Goal: Transaction & Acquisition: Purchase product/service

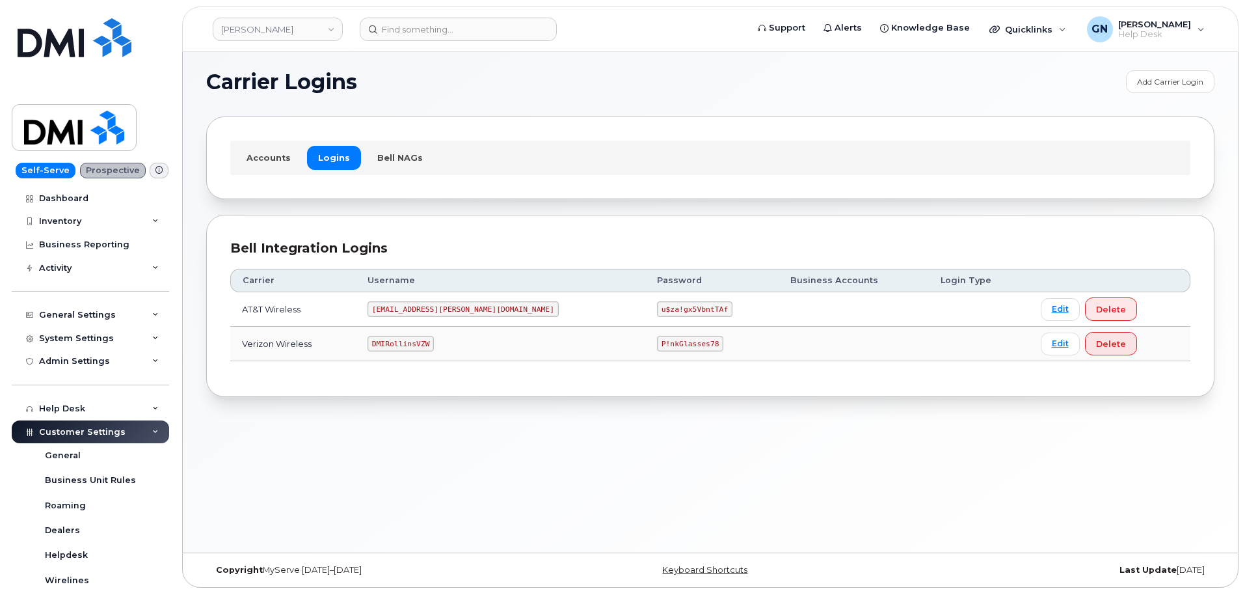
scroll to position [7, 0]
click at [425, 339] on code "DMIRollinsVZW" at bounding box center [401, 342] width 66 height 16
copy code "DMIRollinsVZW"
click at [657, 344] on code "P!nkGlasses78" at bounding box center [690, 342] width 66 height 16
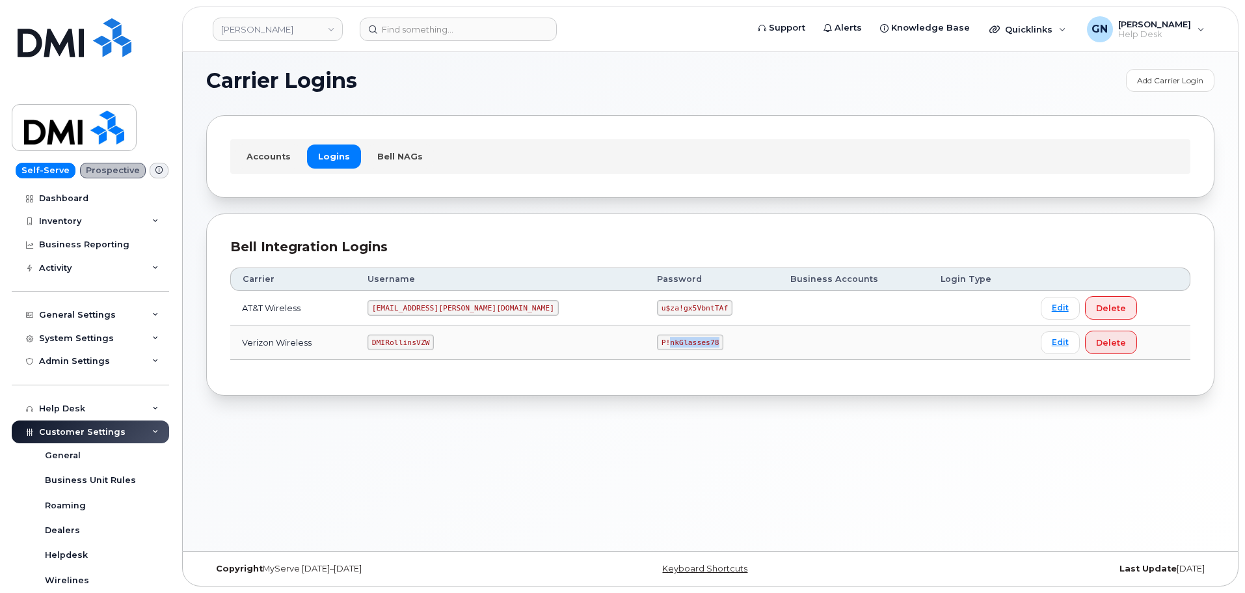
click at [657, 344] on code "P!nkGlasses78" at bounding box center [690, 342] width 66 height 16
copy code "P!nkGlasses78"
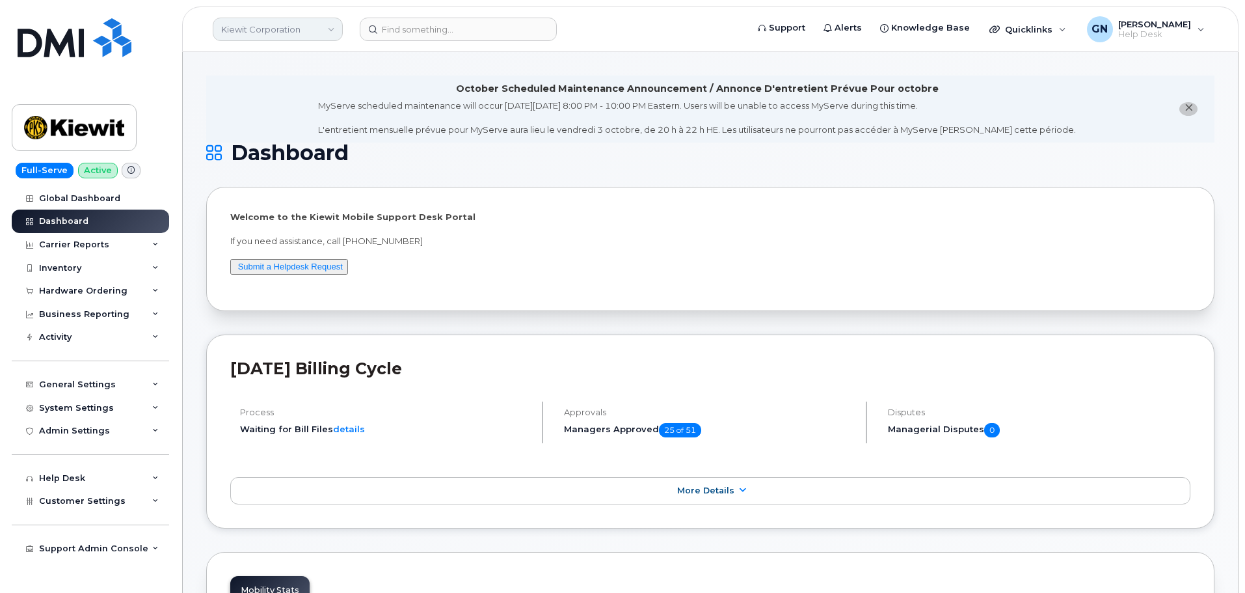
click at [271, 25] on link "Kiewit Corporation" at bounding box center [278, 29] width 130 height 23
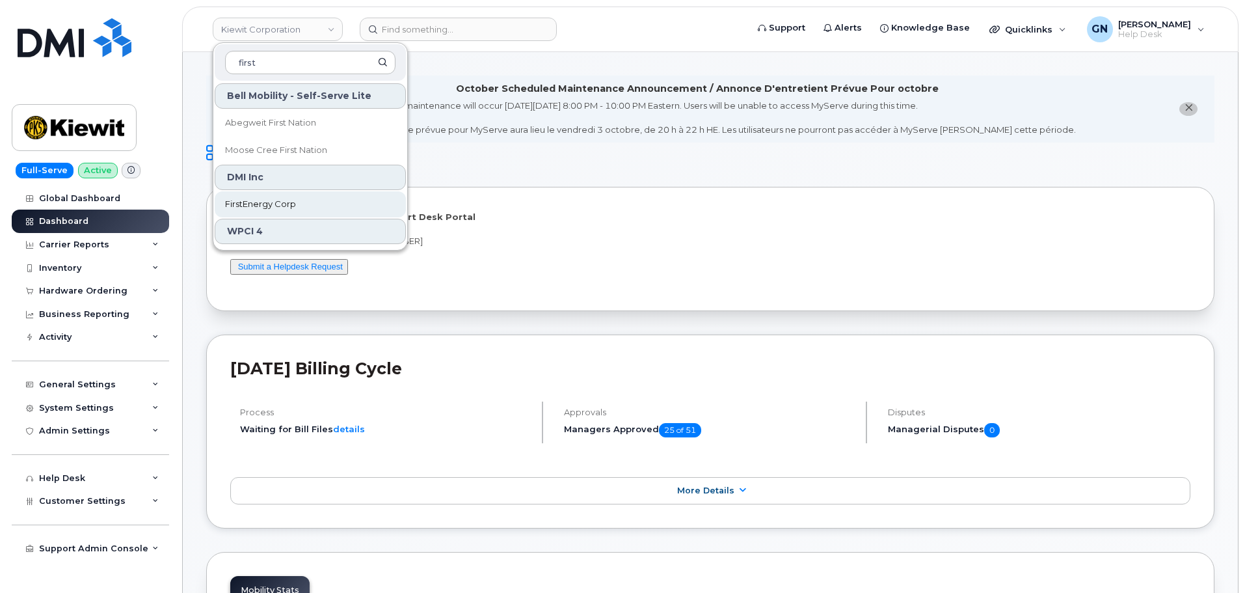
type input "first"
click at [290, 207] on span "FirstEnergy Corp" at bounding box center [260, 204] width 71 height 13
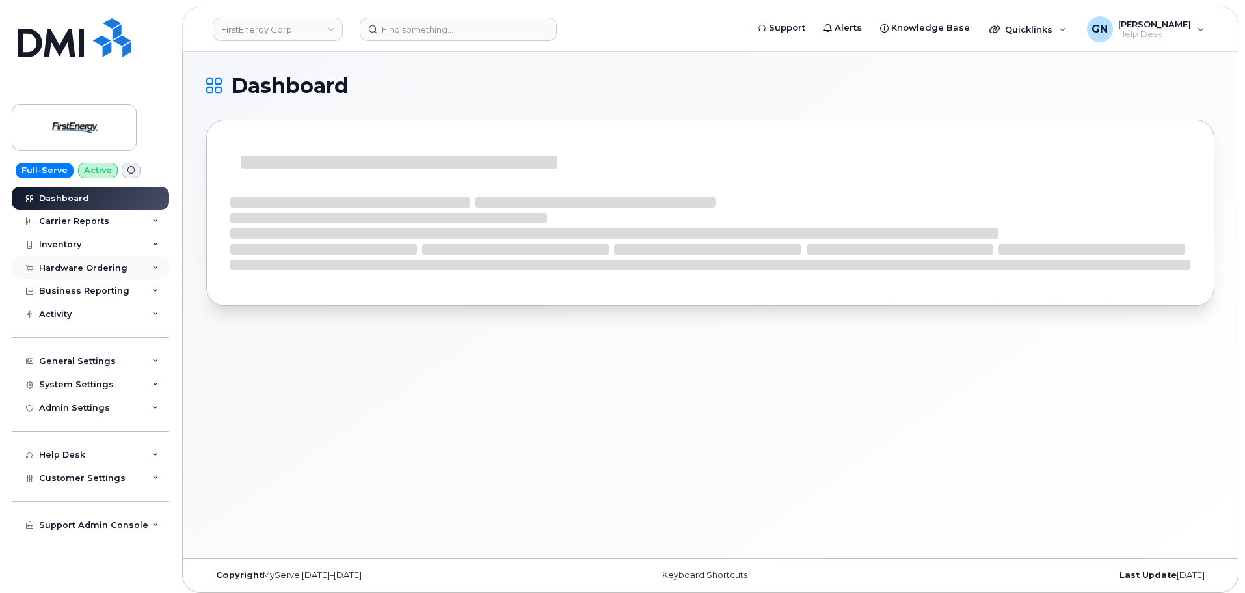
click at [92, 267] on div "Hardware Ordering" at bounding box center [83, 268] width 88 height 10
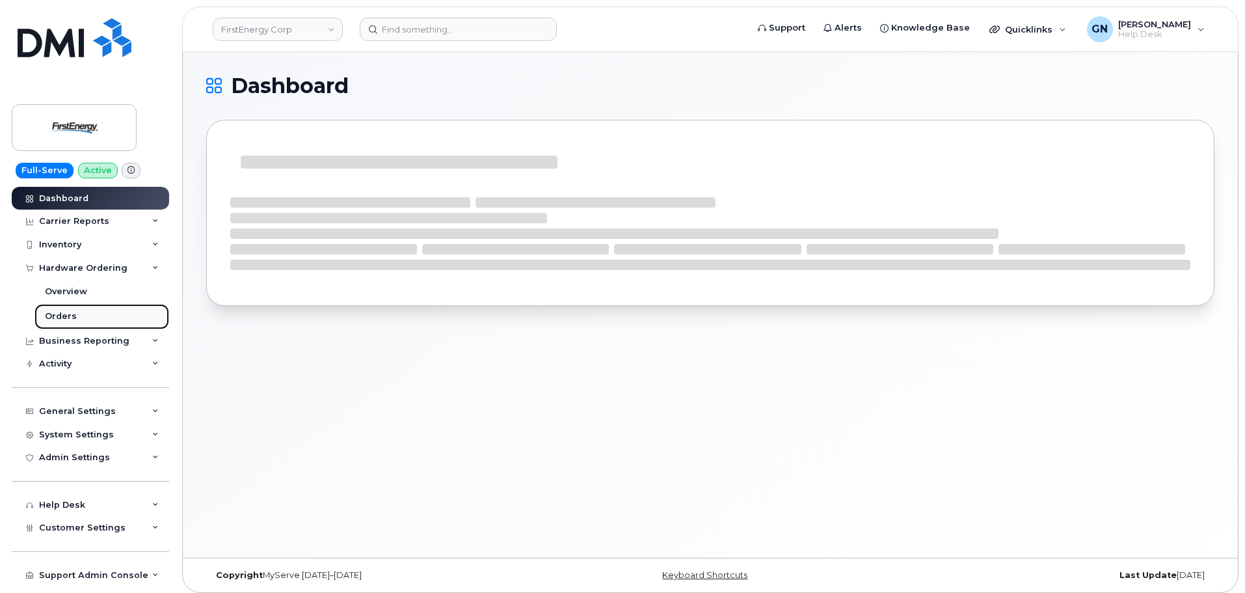
click at [52, 317] on div "Orders" at bounding box center [61, 316] width 32 height 12
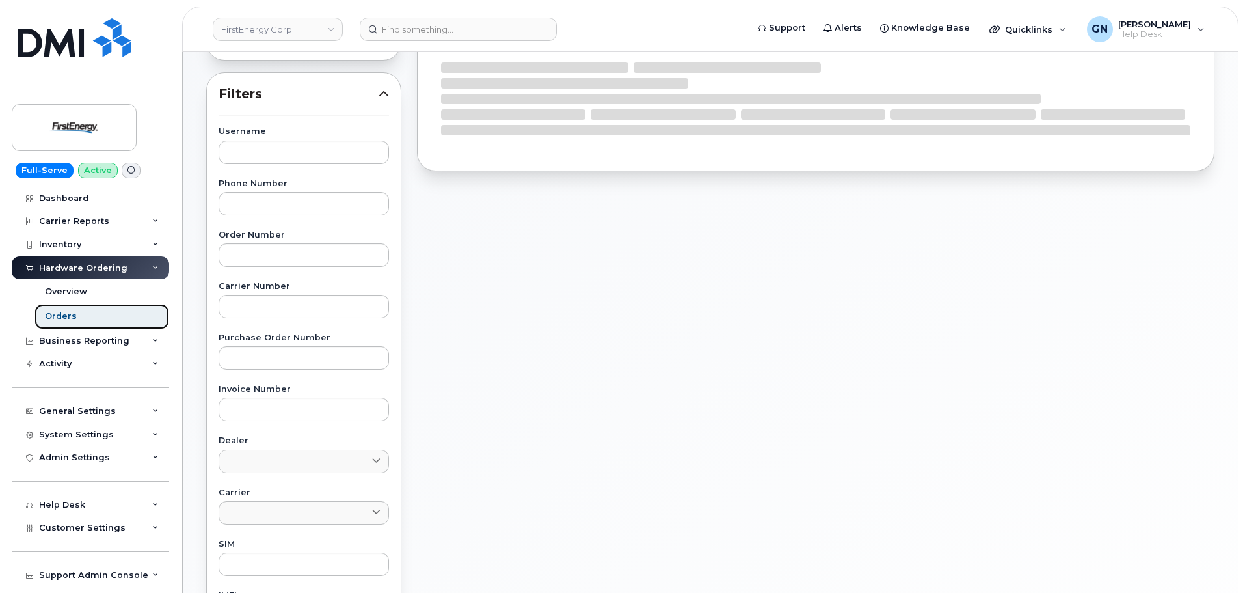
scroll to position [195, 0]
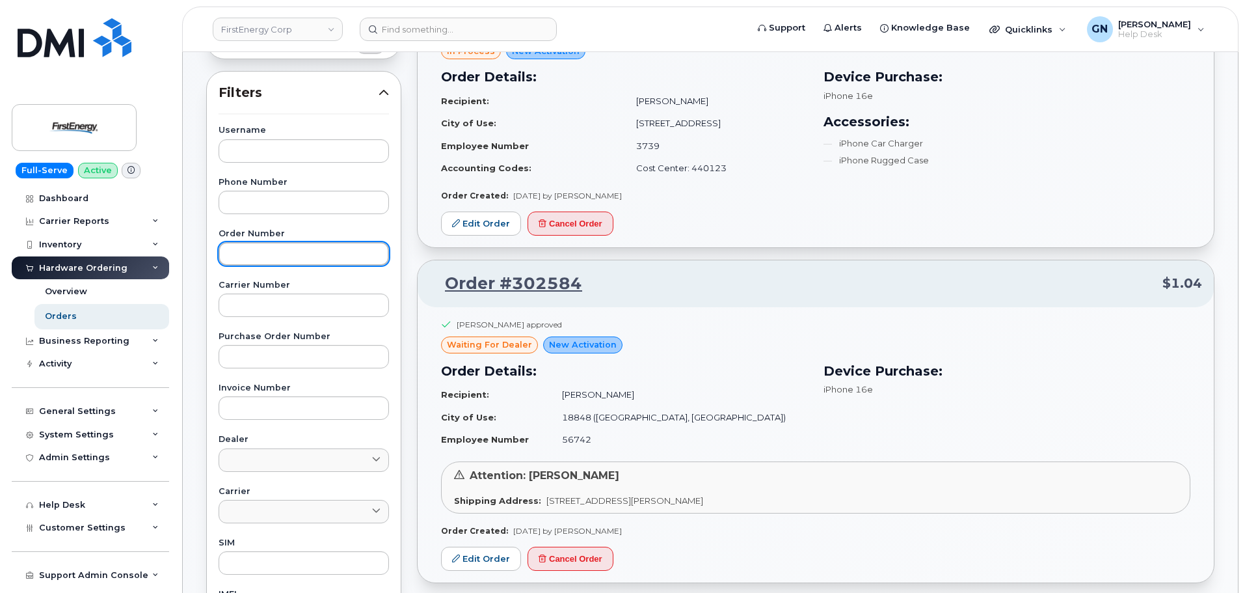
click at [305, 245] on input "text" at bounding box center [304, 253] width 170 height 23
paste input "300080"
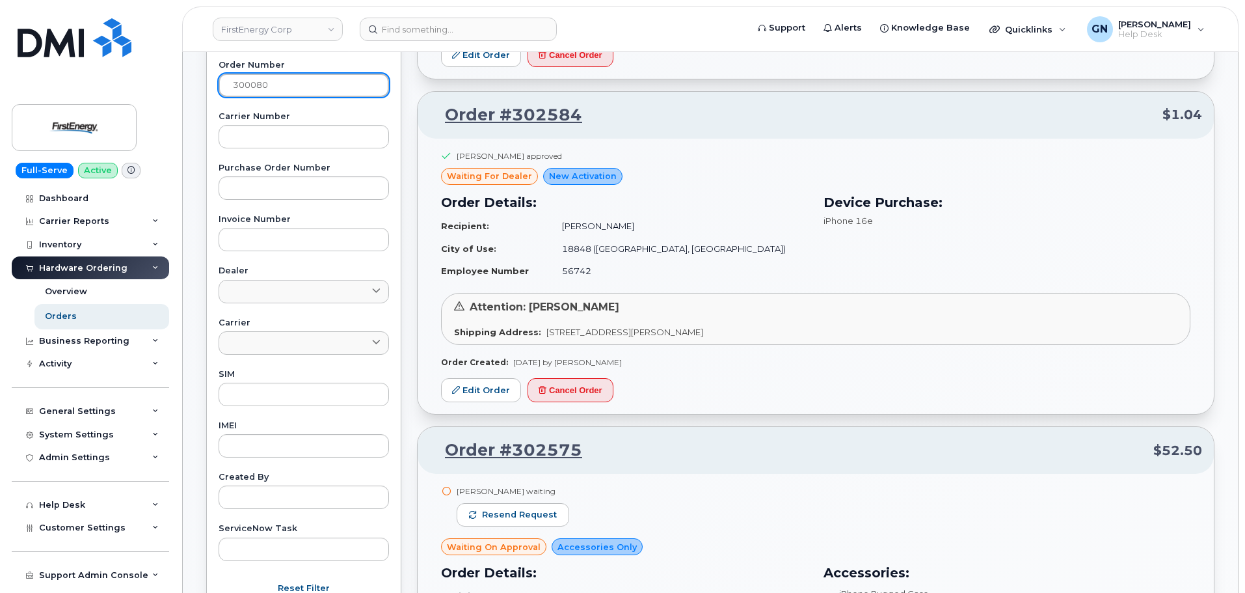
scroll to position [455, 0]
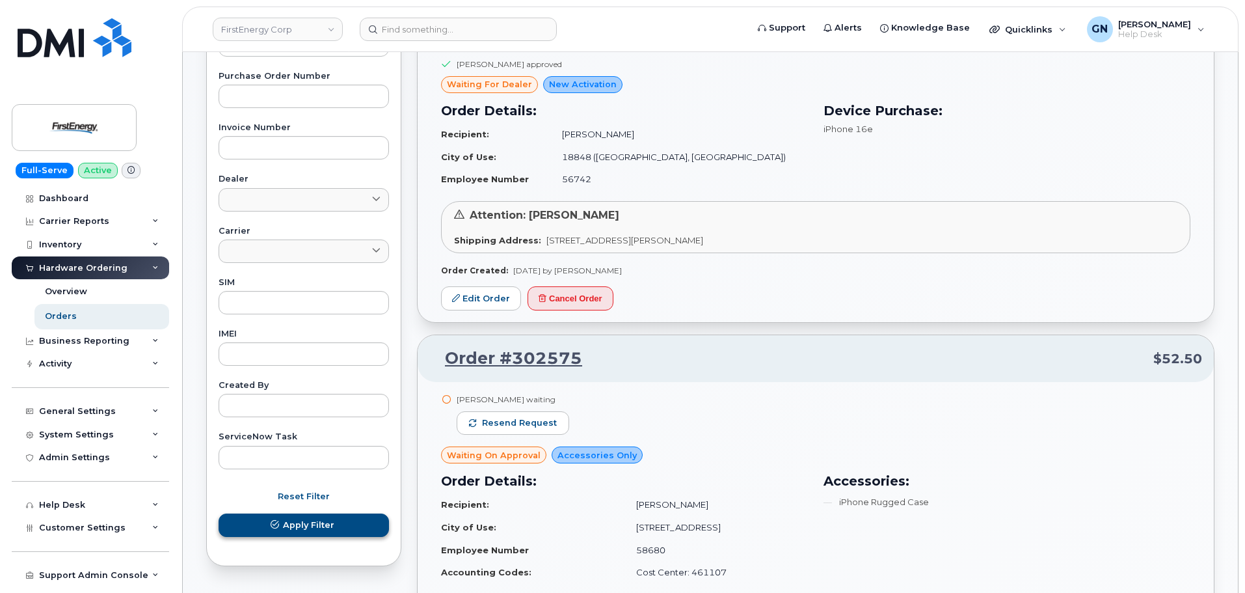
type input "300080"
click at [271, 518] on span "submit" at bounding box center [275, 524] width 12 height 12
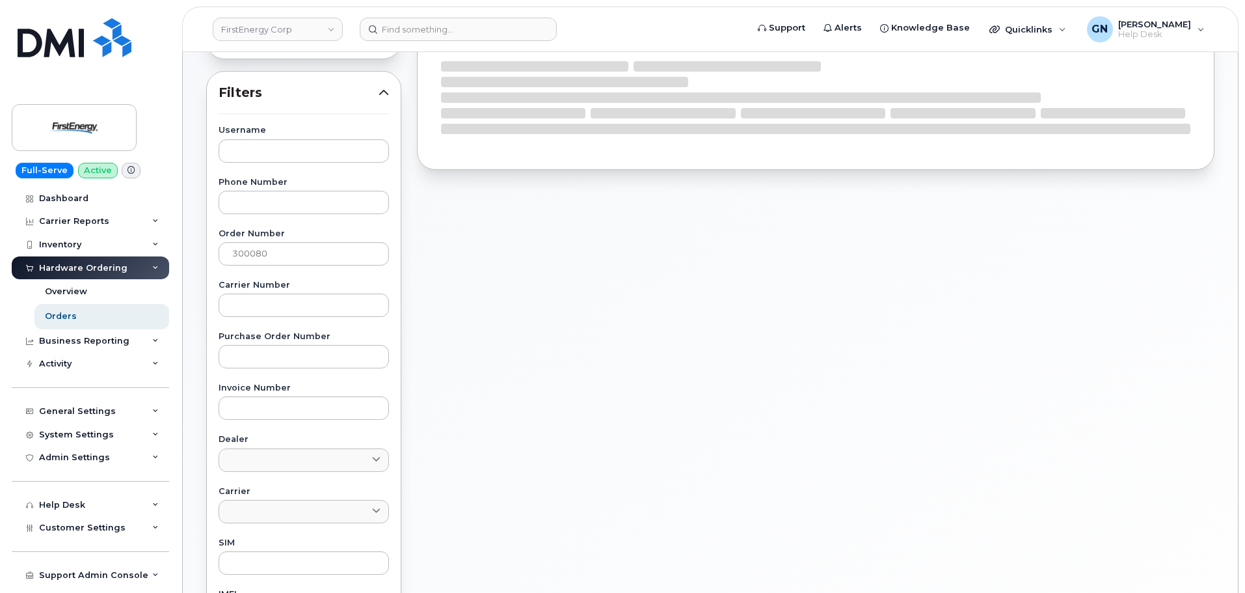
scroll to position [0, 0]
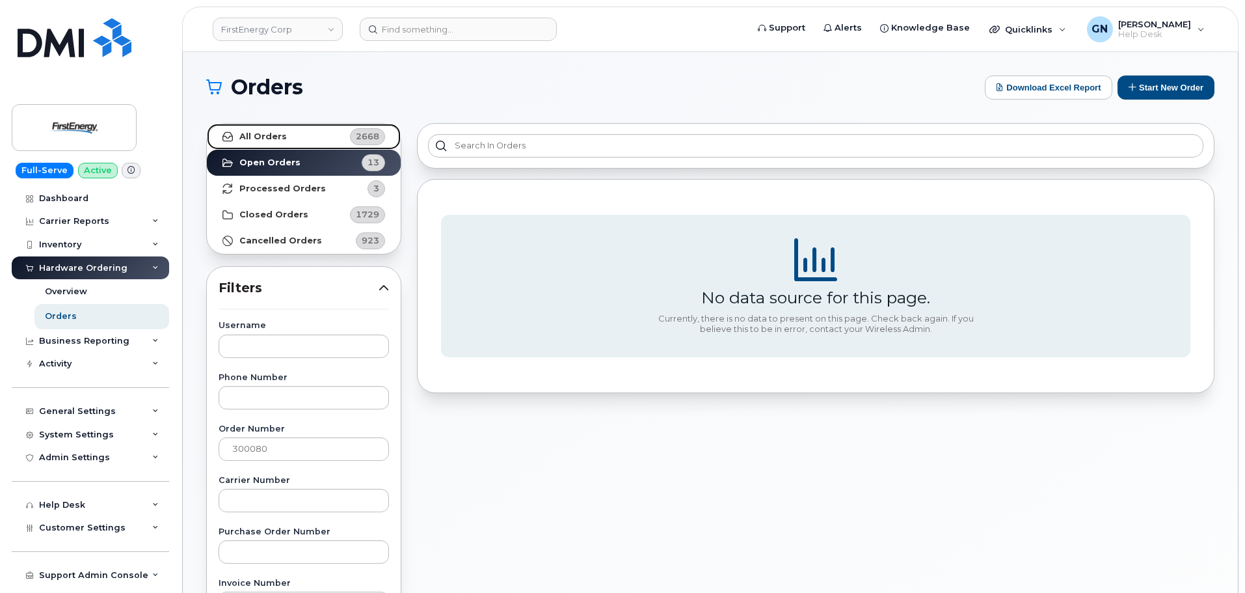
click at [289, 132] on link "All Orders 2668" at bounding box center [304, 137] width 194 height 26
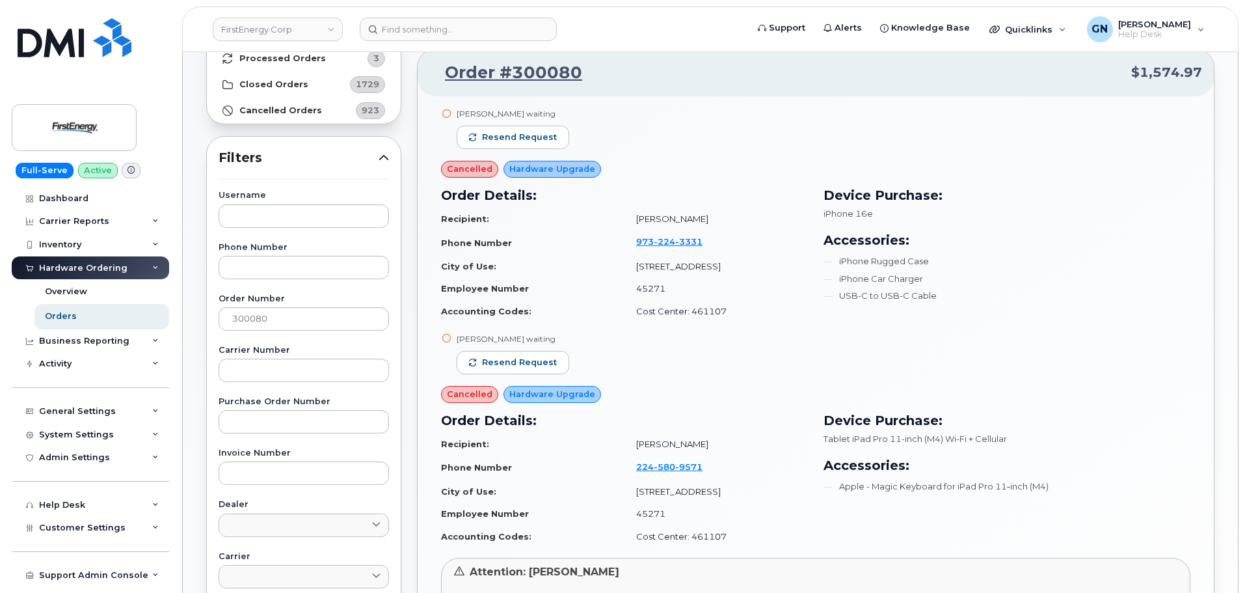
scroll to position [195, 0]
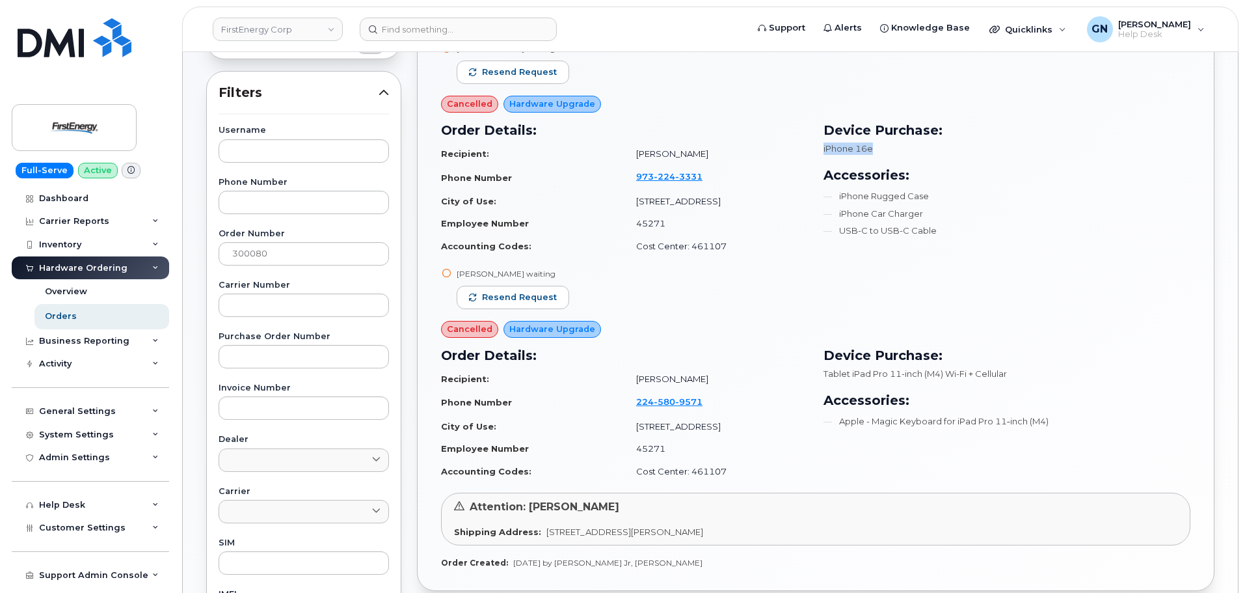
drag, startPoint x: 823, startPoint y: 141, endPoint x: 876, endPoint y: 150, distance: 54.1
click at [876, 150] on div "Device Purchase: iPhone 16e Accessories: iPhone Rugged Case iPhone Car Charger …" at bounding box center [1007, 189] width 382 height 153
copy span "iPhone 16e"
drag, startPoint x: 822, startPoint y: 371, endPoint x: 1010, endPoint y: 379, distance: 188.8
click at [1010, 379] on div "Device Purchase: Tablet iPad Pro 11-inch (M4) Wi-Fi + Cellular Accessories: App…" at bounding box center [1007, 414] width 382 height 153
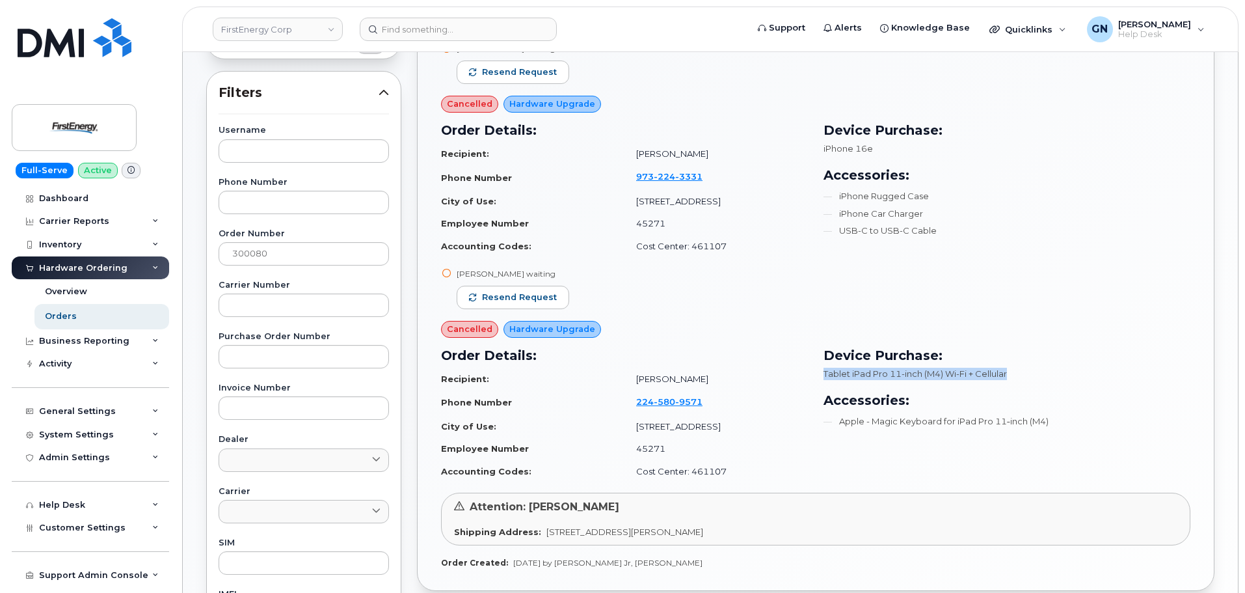
copy span "Tablet iPad Pro 11-inch (M4) Wi-Fi + Cellular"
click at [624, 154] on td "[PERSON_NAME]" at bounding box center [715, 153] width 183 height 23
drag, startPoint x: 619, startPoint y: 154, endPoint x: 691, endPoint y: 149, distance: 73.0
click at [691, 149] on td "[PERSON_NAME]" at bounding box center [715, 153] width 183 height 23
copy td "[PERSON_NAME]"
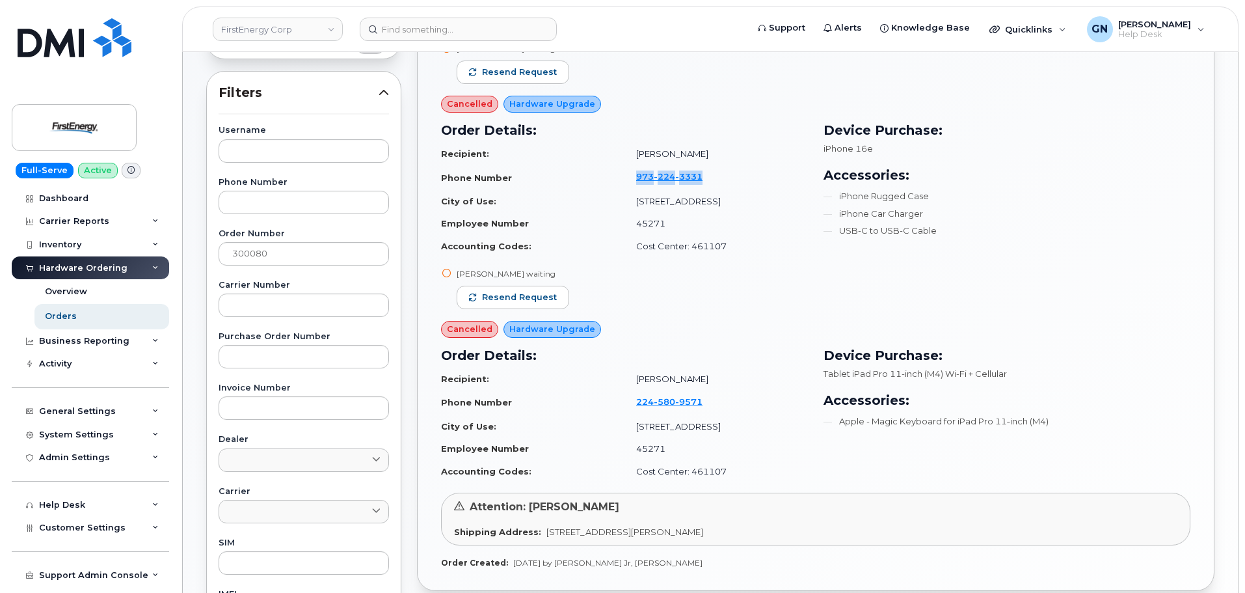
drag, startPoint x: 690, startPoint y: 178, endPoint x: 614, endPoint y: 174, distance: 76.2
click at [624, 174] on td "973 224 3331" at bounding box center [715, 177] width 183 height 25
copy span "73 224 3331"
drag, startPoint x: 704, startPoint y: 245, endPoint x: 613, endPoint y: 254, distance: 90.9
click at [624, 253] on td "Cost Center: 461107" at bounding box center [715, 246] width 183 height 23
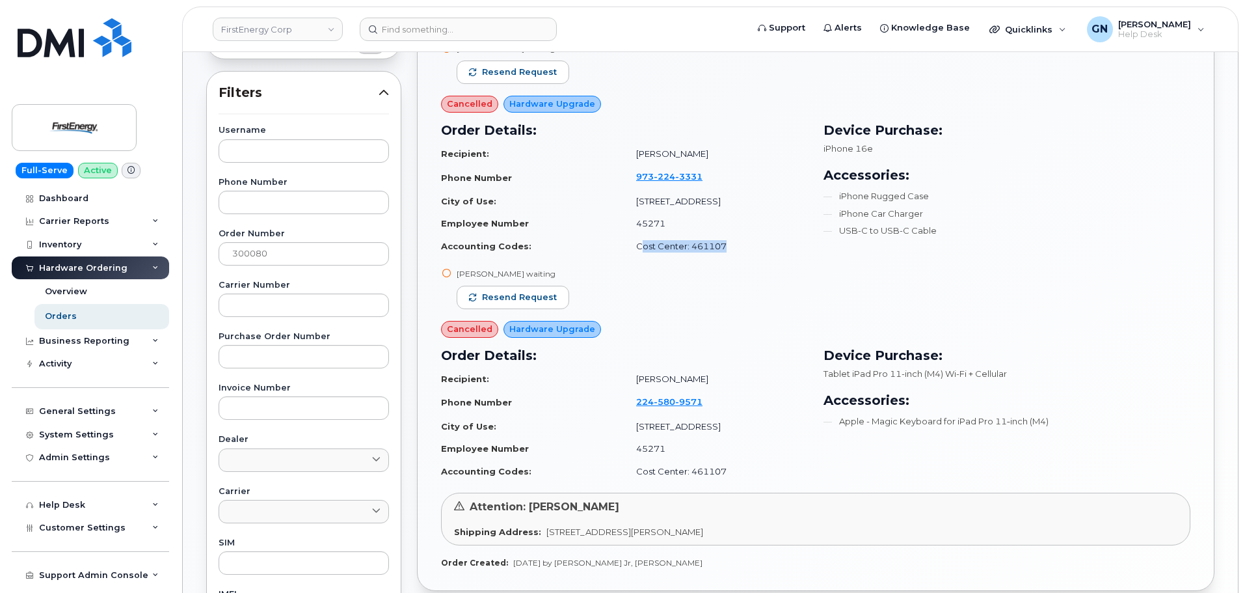
click at [624, 252] on td "Cost Center: 461107" at bounding box center [715, 246] width 183 height 23
click at [624, 244] on td "Cost Center: 461107" at bounding box center [715, 246] width 183 height 23
drag, startPoint x: 617, startPoint y: 244, endPoint x: 613, endPoint y: 255, distance: 12.0
click at [624, 248] on td "Cost Center: 461107" at bounding box center [715, 246] width 183 height 23
drag, startPoint x: 610, startPoint y: 247, endPoint x: 695, endPoint y: 247, distance: 85.2
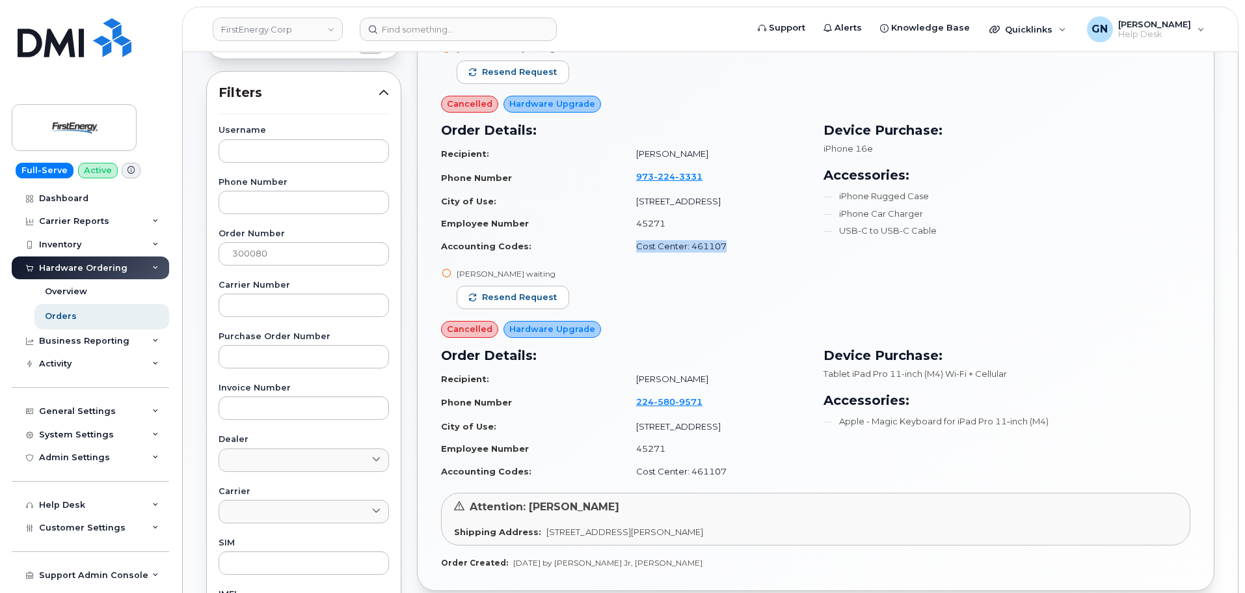
click at [695, 247] on td "Cost Center: 461107" at bounding box center [715, 246] width 183 height 23
copy td "Cost Center: 461107"
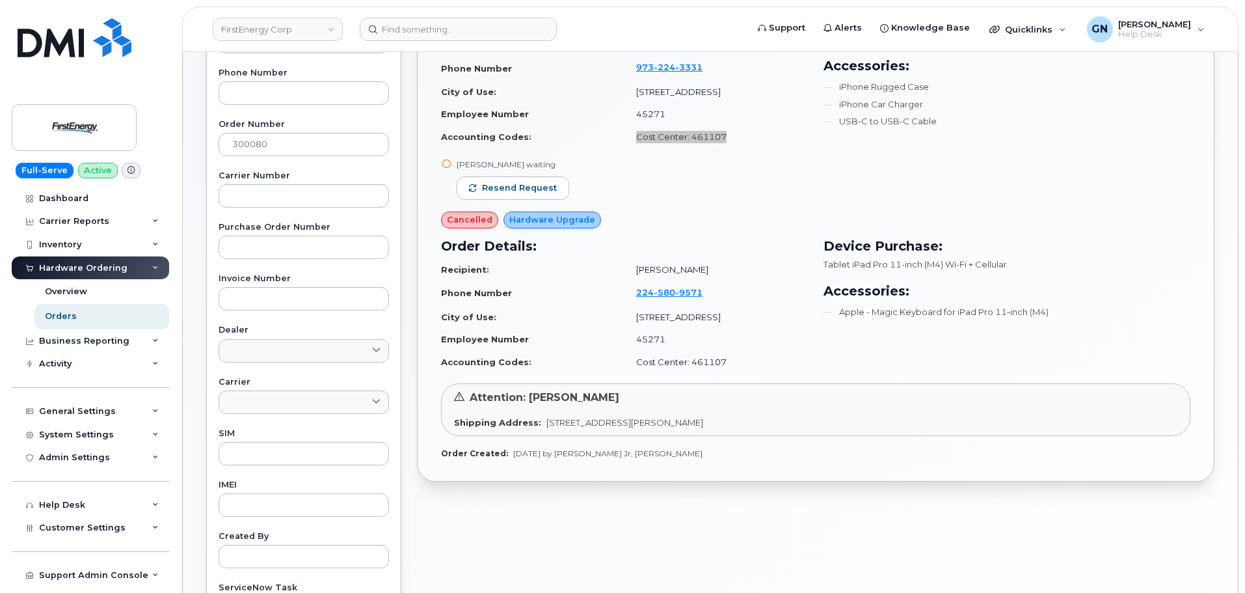
scroll to position [325, 0]
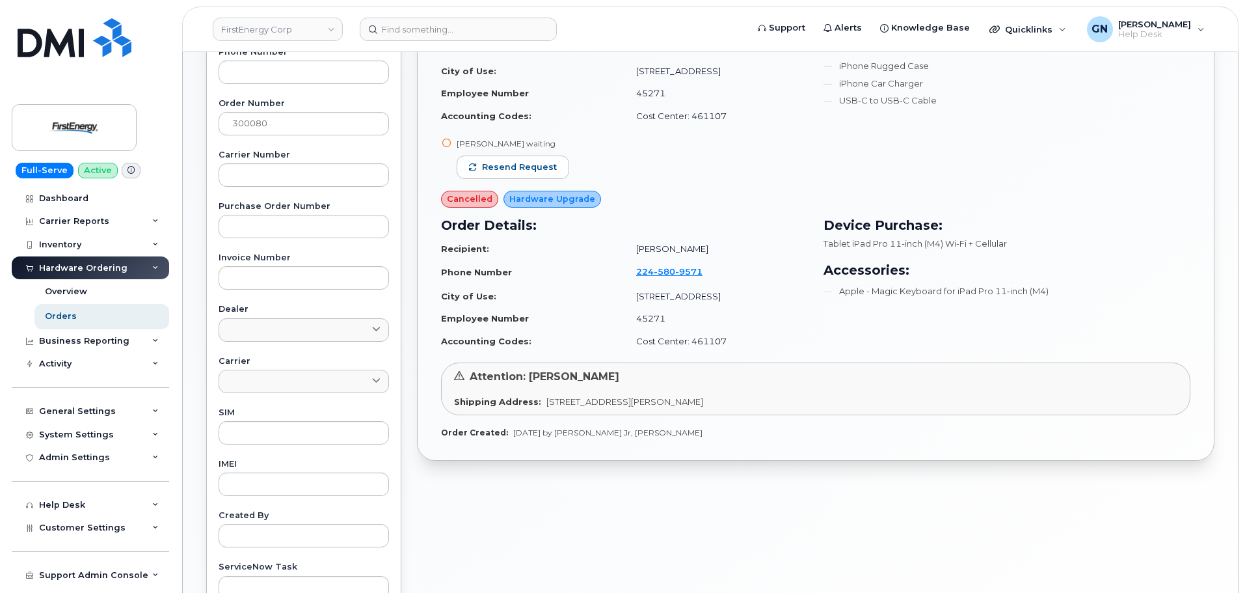
click at [546, 400] on span "703 Lloyd Rd MATAWAN NJ 07747-1351 UNITED STATES" at bounding box center [624, 401] width 157 height 10
drag, startPoint x: 545, startPoint y: 400, endPoint x: 694, endPoint y: 395, distance: 149.1
click at [694, 395] on div "Attention: Zdenko Kolanovic Shipping Address: 703 Lloyd Rd MATAWAN NJ 07747-135…" at bounding box center [815, 388] width 749 height 52
copy span "703 Lloyd Rd MATAWAN NJ 07747-1351"
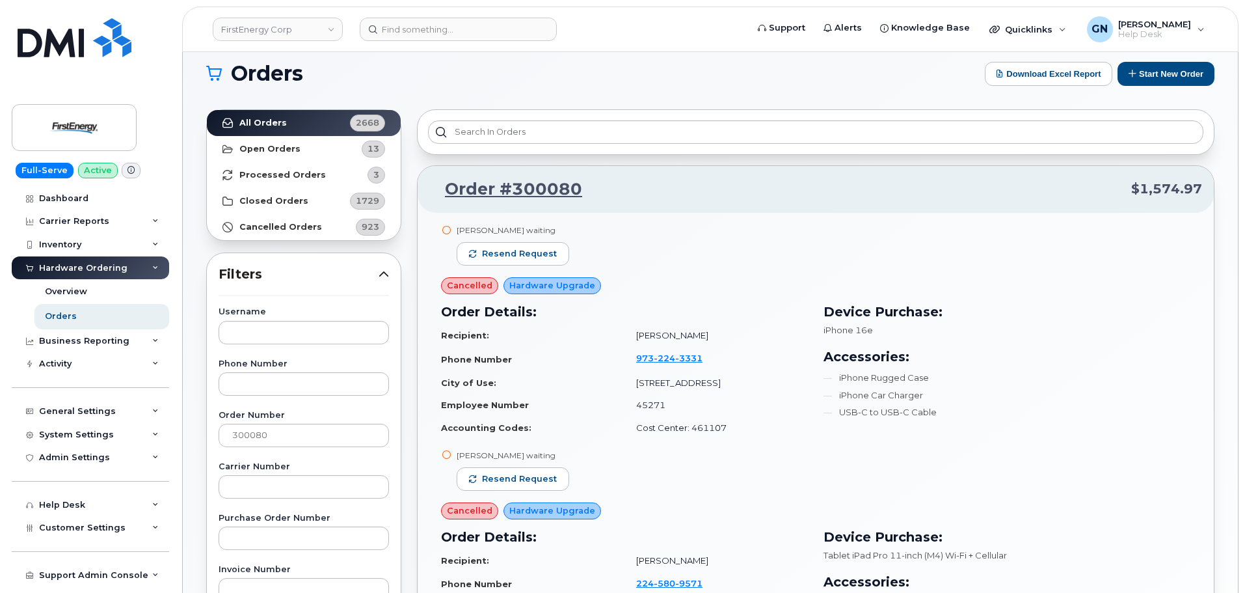
scroll to position [0, 0]
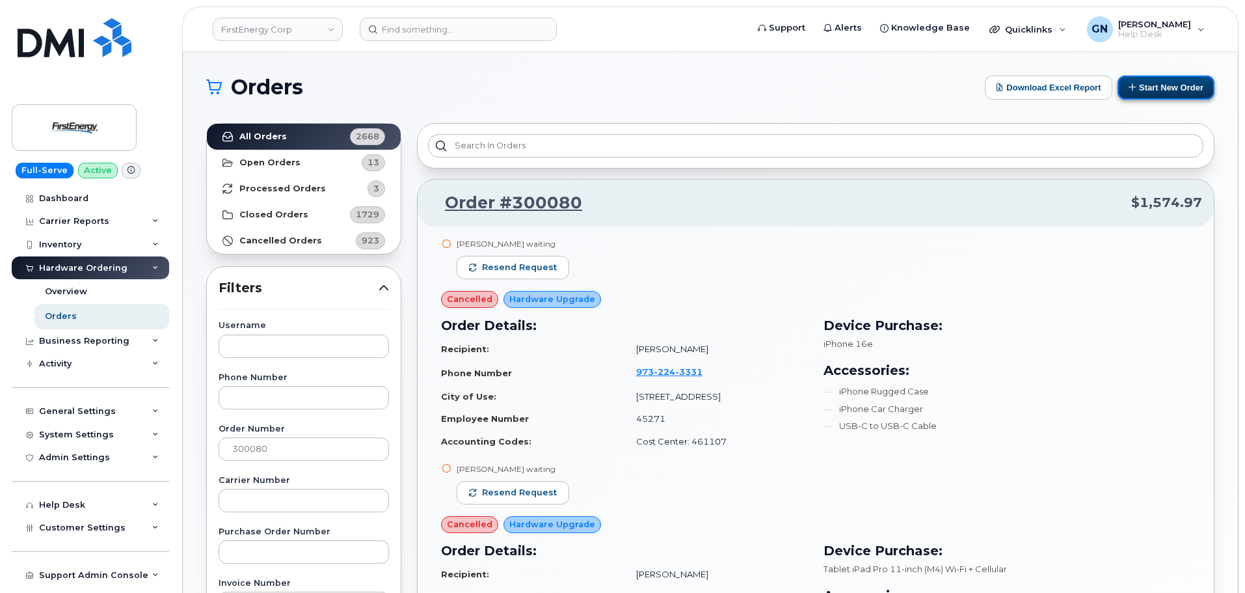
click at [1168, 91] on button "Start New Order" at bounding box center [1166, 87] width 97 height 24
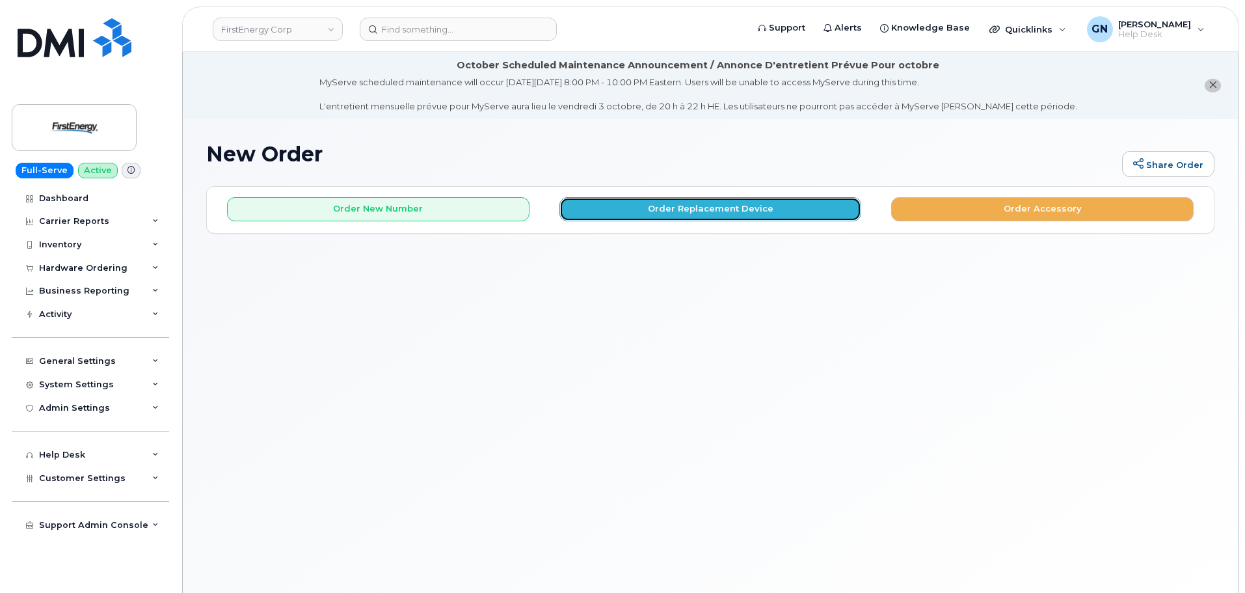
click at [687, 209] on button "Order Replacement Device" at bounding box center [710, 209] width 302 height 24
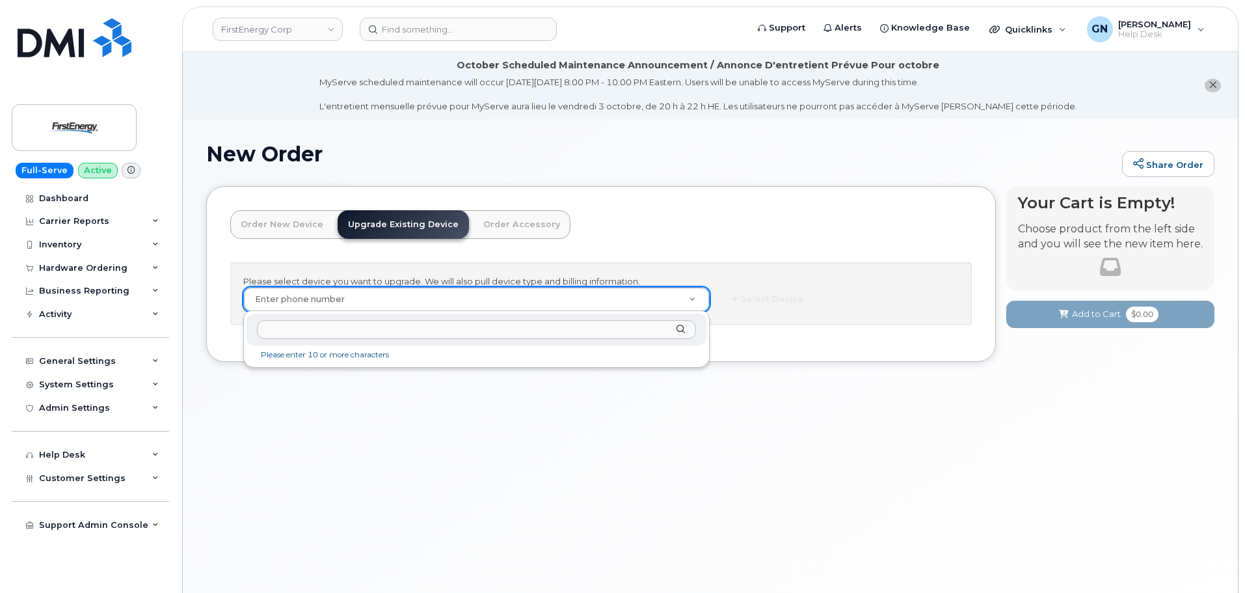
type input "732243331"
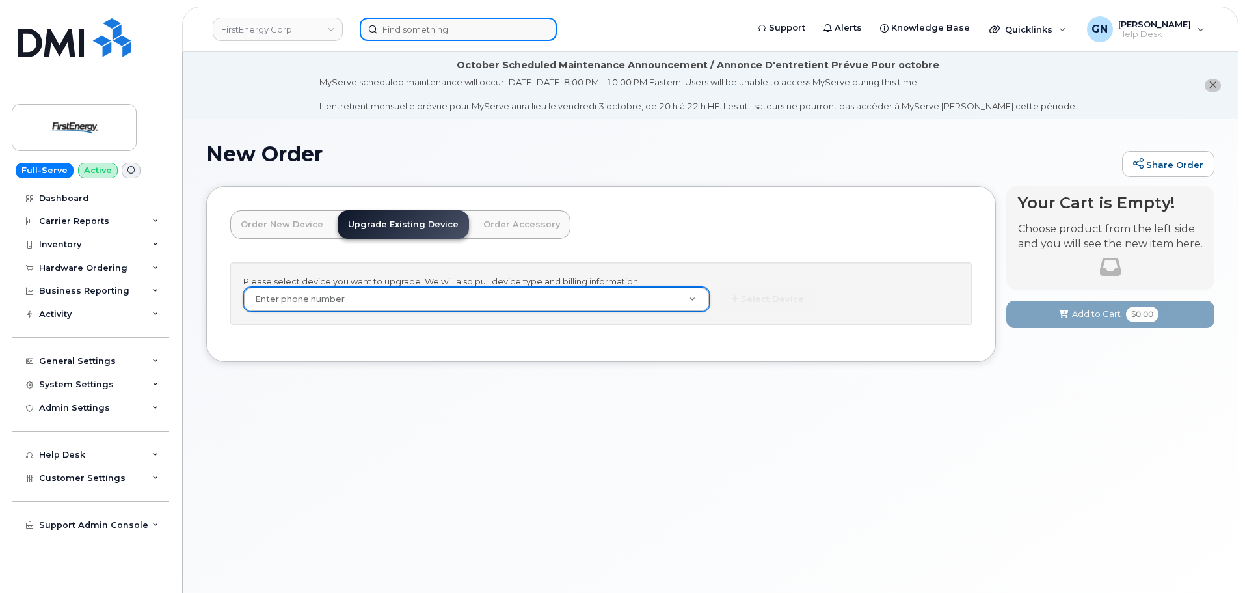
click at [422, 31] on input at bounding box center [458, 29] width 197 height 23
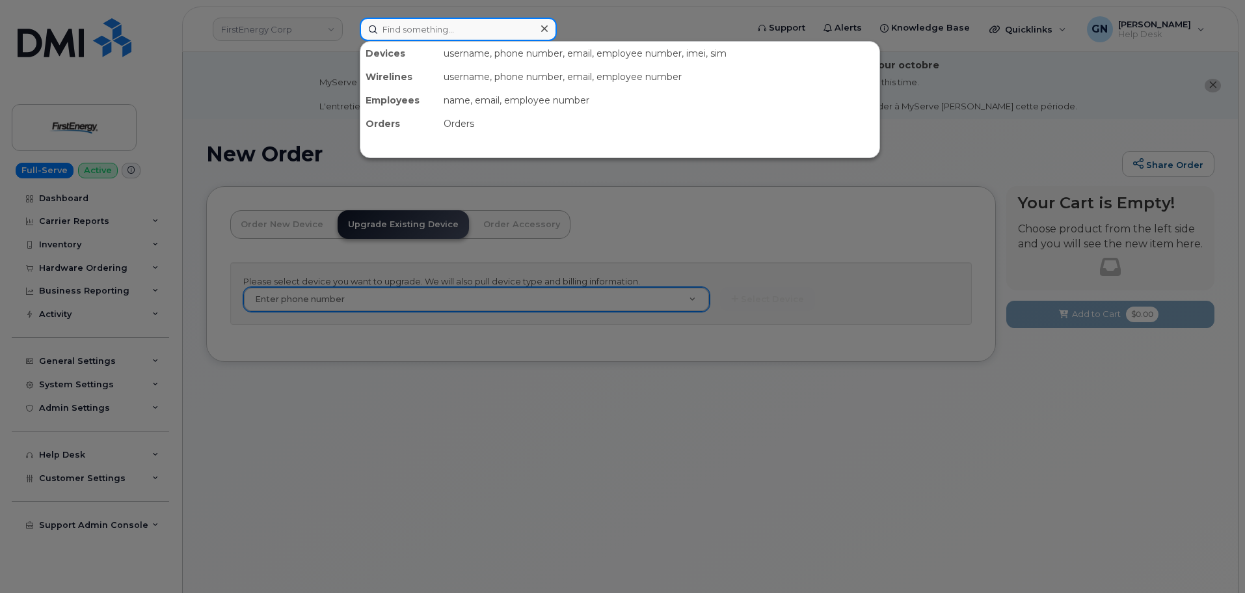
paste input "732243331"
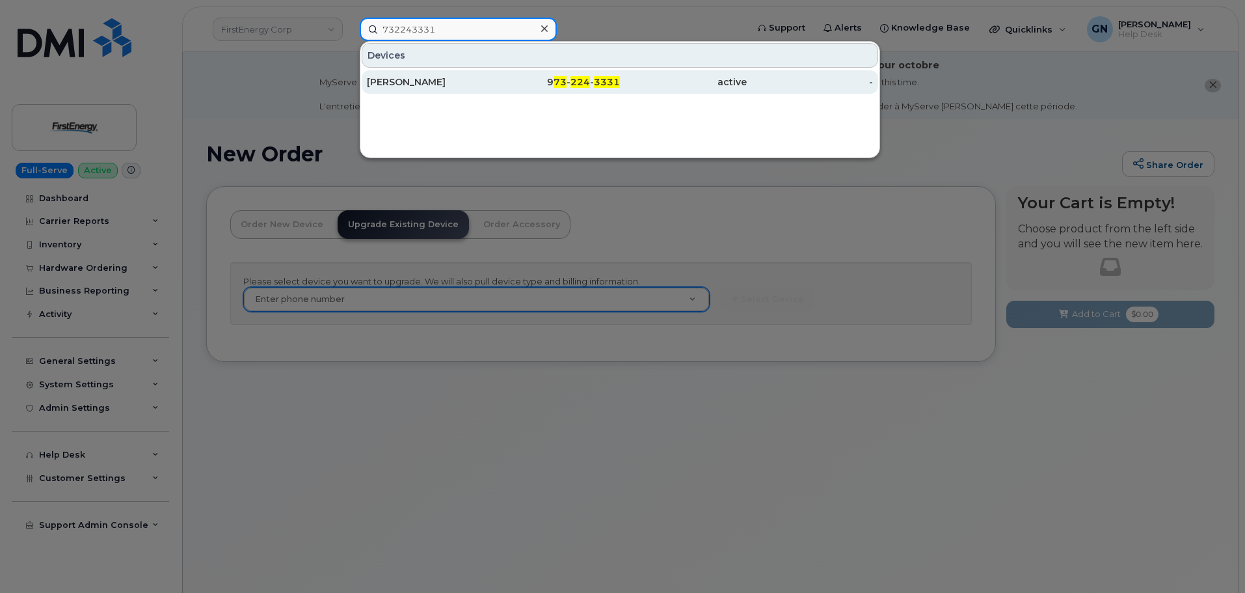
type input "732243331"
click at [457, 83] on div "[PERSON_NAME]" at bounding box center [430, 81] width 127 height 13
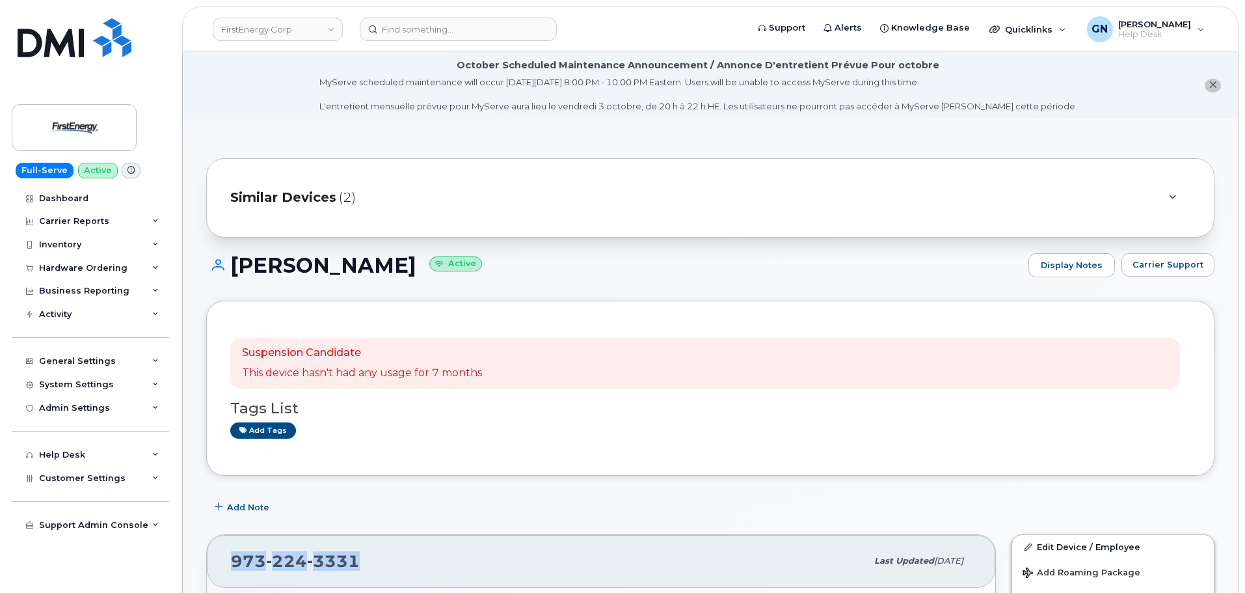
drag, startPoint x: 392, startPoint y: 557, endPoint x: 235, endPoint y: 556, distance: 156.8
click at [234, 556] on div "973 224 3331" at bounding box center [549, 560] width 636 height 27
copy span "973 224 3331"
click at [88, 268] on div "Hardware Ordering" at bounding box center [83, 268] width 88 height 10
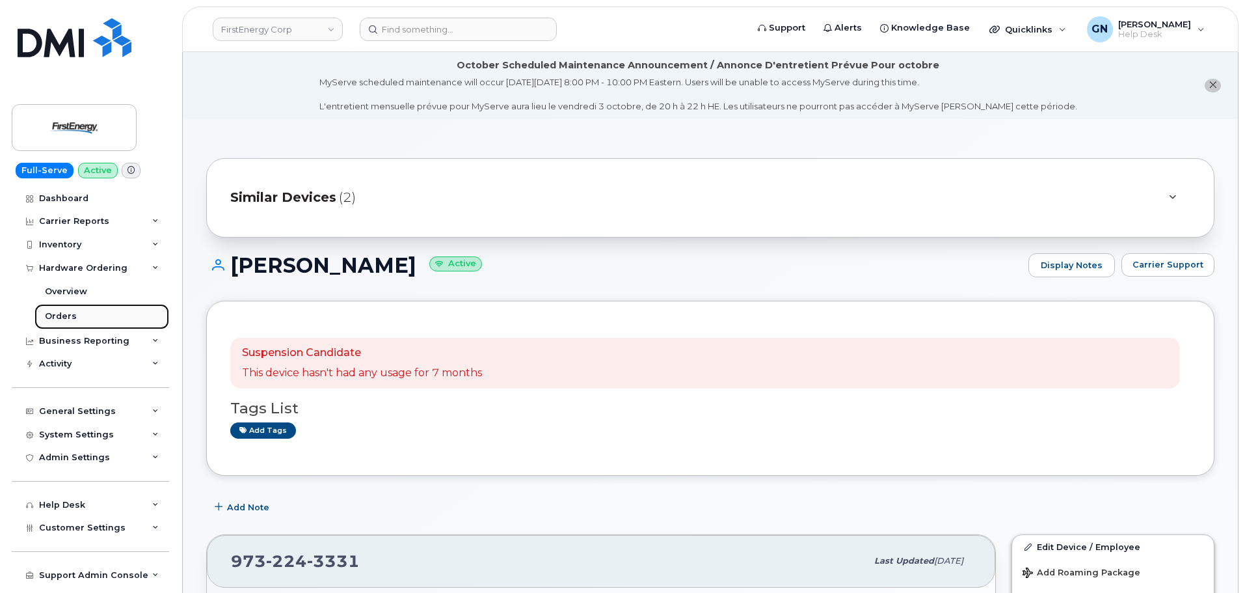
click at [72, 310] on link "Orders" at bounding box center [101, 316] width 135 height 25
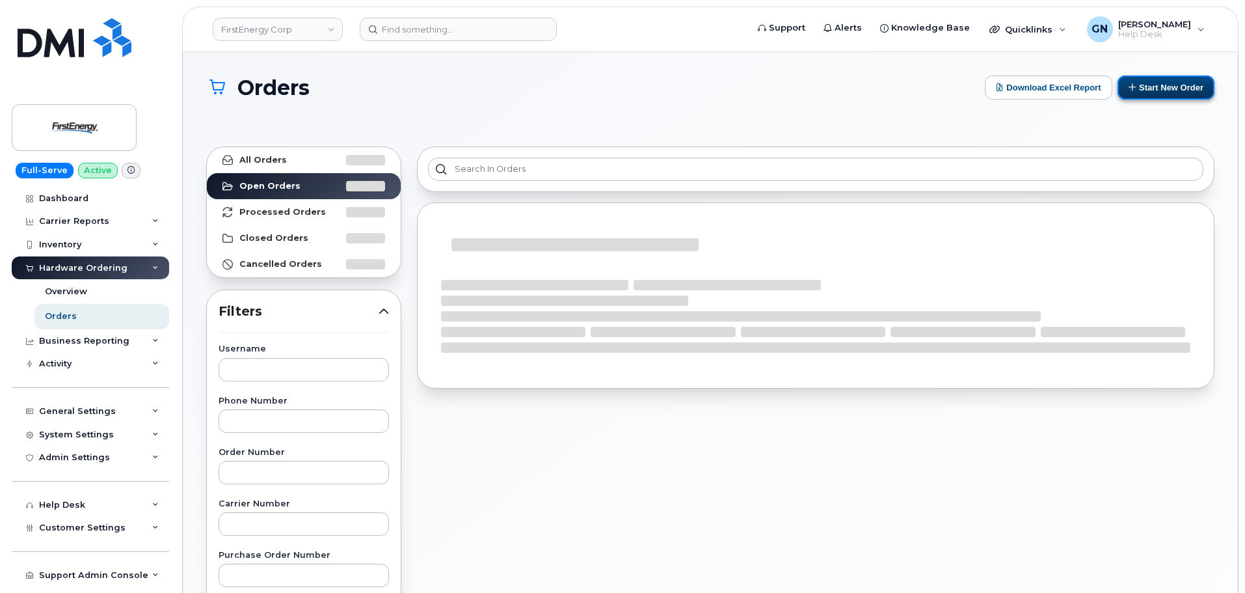
click at [1161, 90] on button "Start New Order" at bounding box center [1166, 87] width 97 height 24
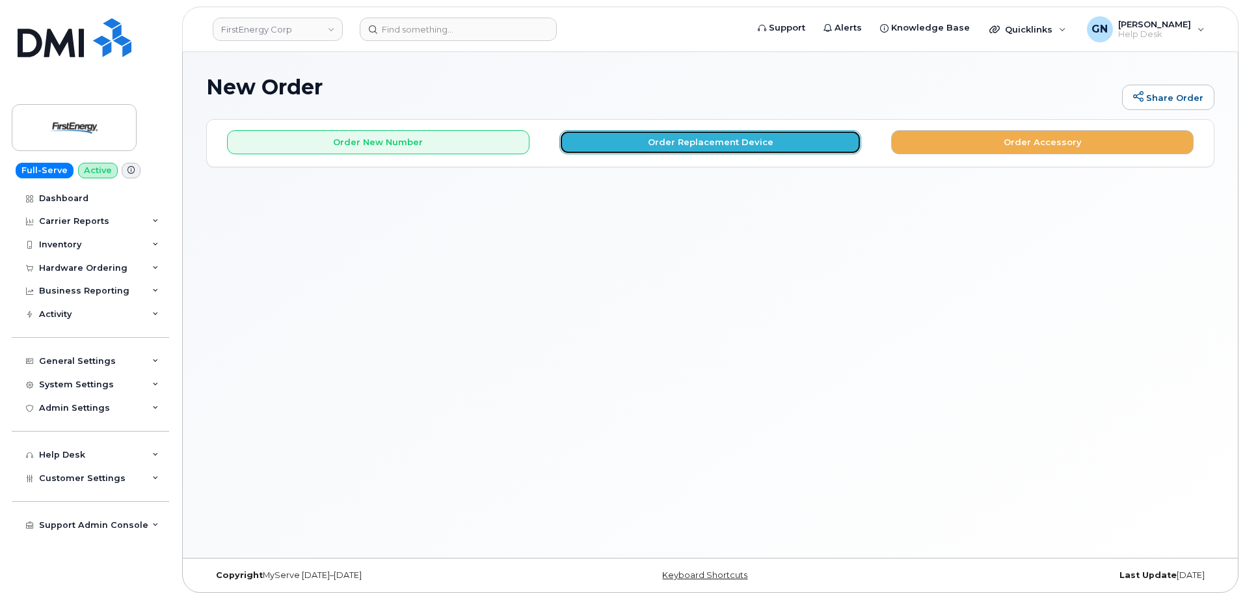
click at [636, 144] on button "Order Replacement Device" at bounding box center [710, 142] width 302 height 24
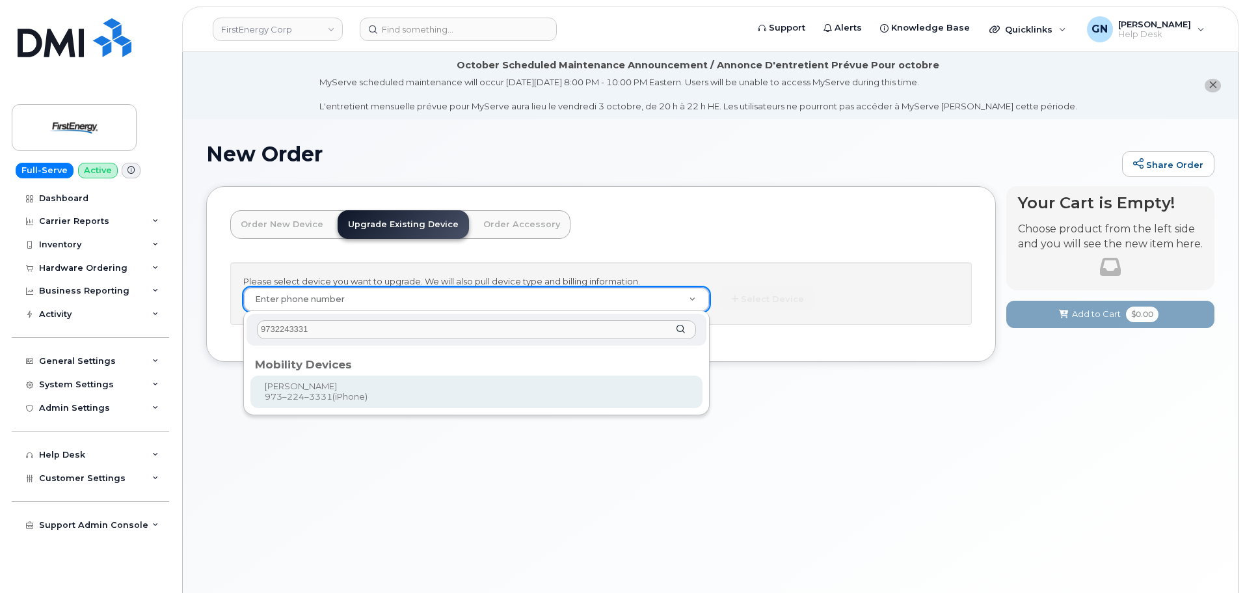
type input "9732243331"
type input "830851"
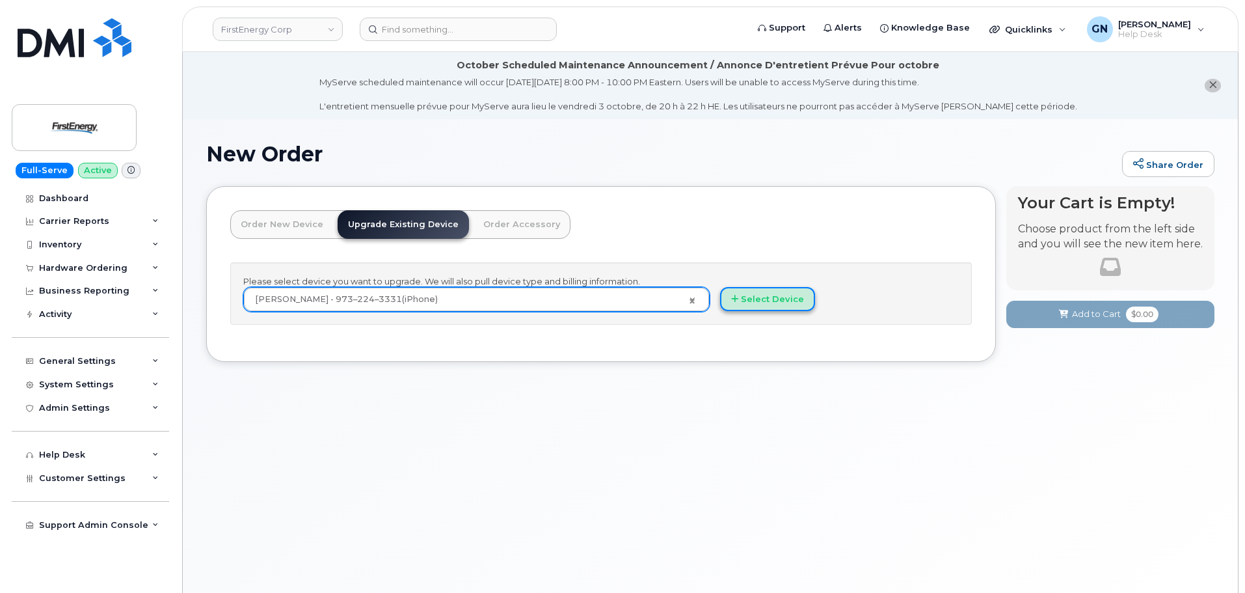
click at [761, 300] on button "Select Device" at bounding box center [767, 299] width 95 height 24
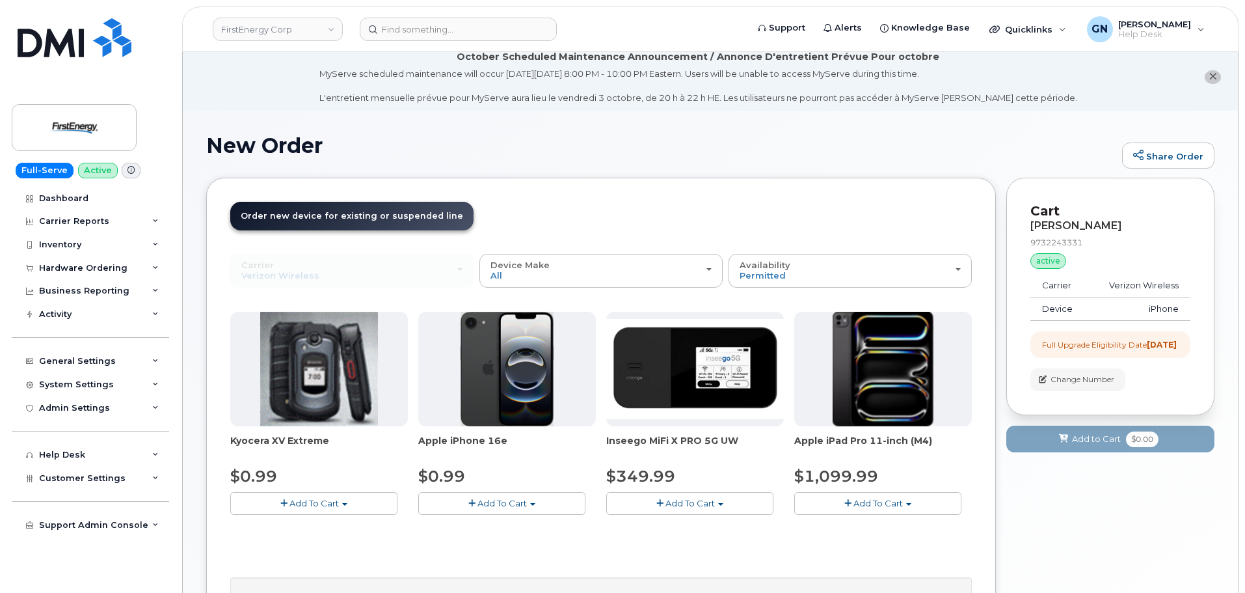
scroll to position [130, 0]
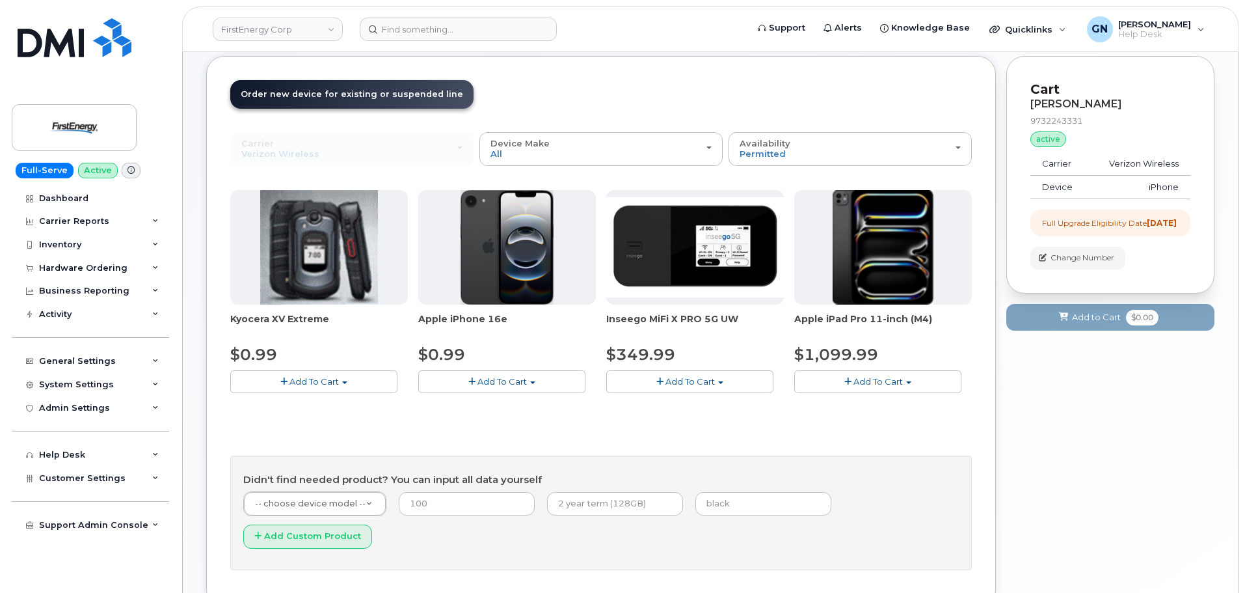
click at [479, 375] on button "Add To Cart" at bounding box center [501, 381] width 167 height 23
click at [482, 404] on link "$0.99 - 2 Year Upgrade" at bounding box center [485, 405] width 126 height 16
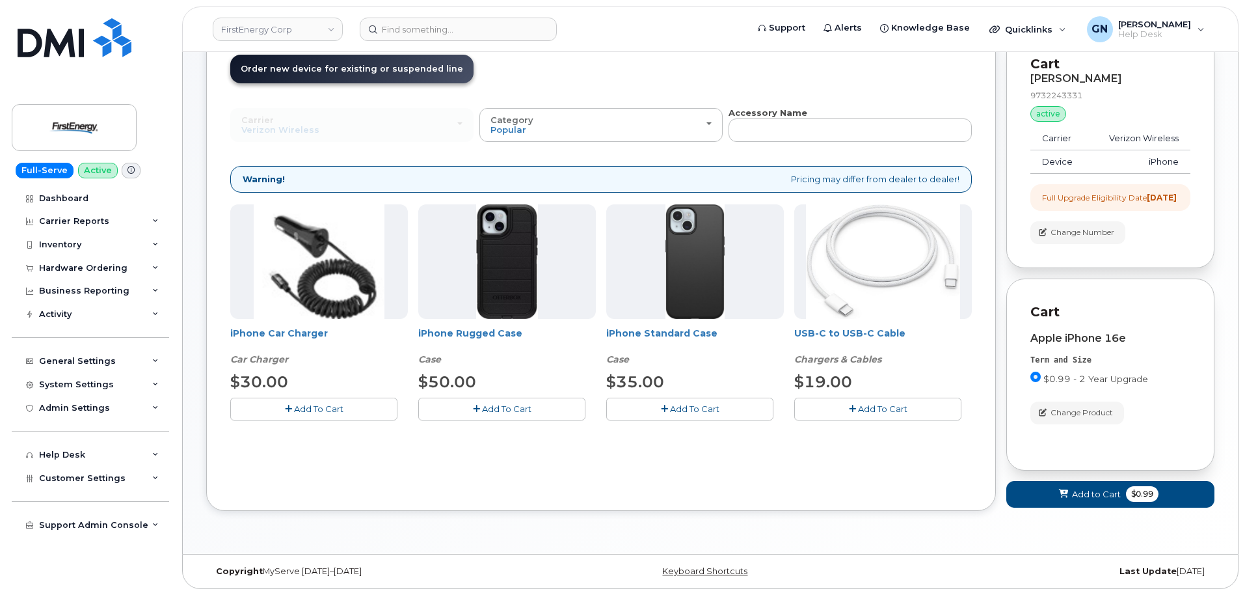
scroll to position [169, 0]
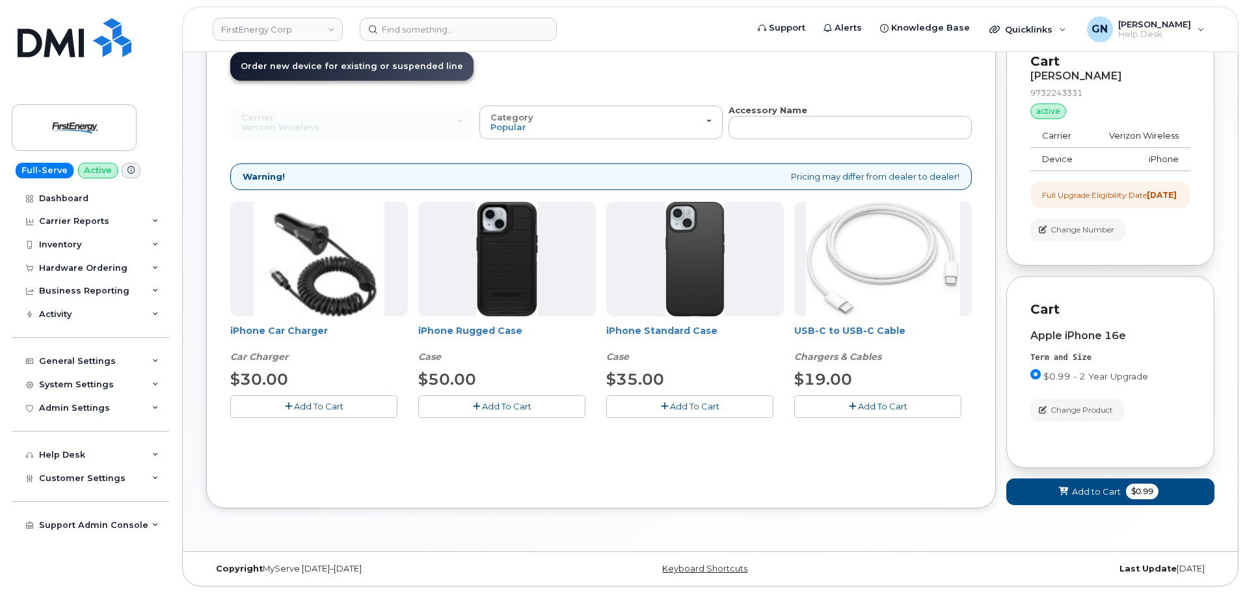
click at [548, 395] on button "Add To Cart" at bounding box center [501, 406] width 167 height 23
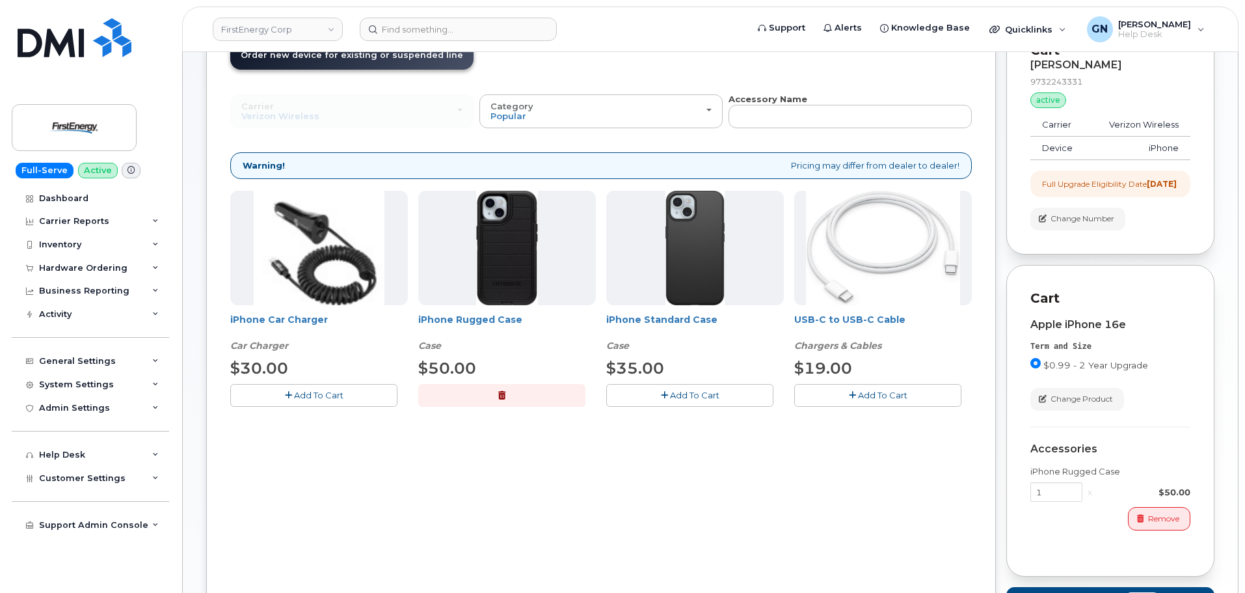
click at [844, 395] on button "Add To Cart" at bounding box center [877, 395] width 167 height 23
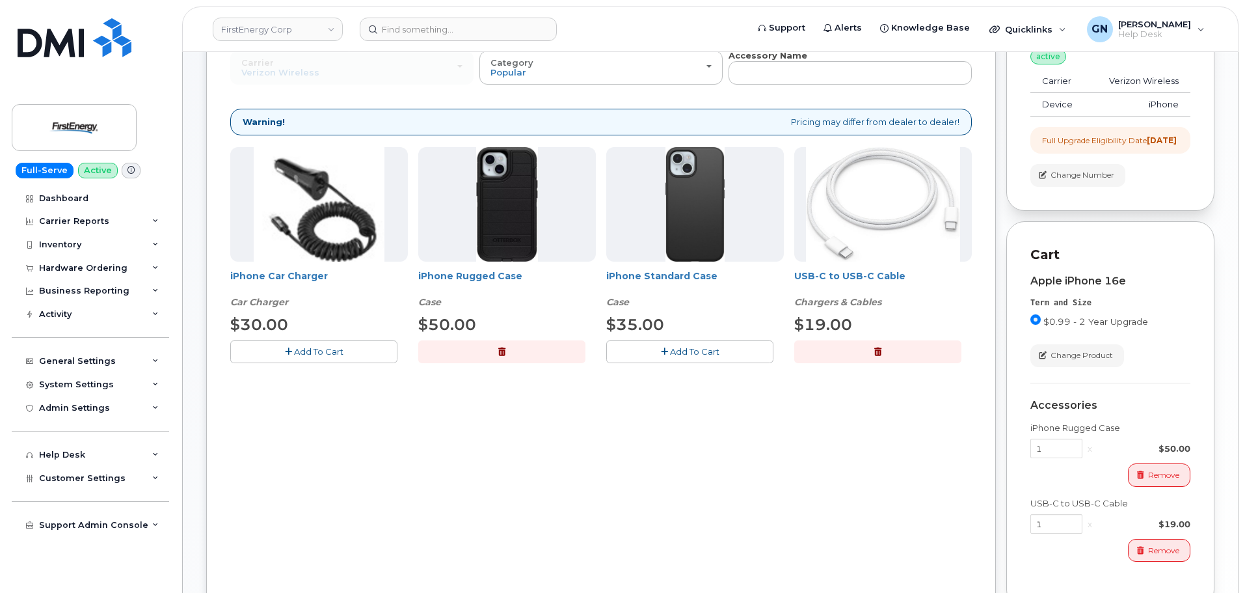
scroll to position [364, 0]
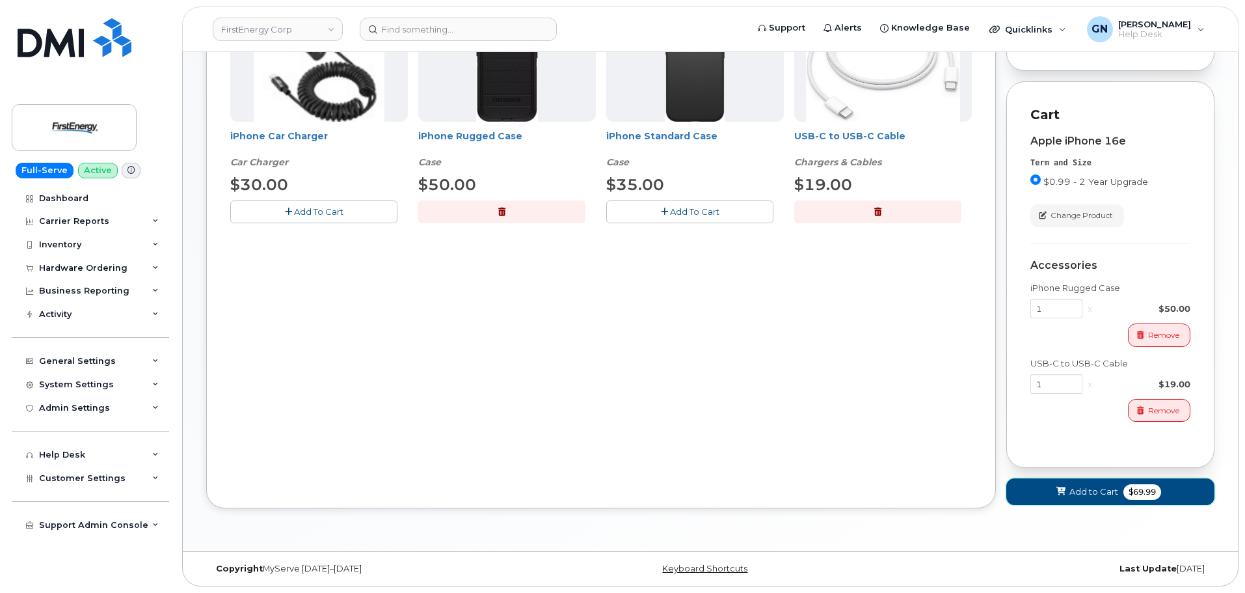
click at [1070, 486] on span "Add to Cart" at bounding box center [1093, 491] width 49 height 12
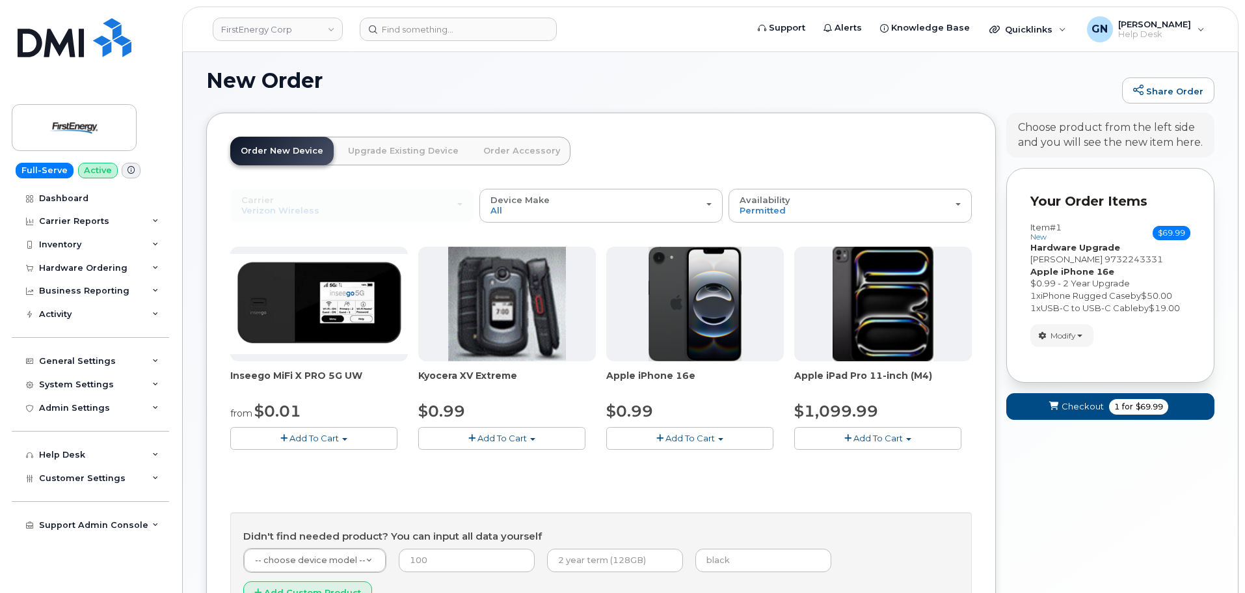
scroll to position [196, 0]
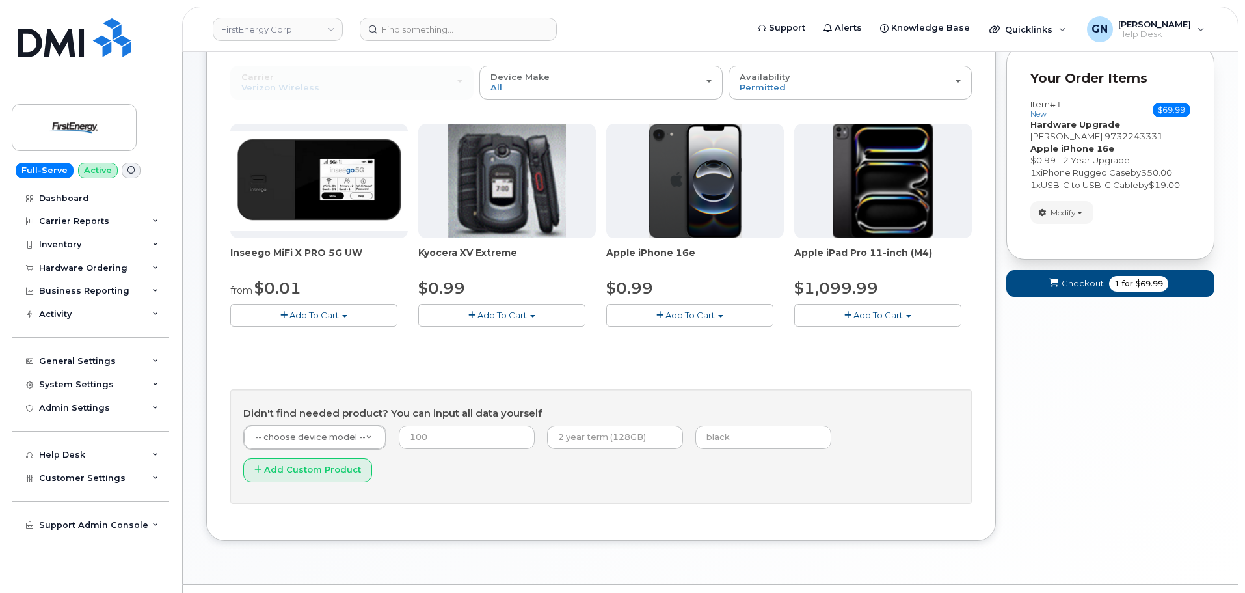
click at [851, 312] on button "Add To Cart" at bounding box center [877, 315] width 167 height 23
click at [850, 341] on link "$1099.99 - 2 Year Activation" at bounding box center [871, 339] width 148 height 16
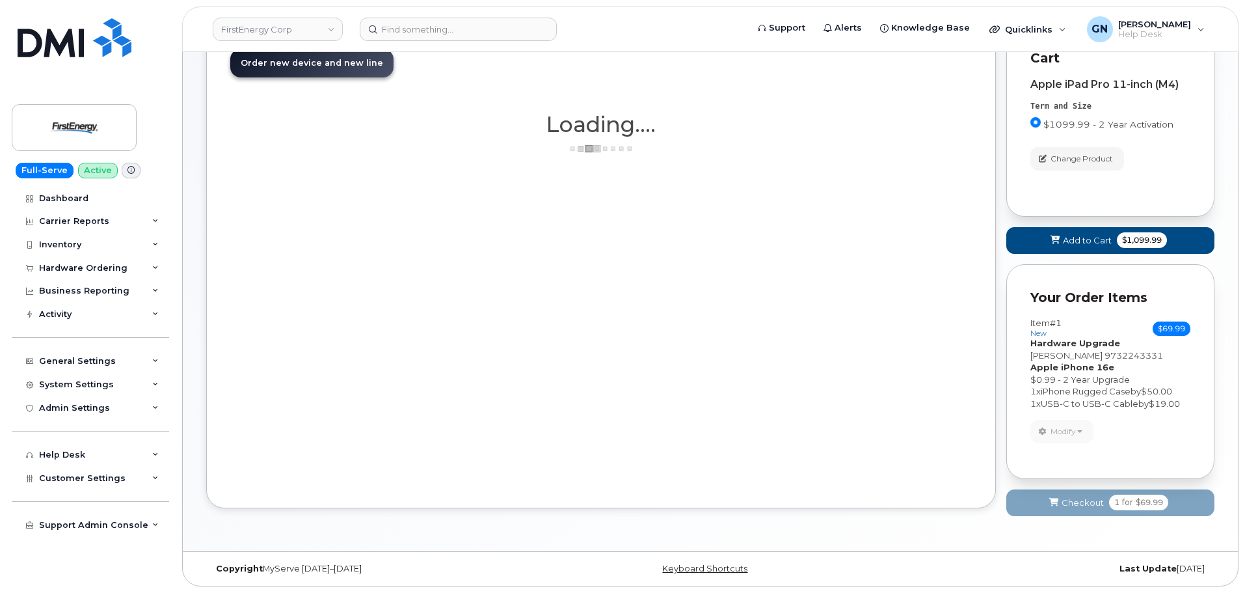
scroll to position [174, 0]
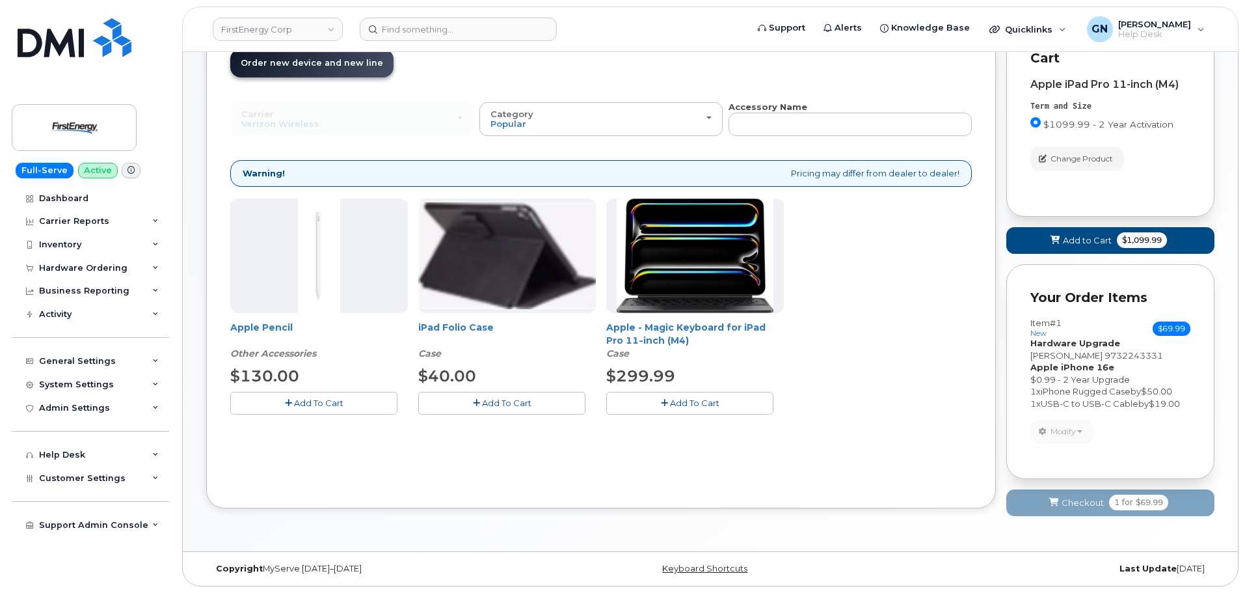
click at [509, 244] on img at bounding box center [507, 255] width 178 height 107
click at [519, 397] on span "Add To Cart" at bounding box center [506, 402] width 49 height 10
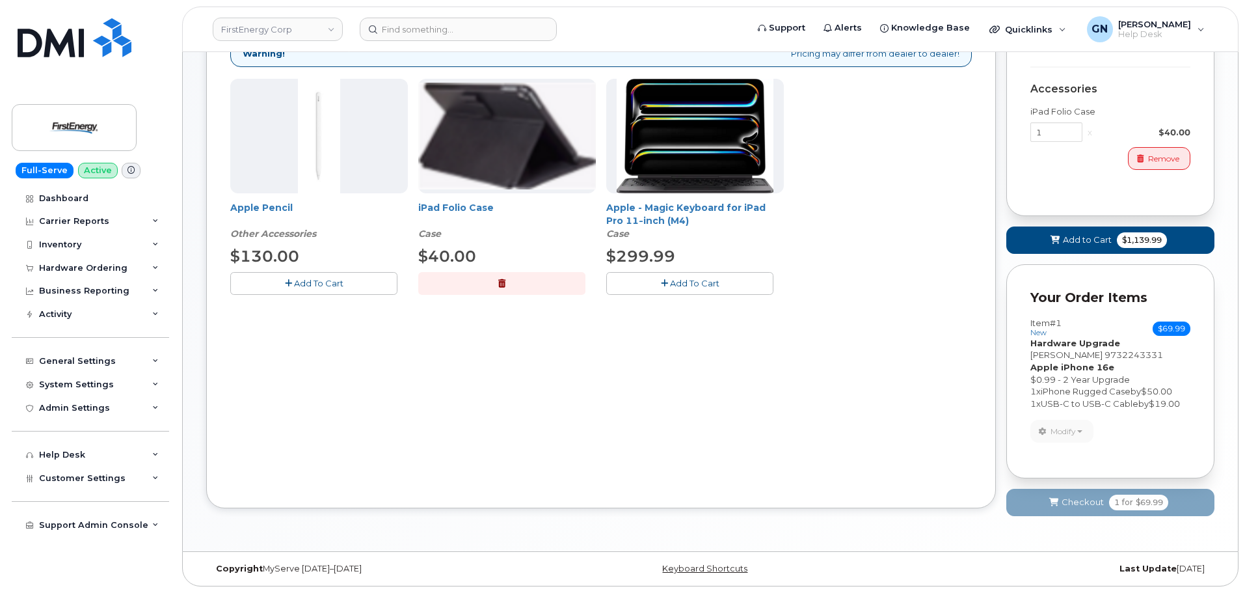
scroll to position [293, 0]
click at [1066, 234] on span "Add to Cart" at bounding box center [1087, 240] width 49 height 12
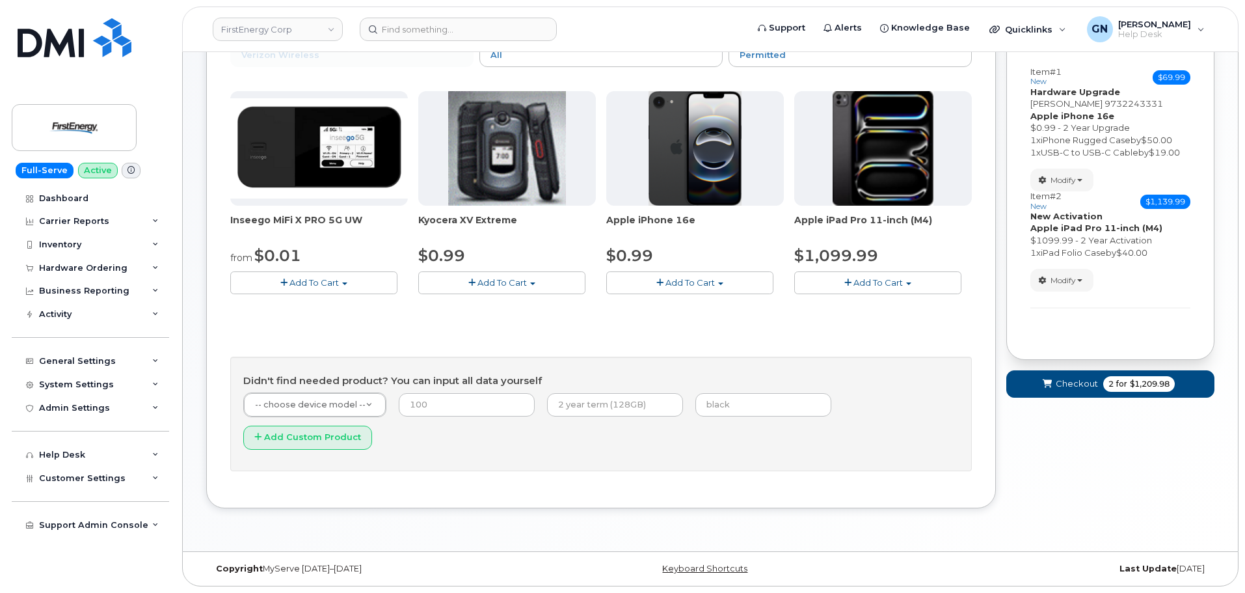
scroll to position [196, 0]
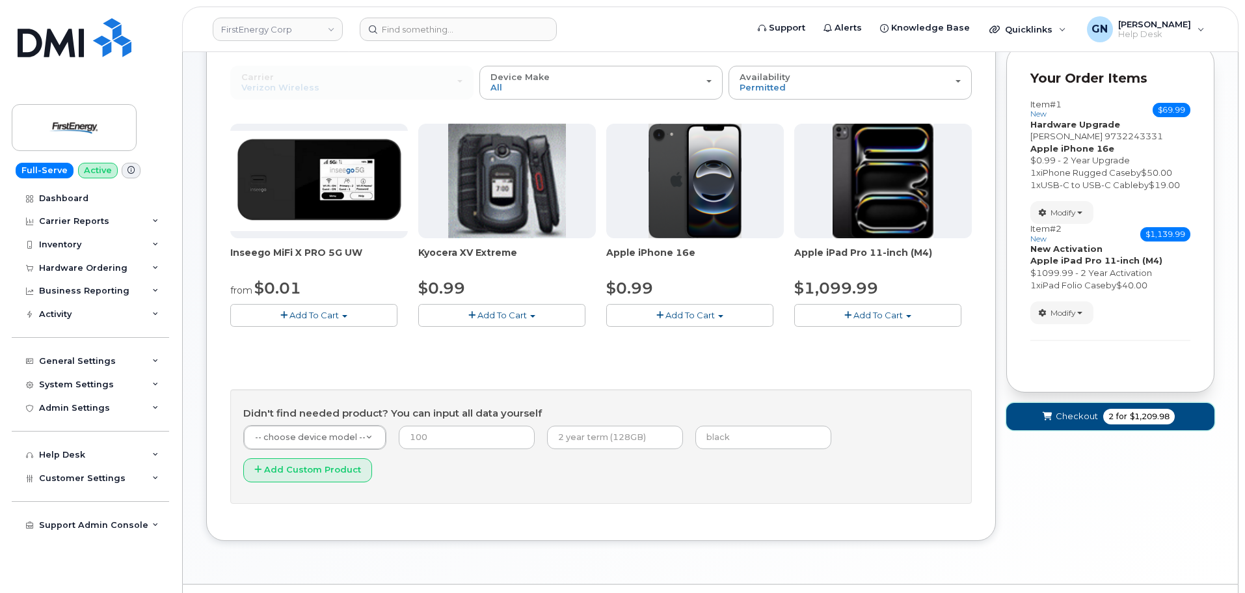
click at [1089, 422] on span "Checkout" at bounding box center [1077, 416] width 42 height 12
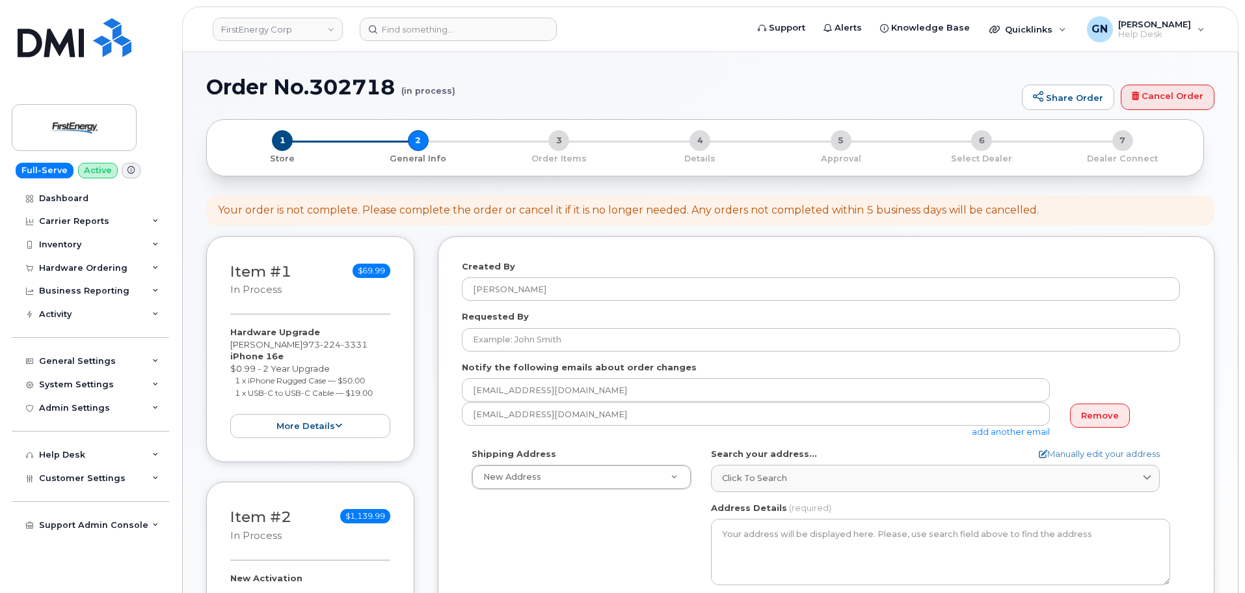
select select
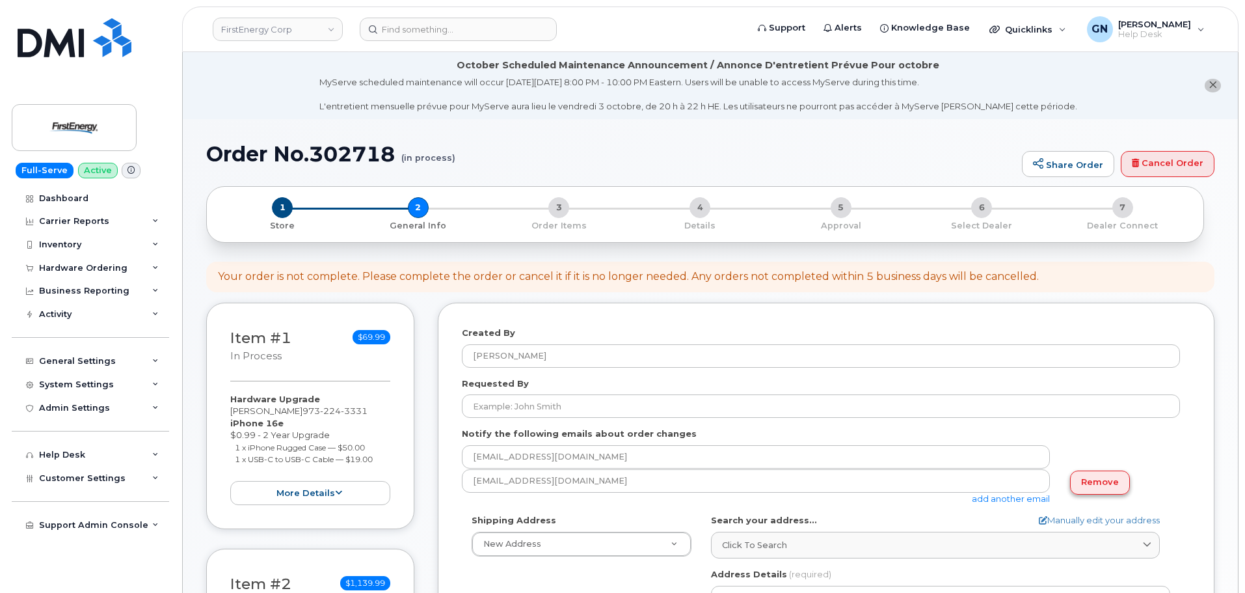
click at [1112, 483] on link "Remove" at bounding box center [1100, 482] width 60 height 24
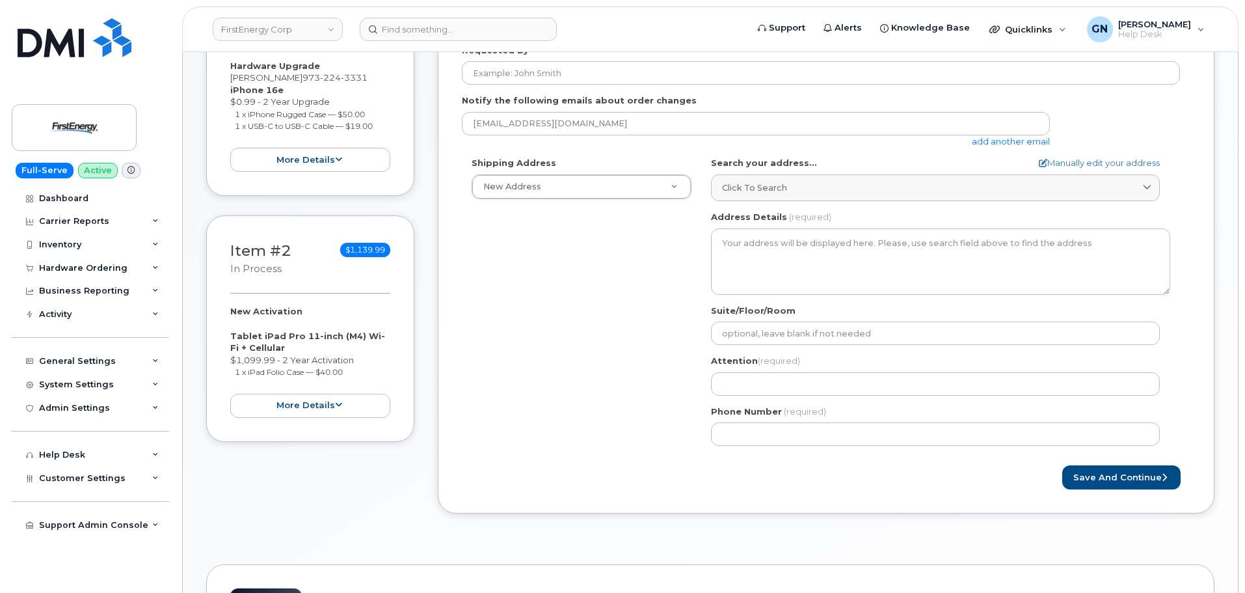
scroll to position [325, 0]
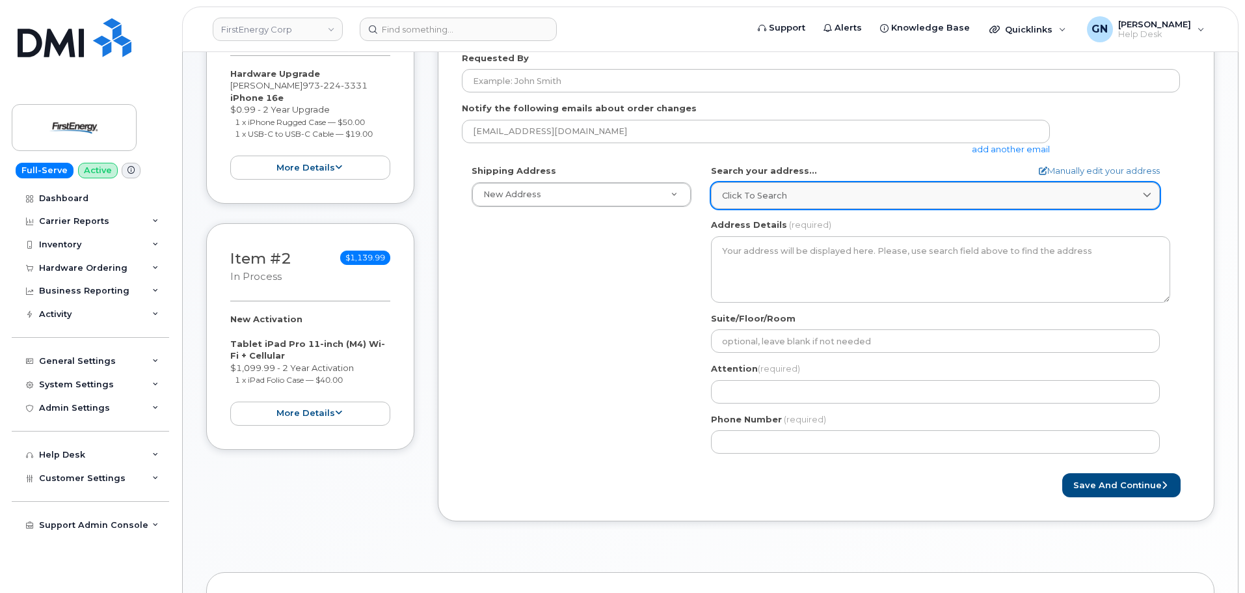
click at [771, 194] on span "Click to search" at bounding box center [754, 195] width 65 height 12
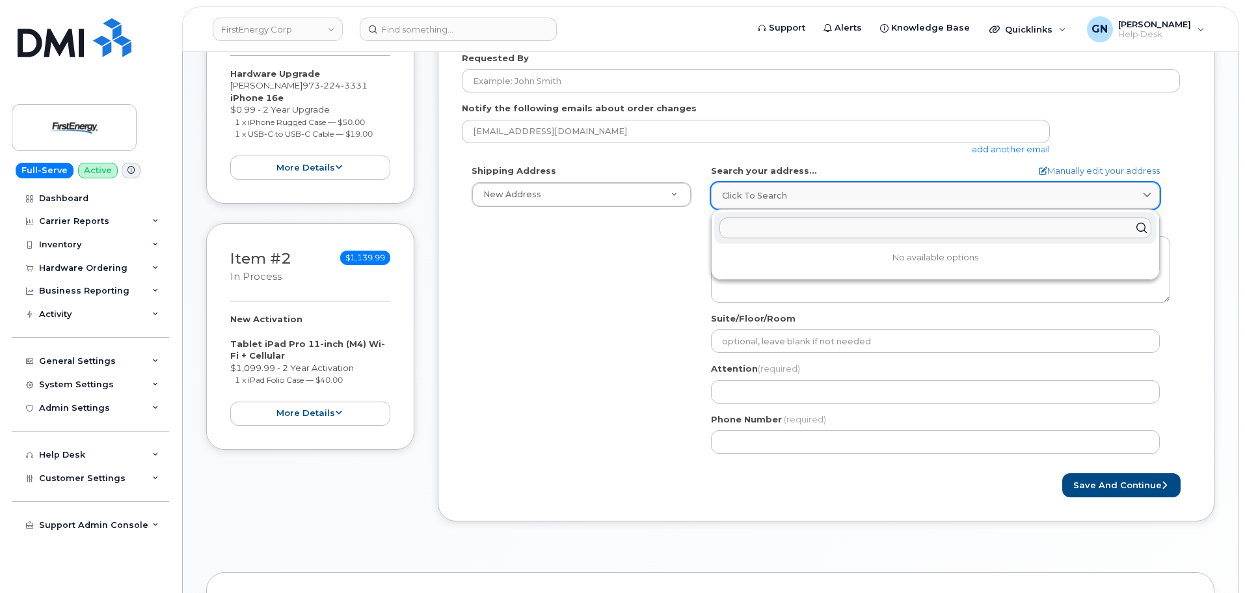
paste input "[STREET_ADDRESS][PERSON_NAME]"
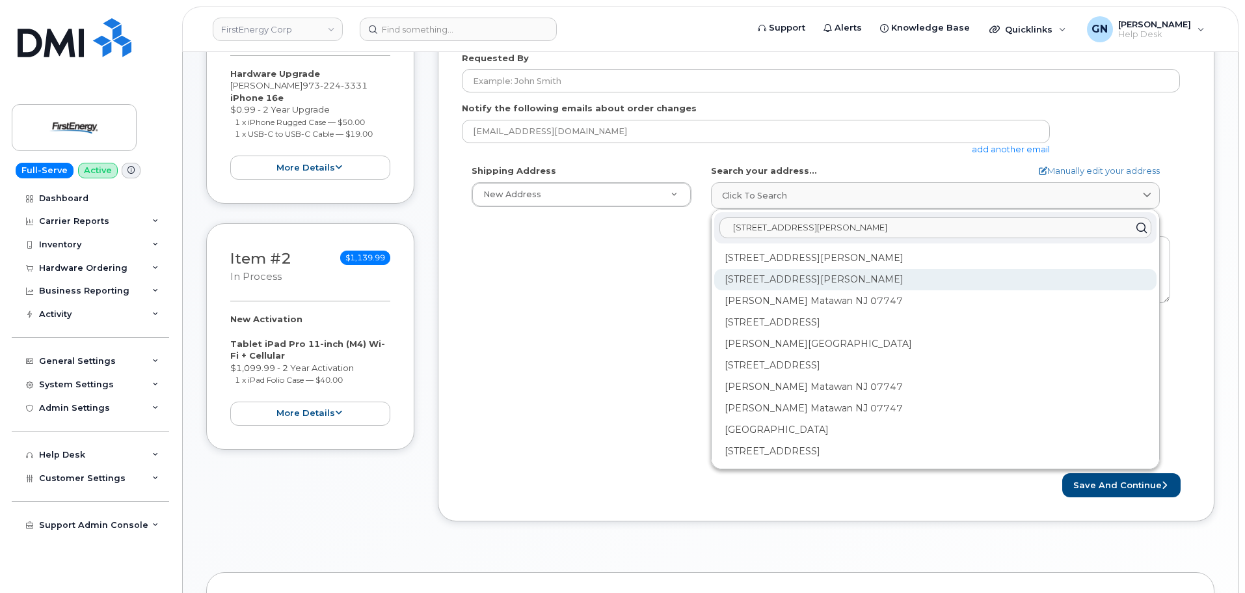
scroll to position [0, 0]
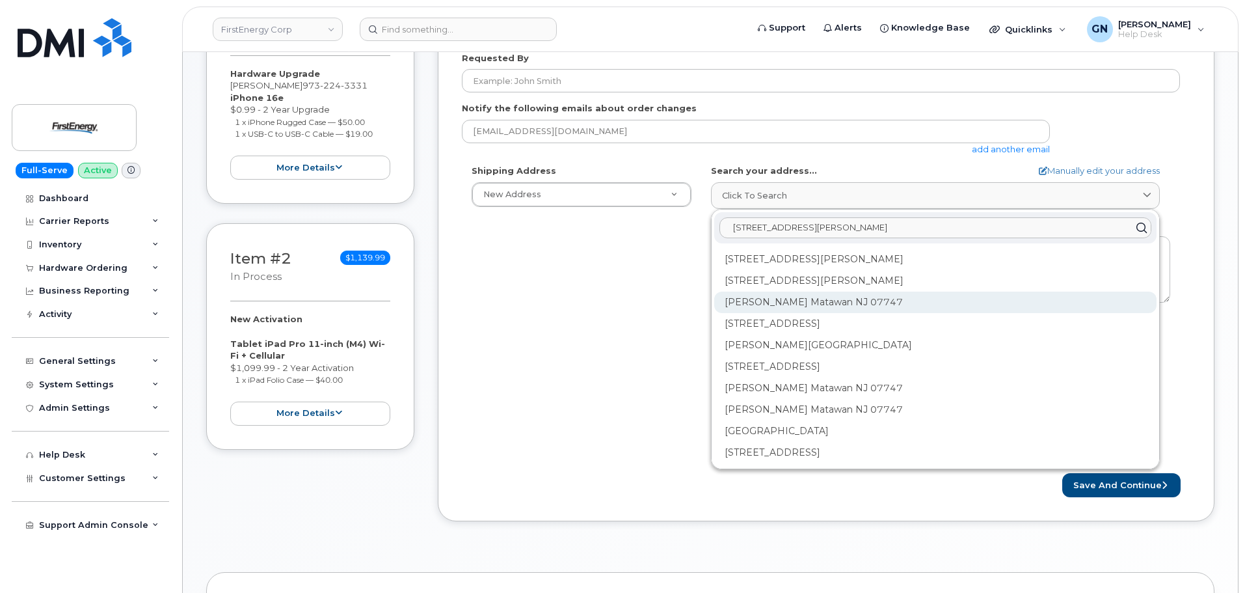
type input "[STREET_ADDRESS][PERSON_NAME]"
click at [892, 299] on div "[PERSON_NAME] Matawan NJ 07747" at bounding box center [935, 301] width 442 height 21
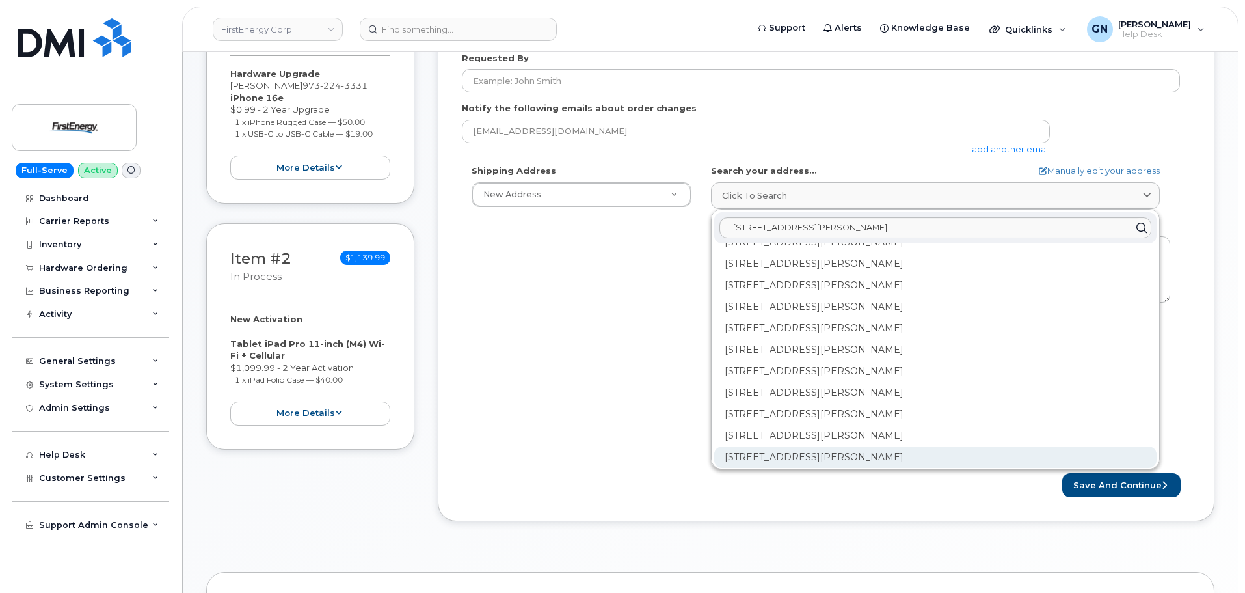
scroll to position [1952, 0]
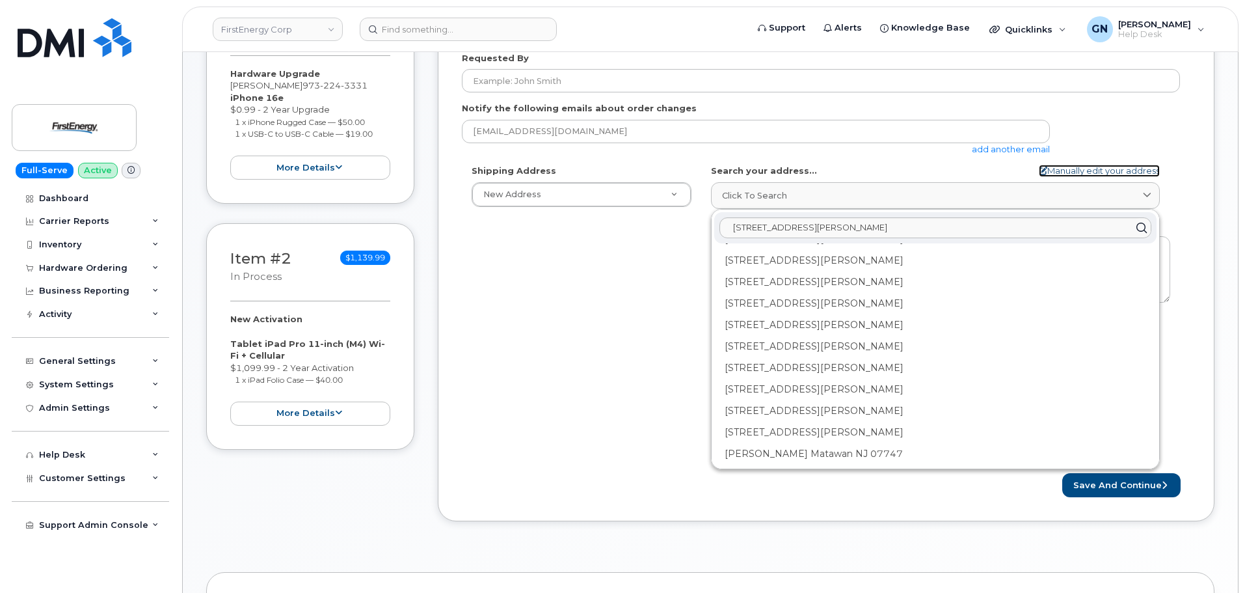
click at [1124, 173] on link "Manually edit your address" at bounding box center [1099, 171] width 121 height 12
select select
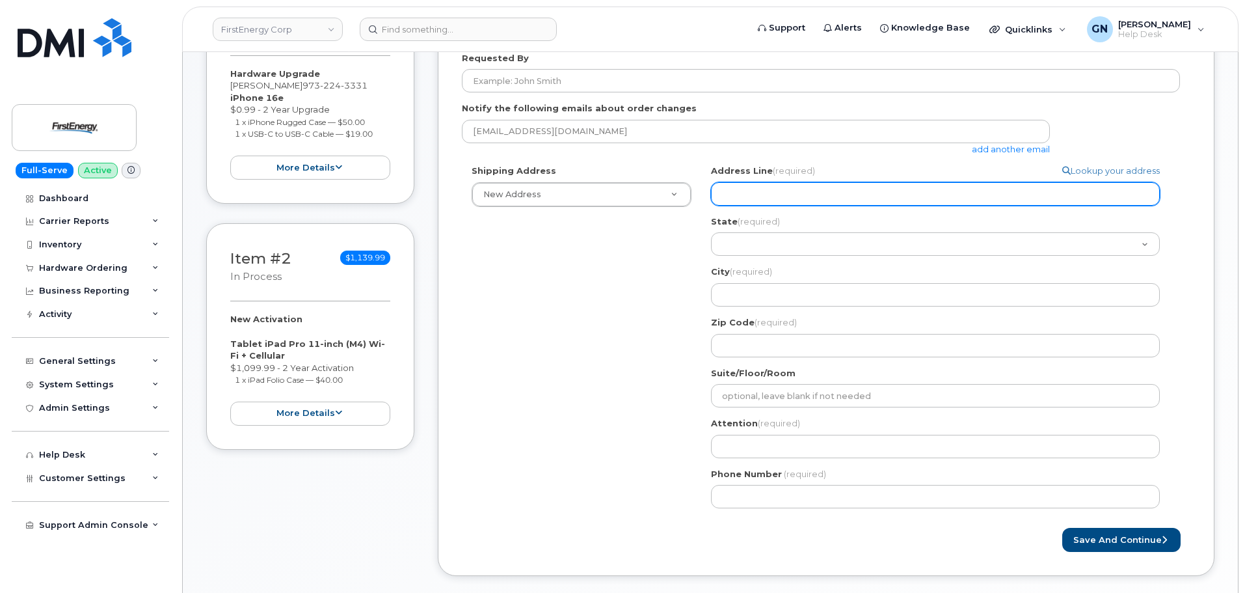
click at [818, 196] on input "Address Line (required)" at bounding box center [935, 193] width 449 height 23
paste input "703 Lloyd Rd MATAWAN NJ 07747-1351"
select select
type input "703 Lloyd Rd MATAWAN NJ 07747-1351"
click at [858, 196] on input "703 Lloyd Rd MATAWAN NJ 07747-1351" at bounding box center [935, 193] width 449 height 23
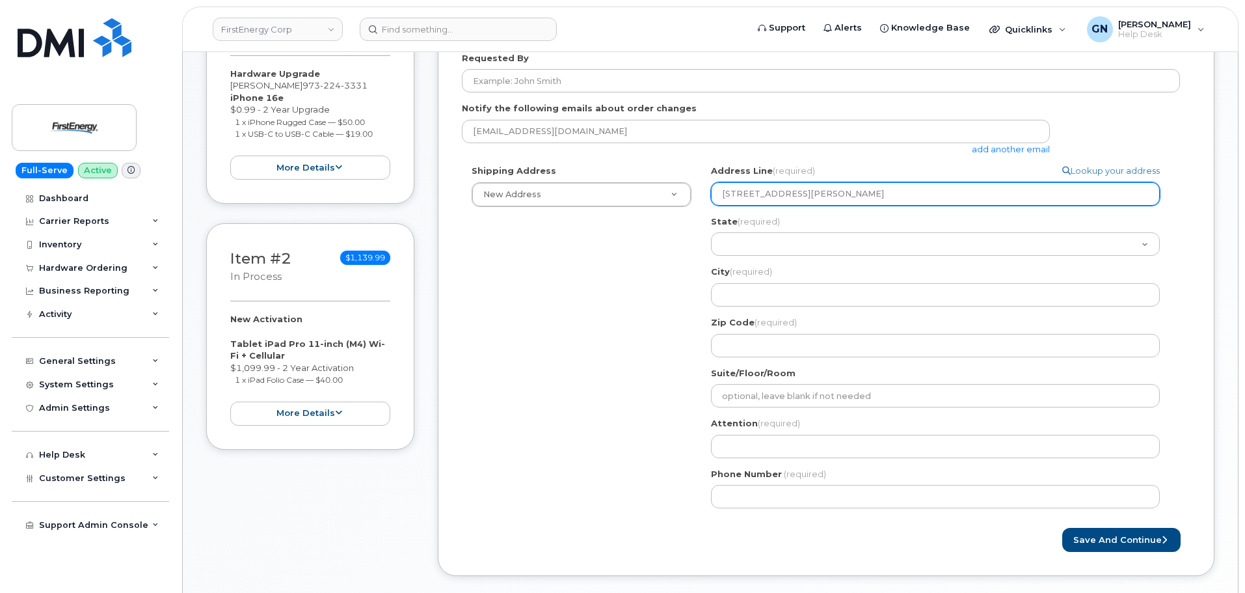
drag, startPoint x: 858, startPoint y: 196, endPoint x: 889, endPoint y: 190, distance: 31.8
click at [889, 190] on input "703 Lloyd Rd MATAWAN NJ 07747-1351" at bounding box center [935, 193] width 449 height 23
select select
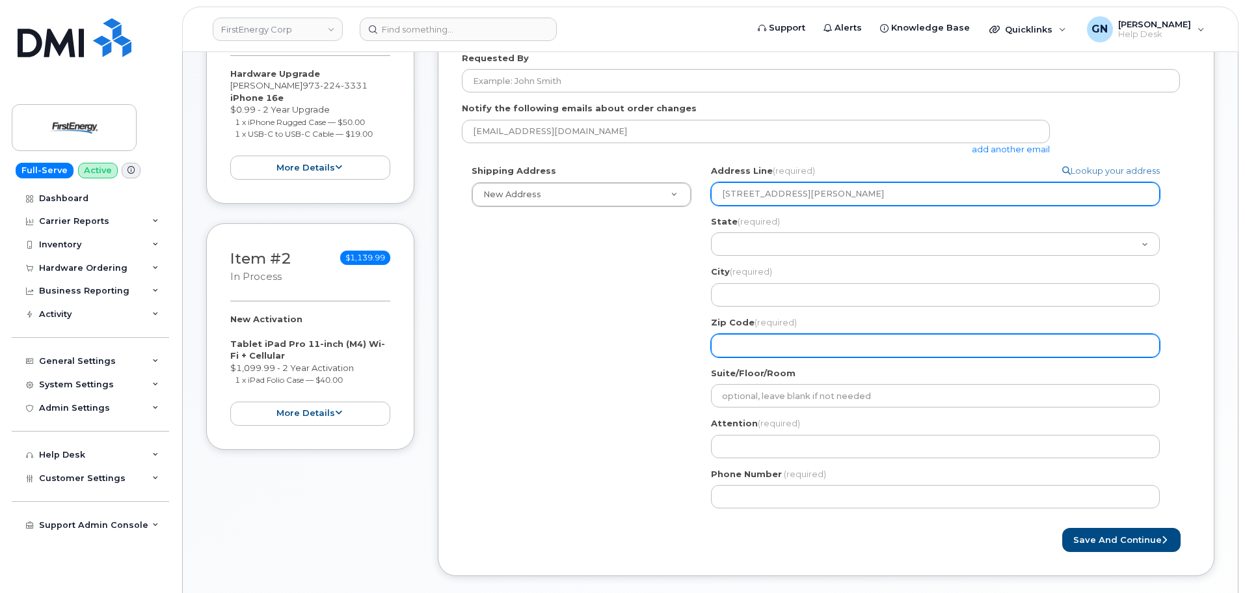
type input "703 Lloyd Rd MATAWAN NJ"
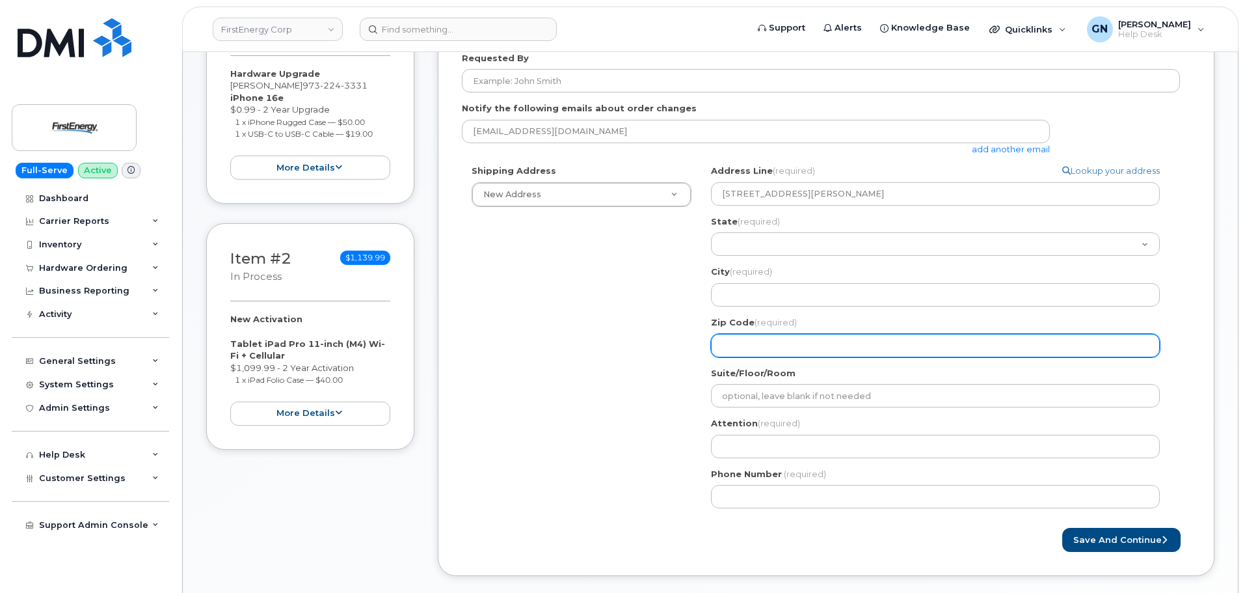
click at [776, 347] on input "Zip Code (required)" at bounding box center [935, 345] width 449 height 23
paste input "07747-1351"
select select
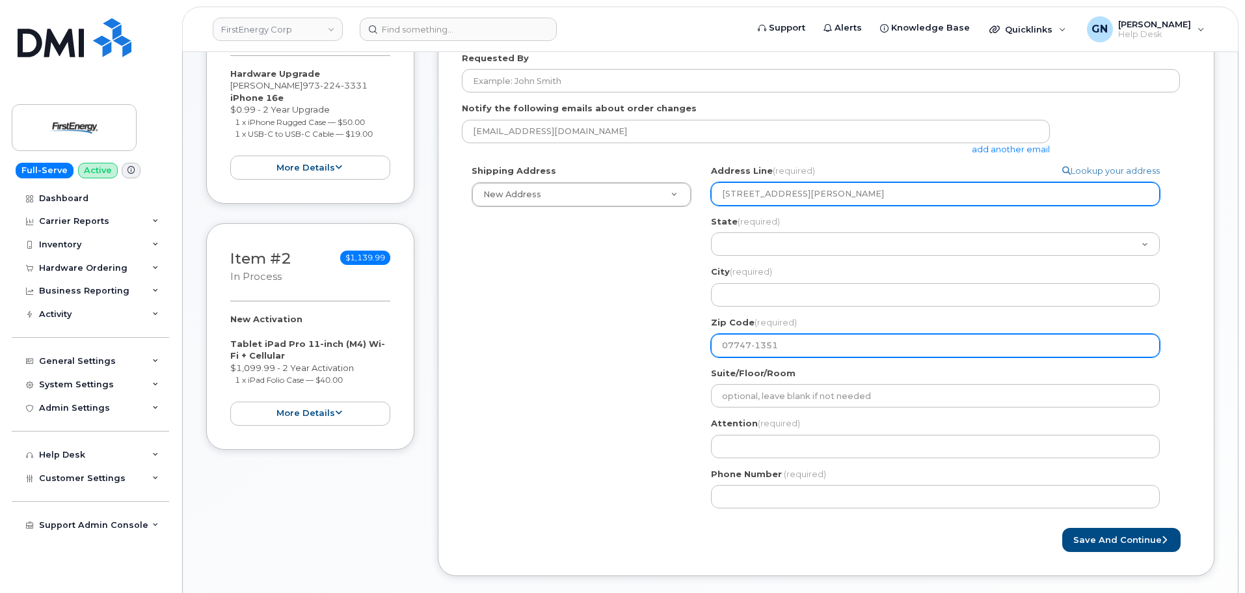
type input "07747-1351"
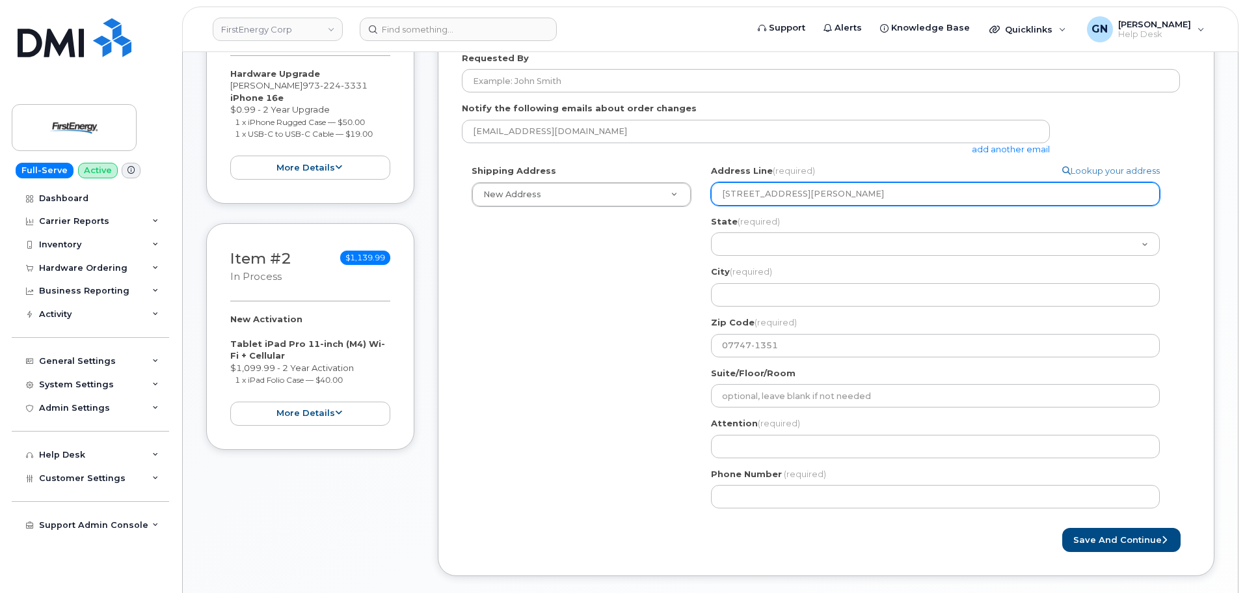
click at [802, 194] on input "703 Lloyd Rd MATAWAN NJ" at bounding box center [935, 193] width 449 height 23
select select
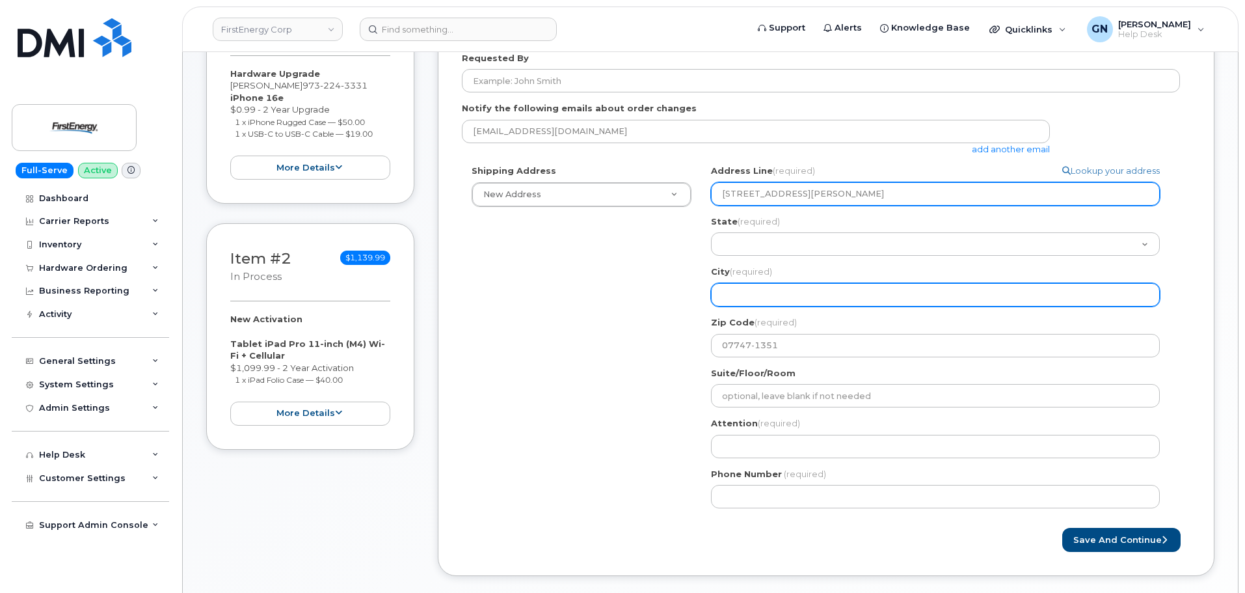
type input "703 Lloyd Rd NJ"
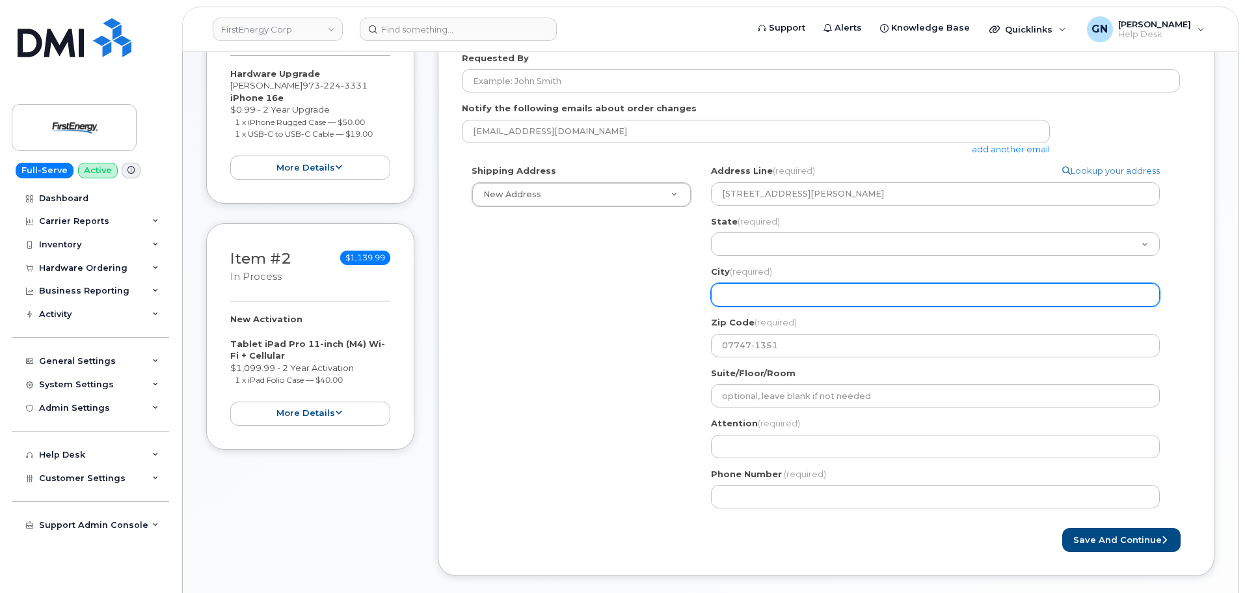
click at [771, 290] on input "City (required)" at bounding box center [935, 294] width 449 height 23
paste input "MATAWAN"
select select
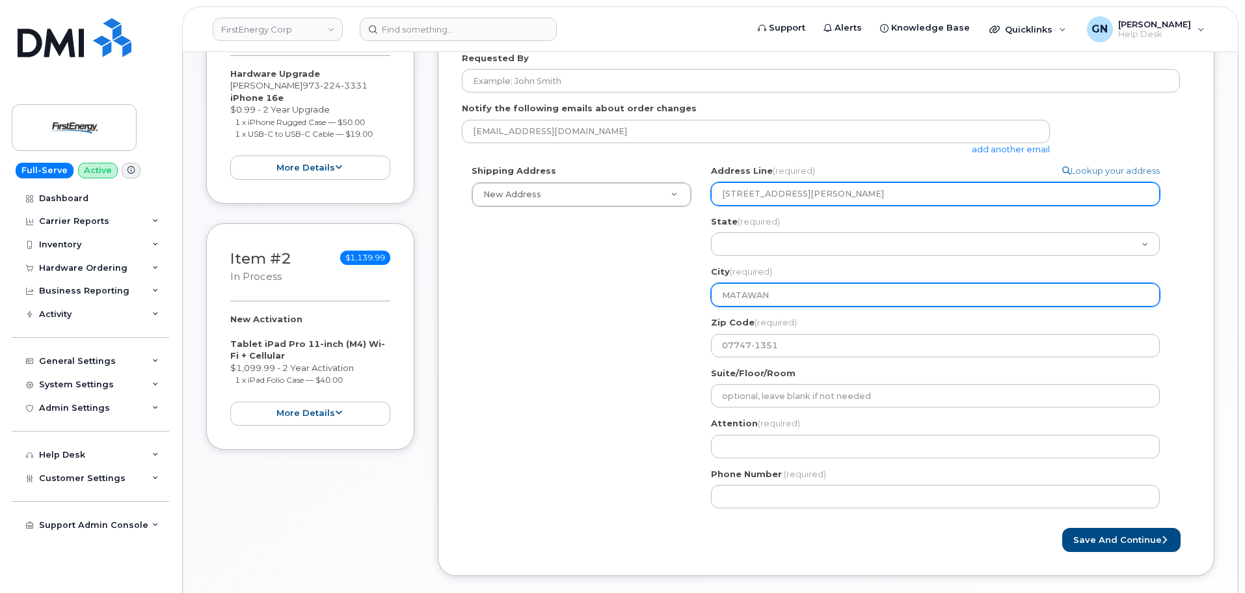
type input "MATAWAN"
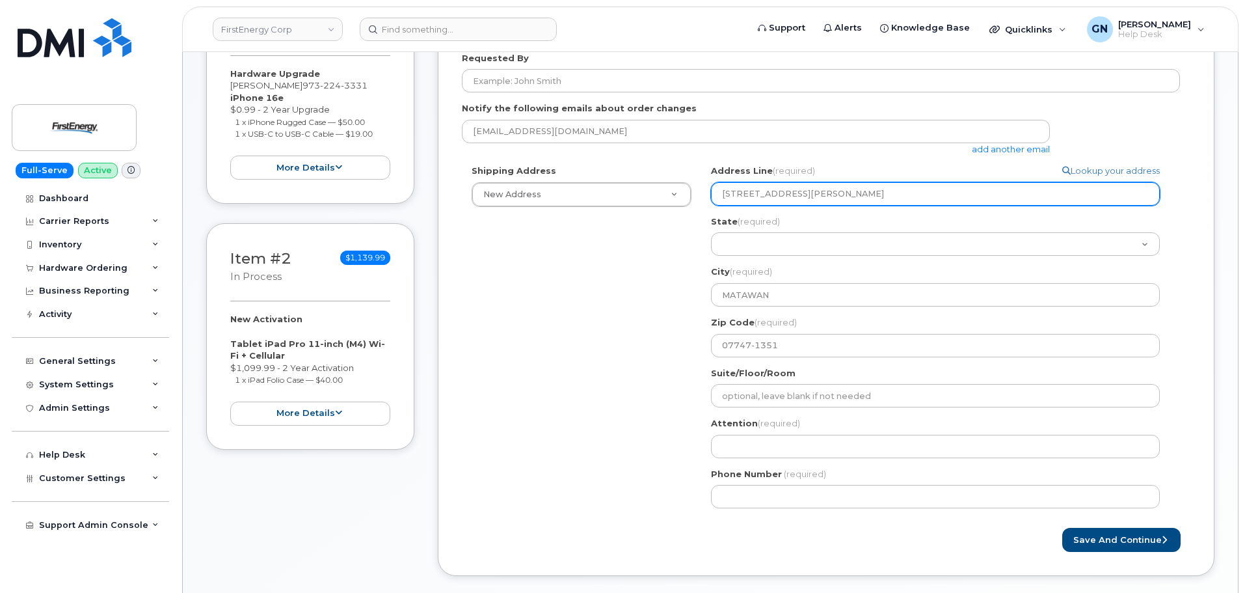
click at [787, 194] on input "703 Lloyd Rd NJ" at bounding box center [935, 193] width 449 height 23
select select
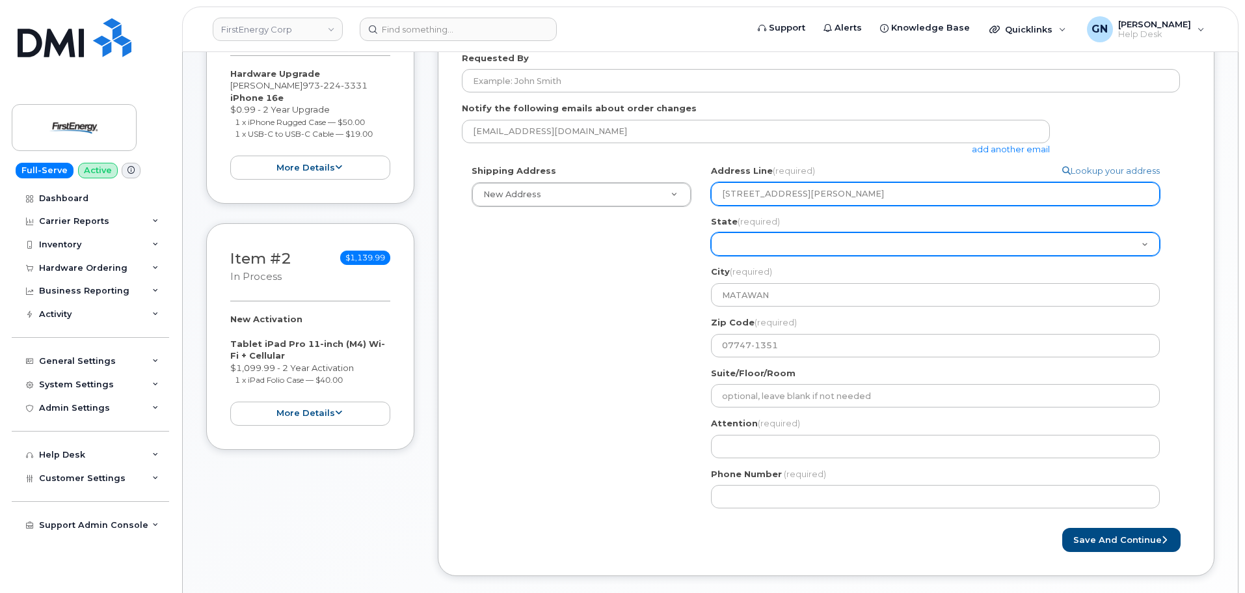
type input "703 Lloyd Rd"
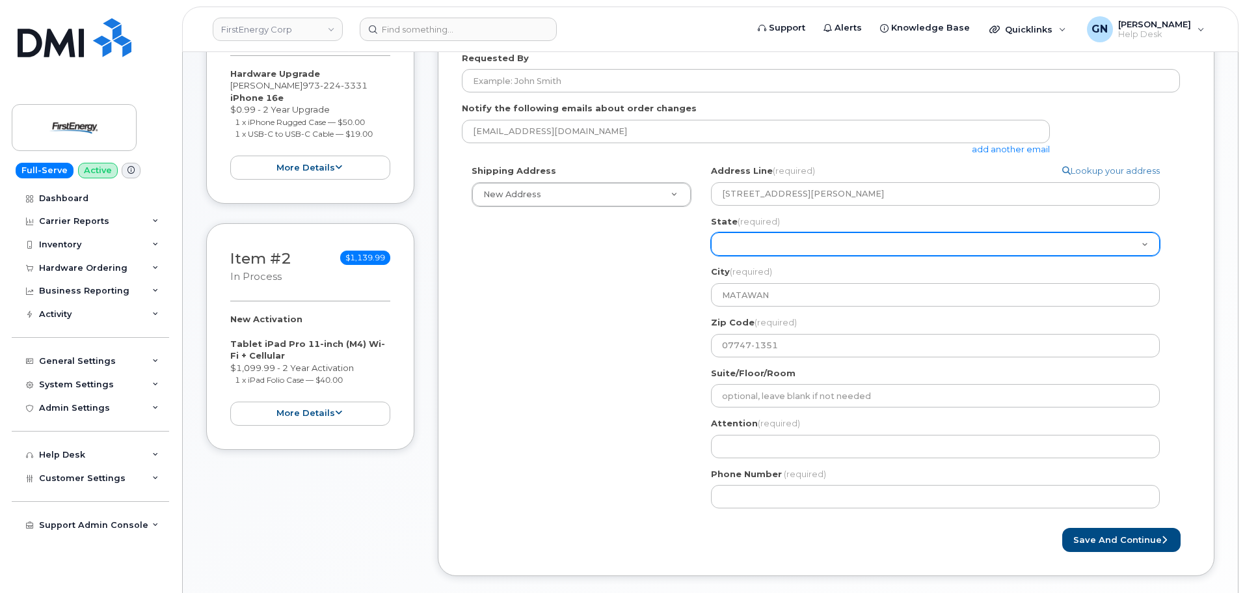
click at [770, 247] on select "Alabama Alaska American Samoa Arizona Arkansas California Colorado Connecticut …" at bounding box center [935, 243] width 449 height 23
select select "NJ"
click at [711, 232] on select "Alabama Alaska American Samoa Arizona Arkansas California Colorado Connecticut …" at bounding box center [935, 243] width 449 height 23
select select
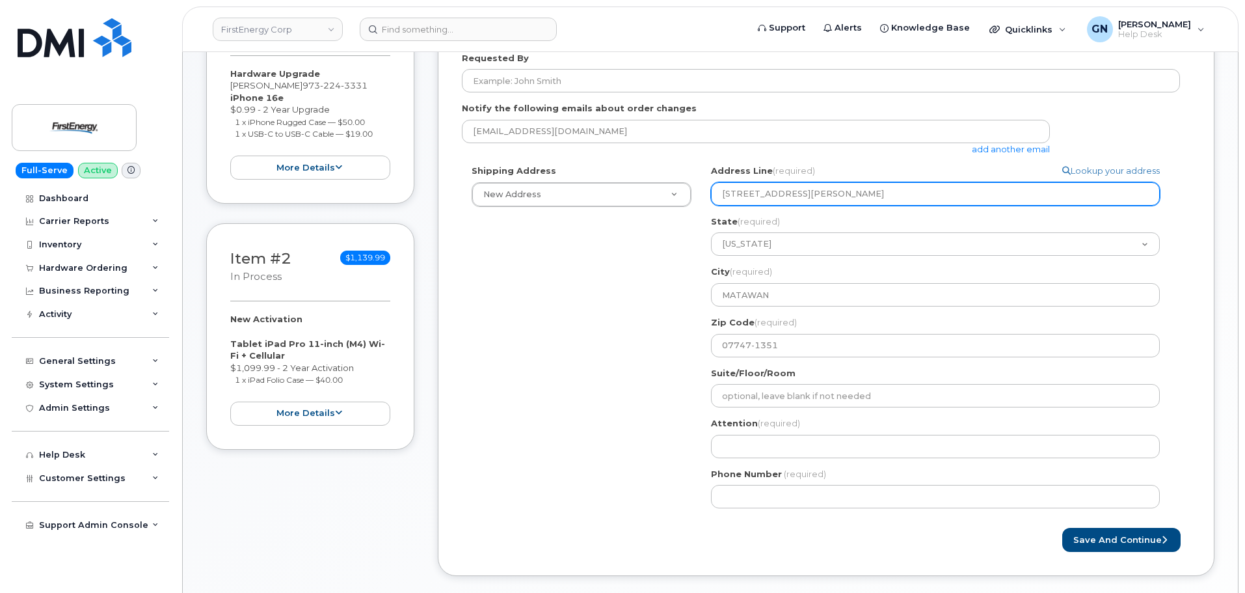
click at [821, 190] on input "703 Lloyd Rd" at bounding box center [935, 193] width 449 height 23
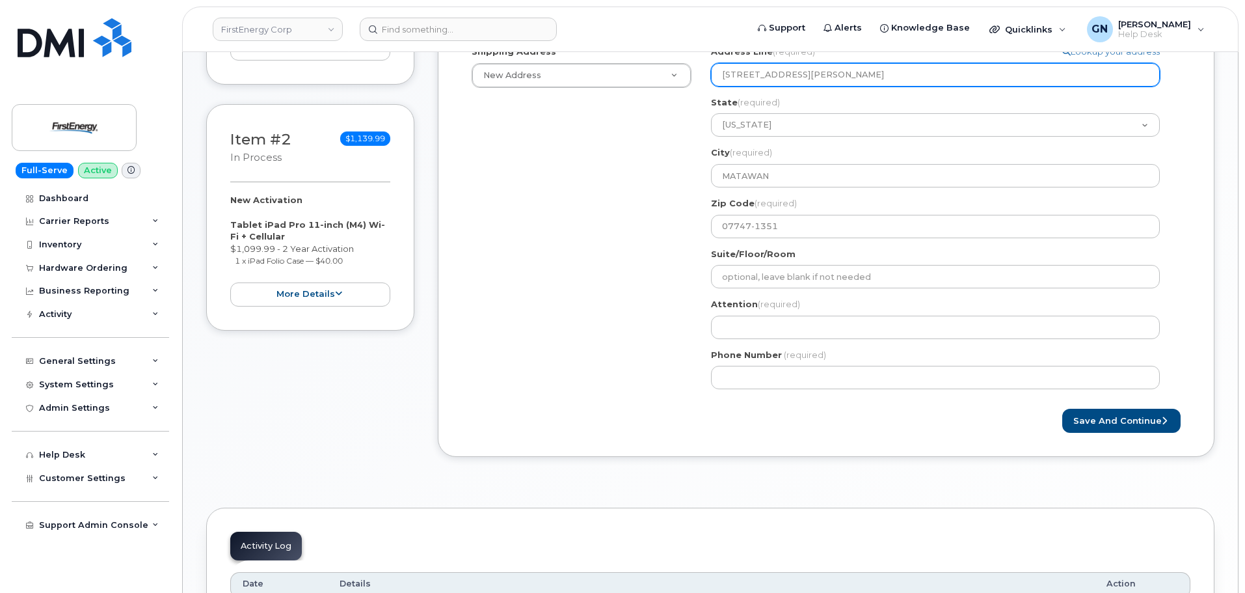
scroll to position [455, 0]
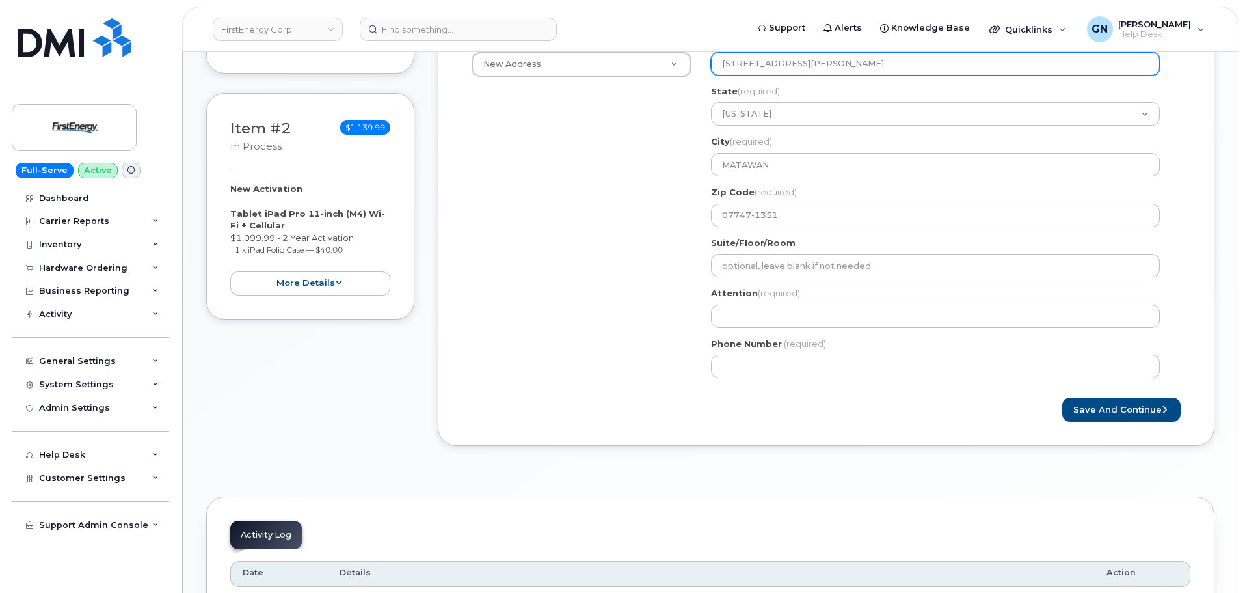
type input "703 Lloyd Rd"
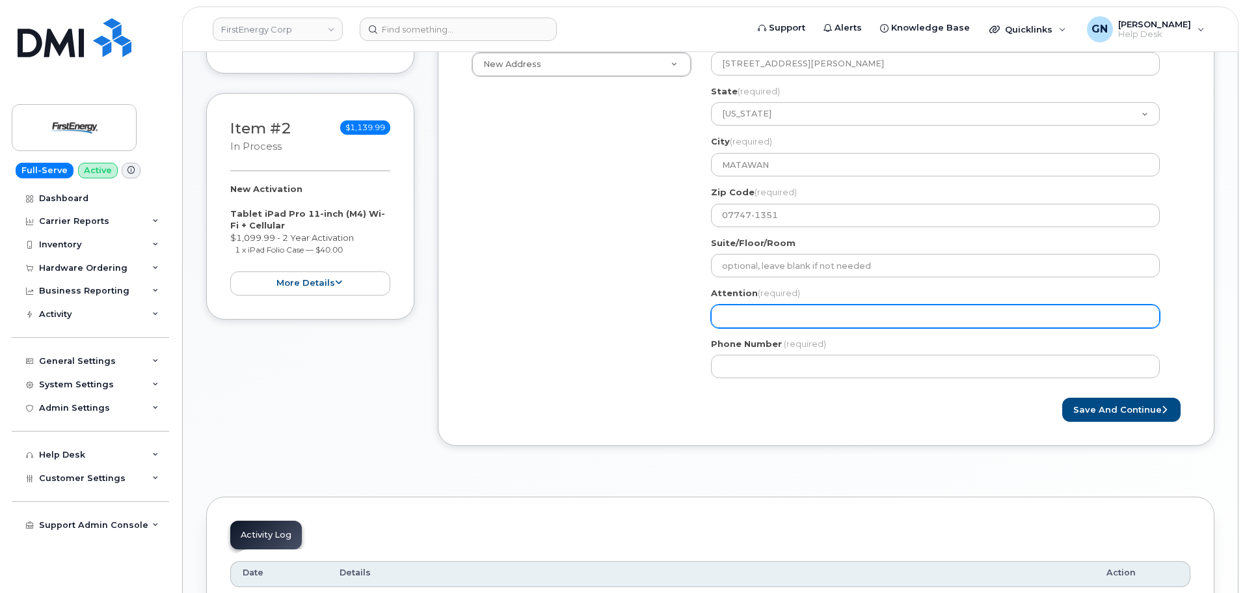
click at [834, 321] on input "Attention (required)" at bounding box center [935, 315] width 449 height 23
paste input "[PERSON_NAME]"
select select
type input "[PERSON_NAME]"
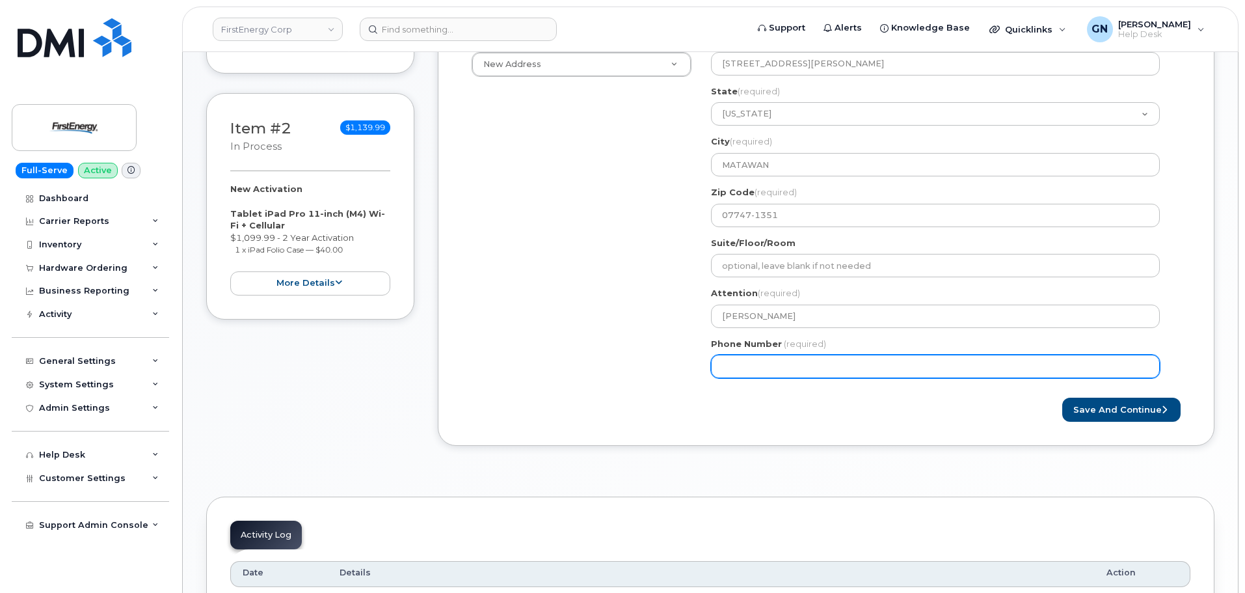
drag, startPoint x: 902, startPoint y: 363, endPoint x: 908, endPoint y: 364, distance: 6.6
click at [902, 364] on input "Phone Number" at bounding box center [935, 366] width 449 height 23
paste input "9732243331"
select select
type input "9732243331"
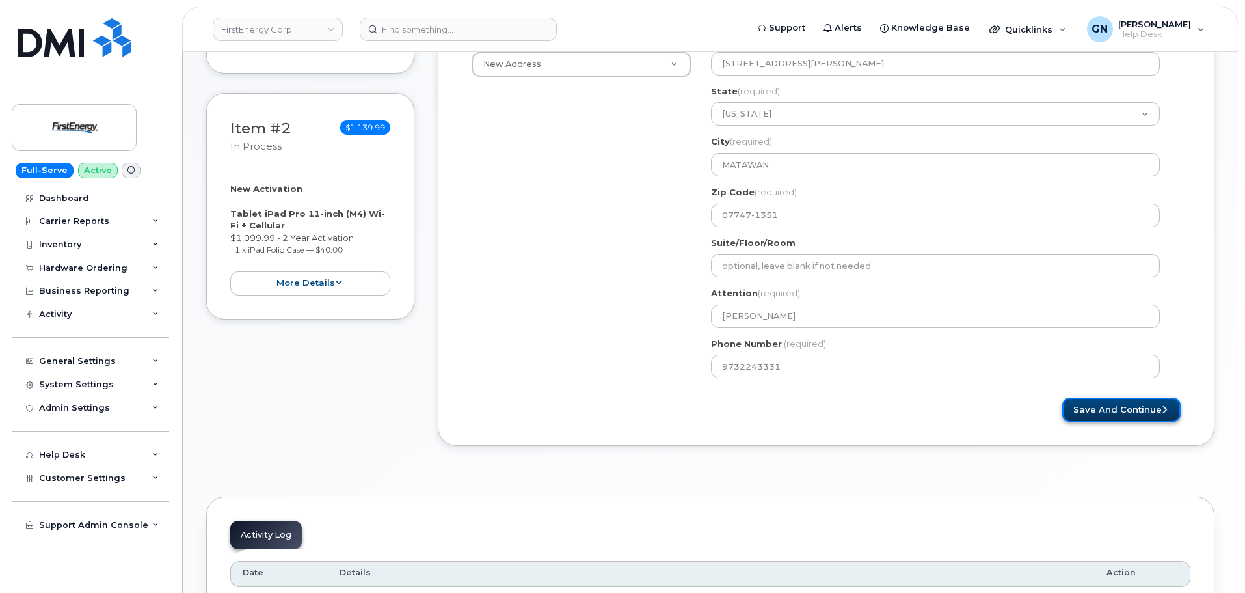
drag, startPoint x: 1151, startPoint y: 417, endPoint x: 1144, endPoint y: 422, distance: 7.9
click at [1150, 416] on button "Save and Continue" at bounding box center [1121, 409] width 118 height 24
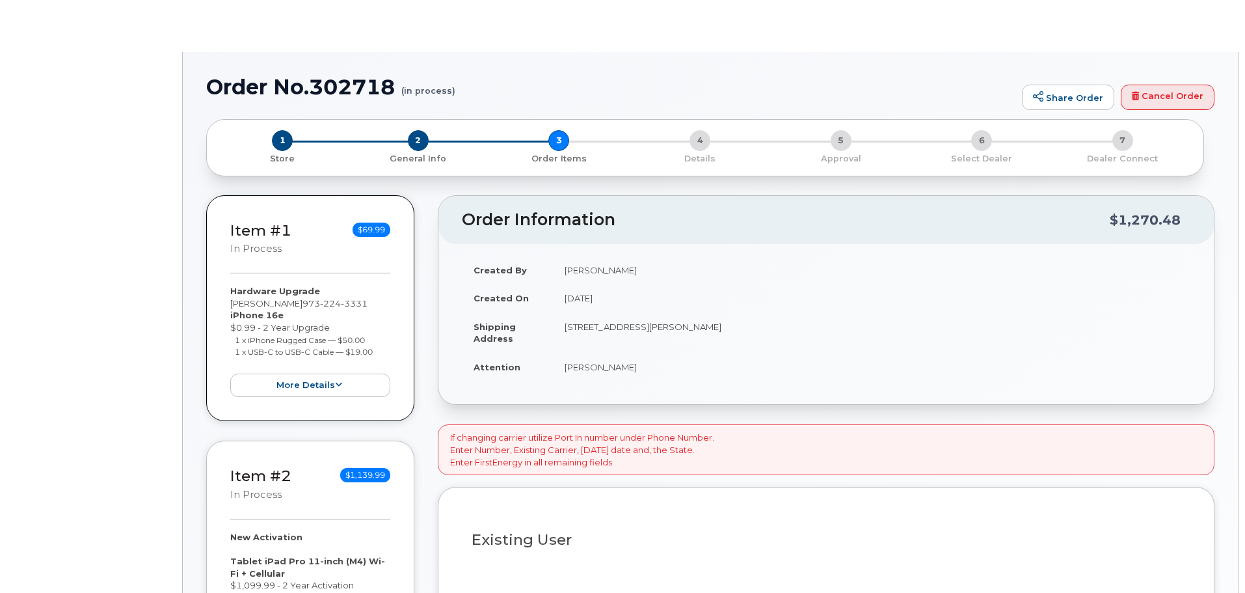
select select "2071809"
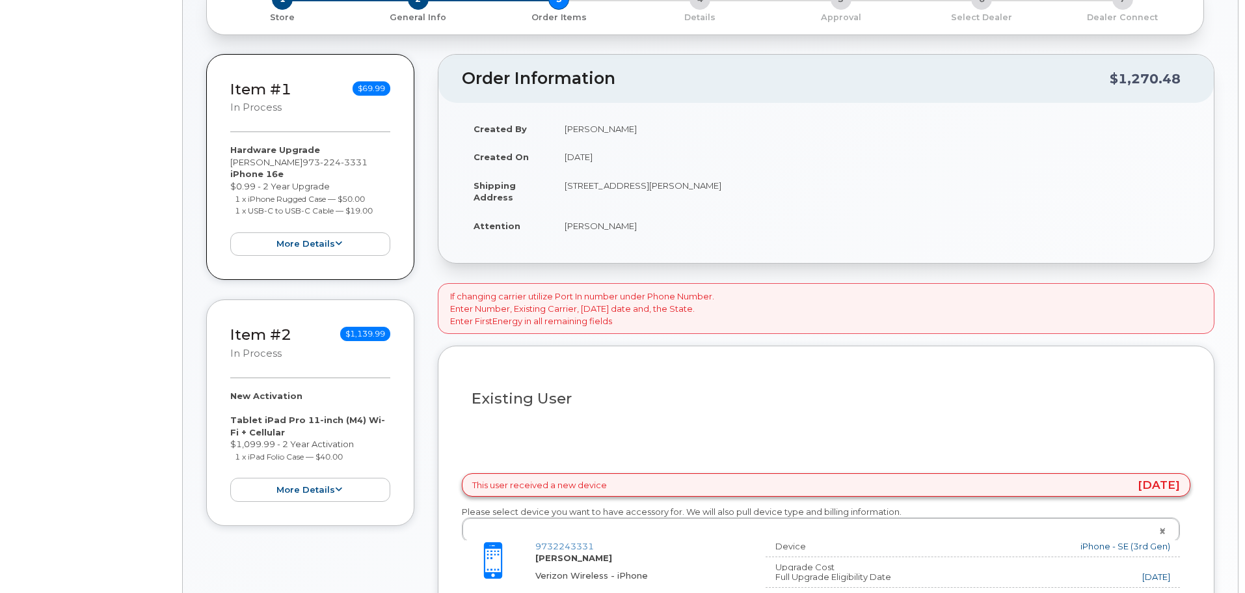
type input "[PERSON_NAME]"
type input "45271"
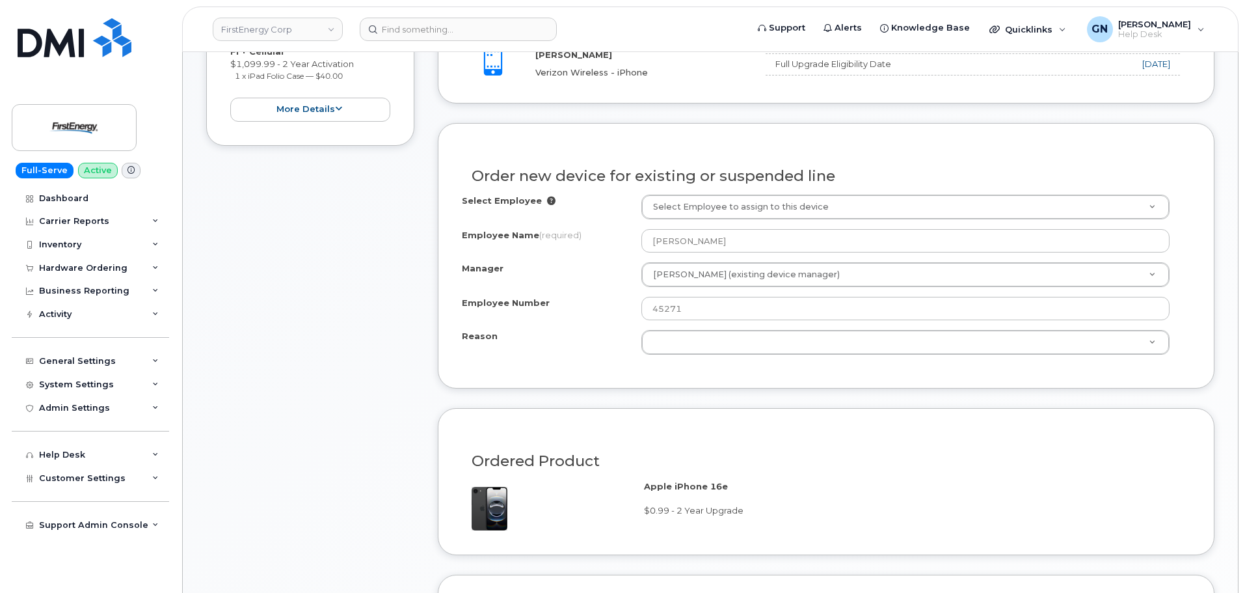
scroll to position [652, 0]
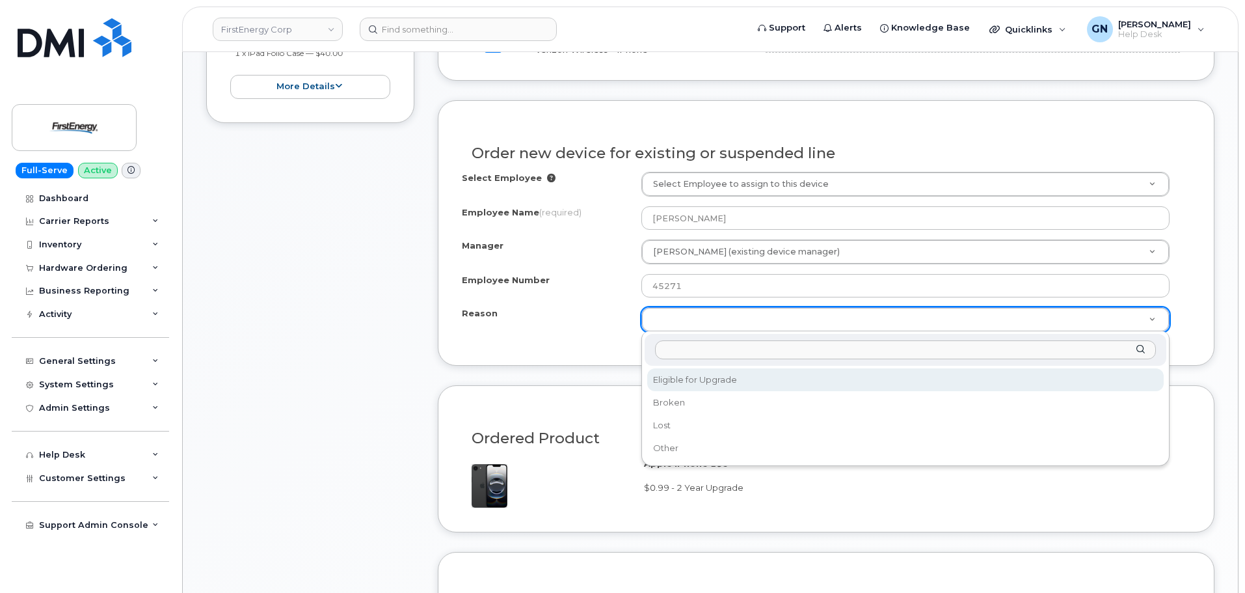
select select "eligible_for_upgrade"
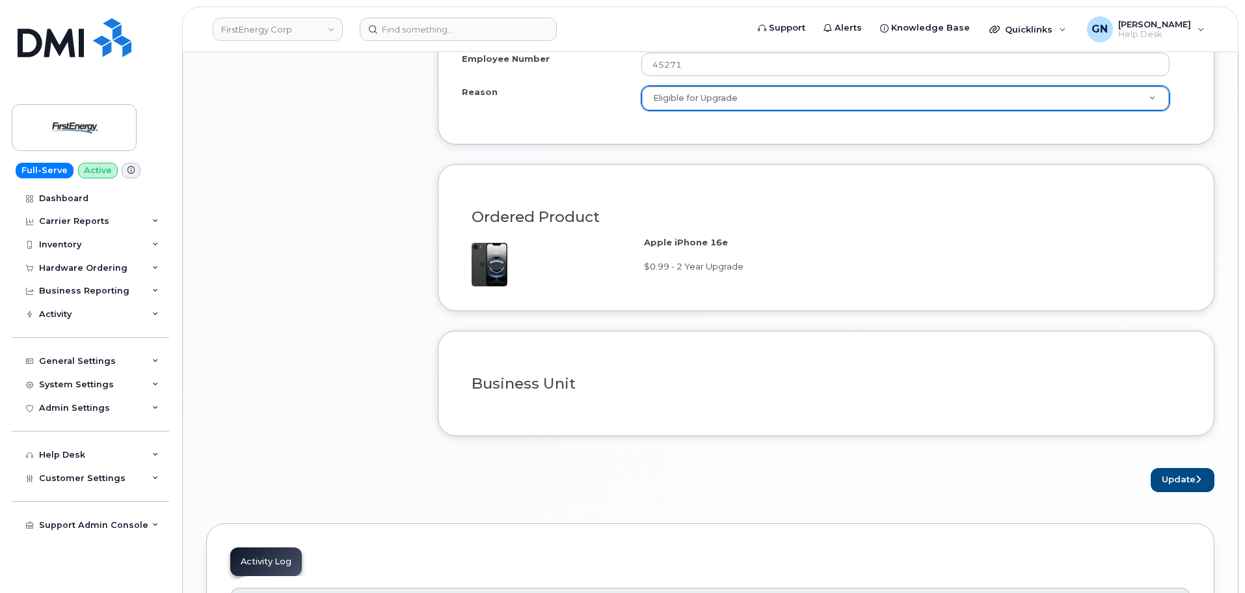
scroll to position [912, 0]
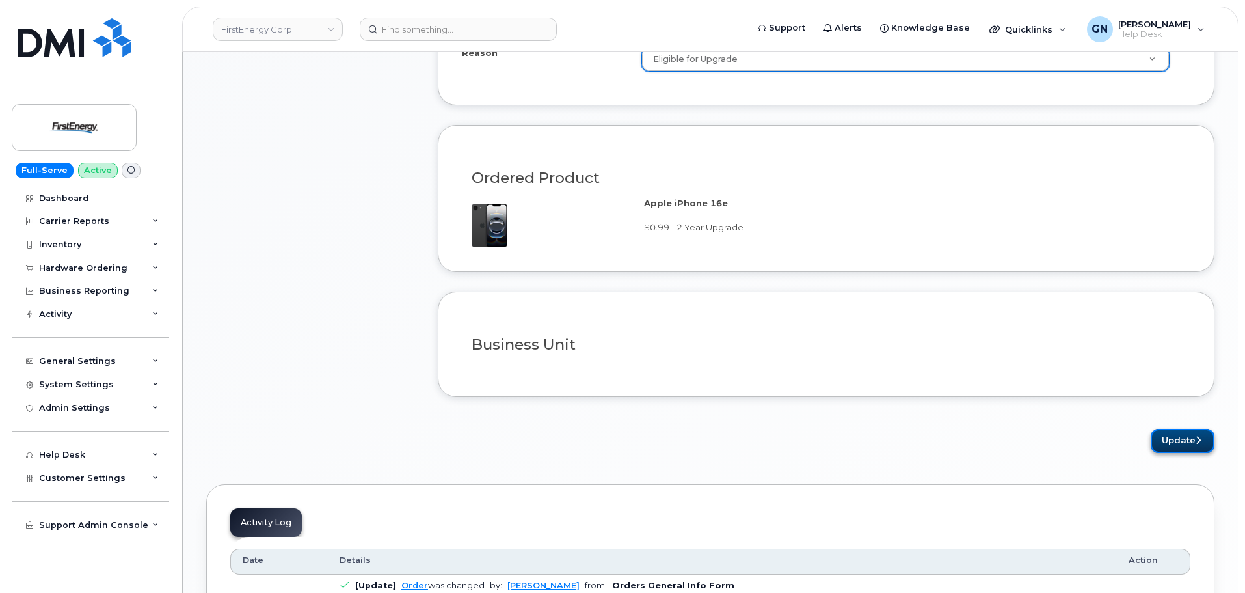
click at [1160, 441] on button "Update" at bounding box center [1183, 441] width 64 height 24
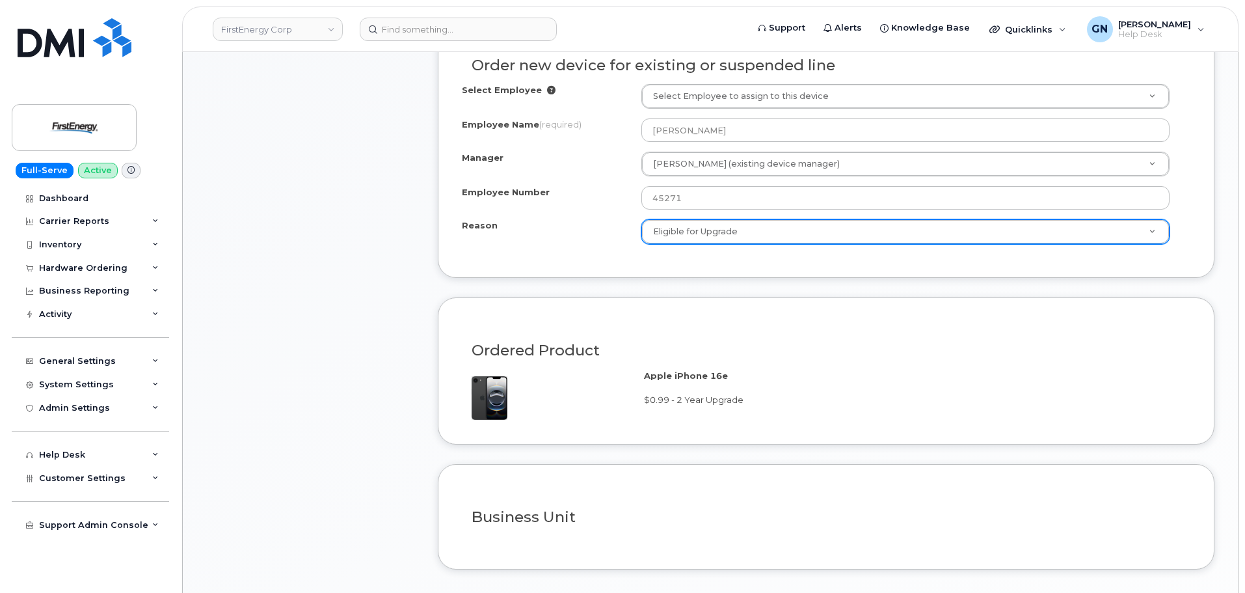
scroll to position [717, 0]
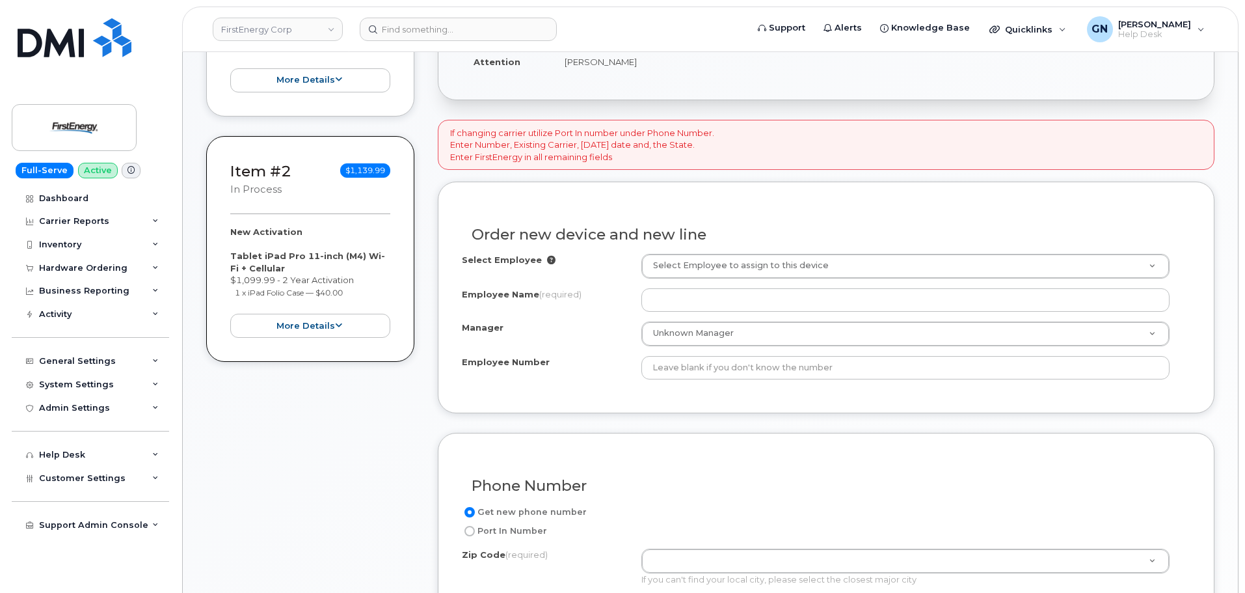
scroll to position [598, 0]
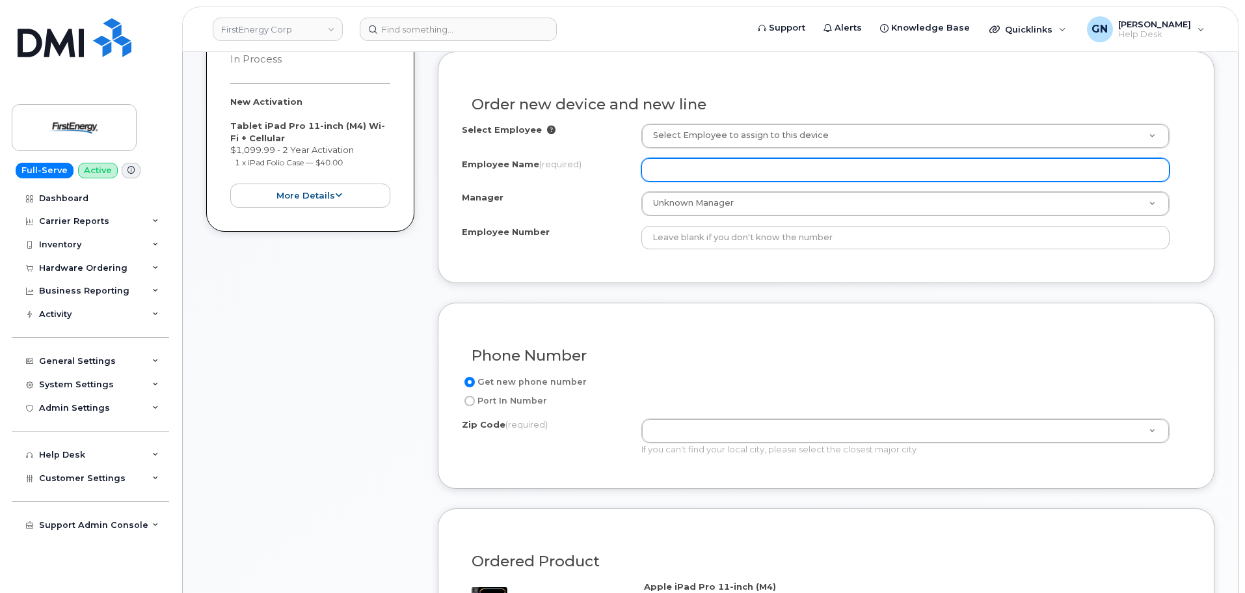
click at [757, 168] on input "Employee Name (required)" at bounding box center [905, 169] width 528 height 23
paste input "[PERSON_NAME]"
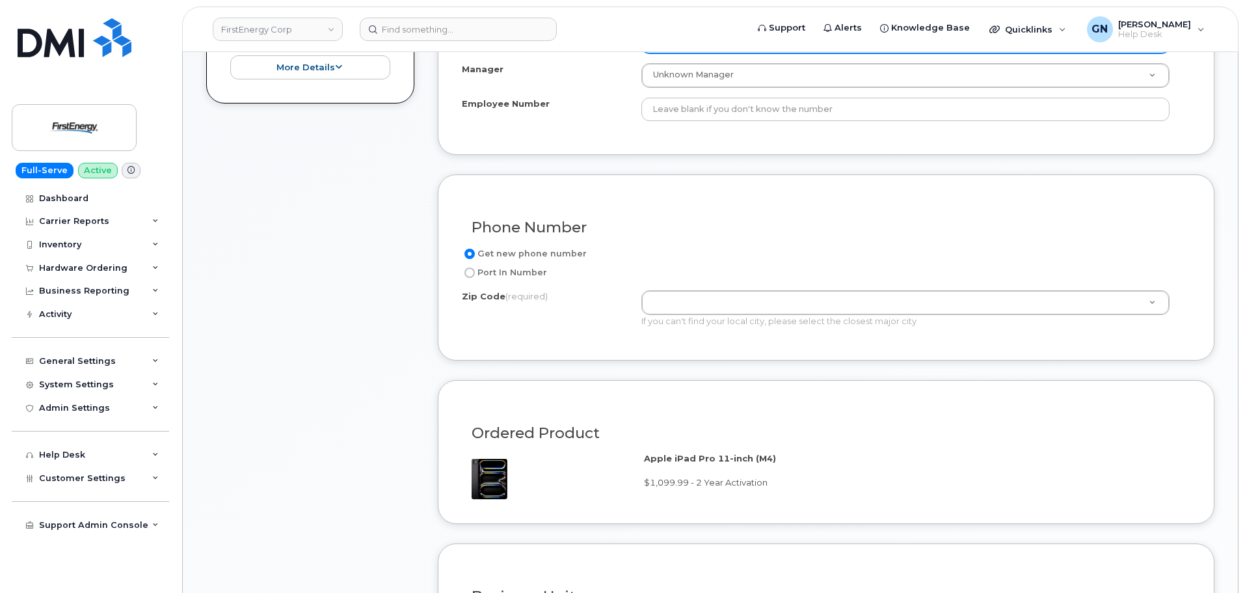
scroll to position [794, 0]
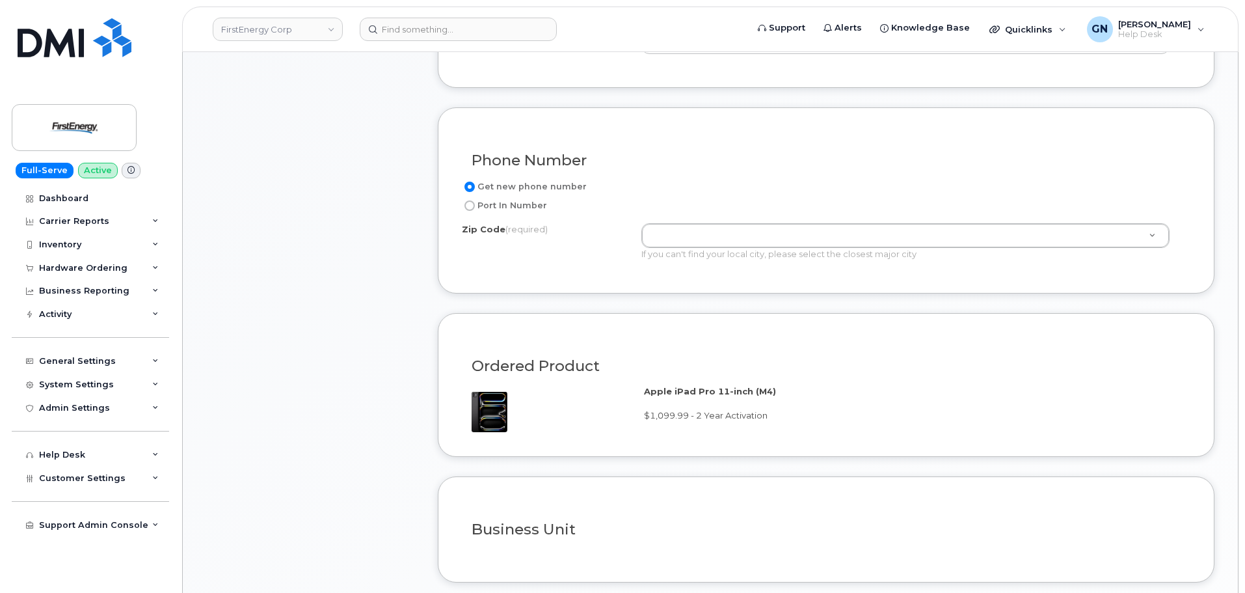
type input "[PERSON_NAME]"
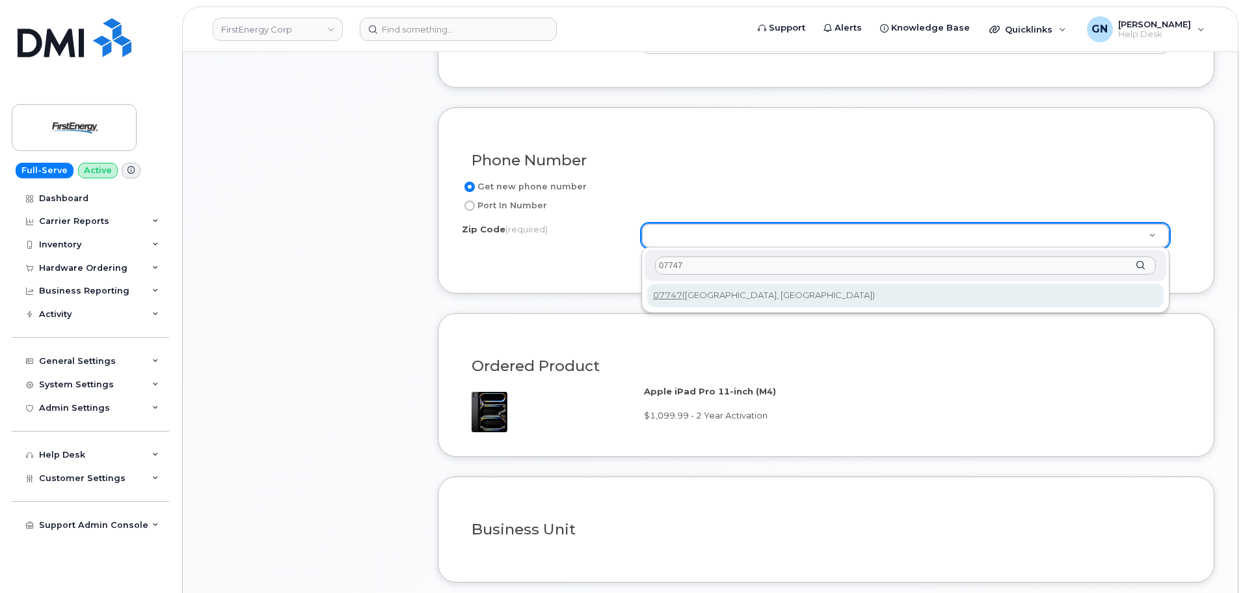
type input "07747"
type input "07747 (Matawan, NJ)"
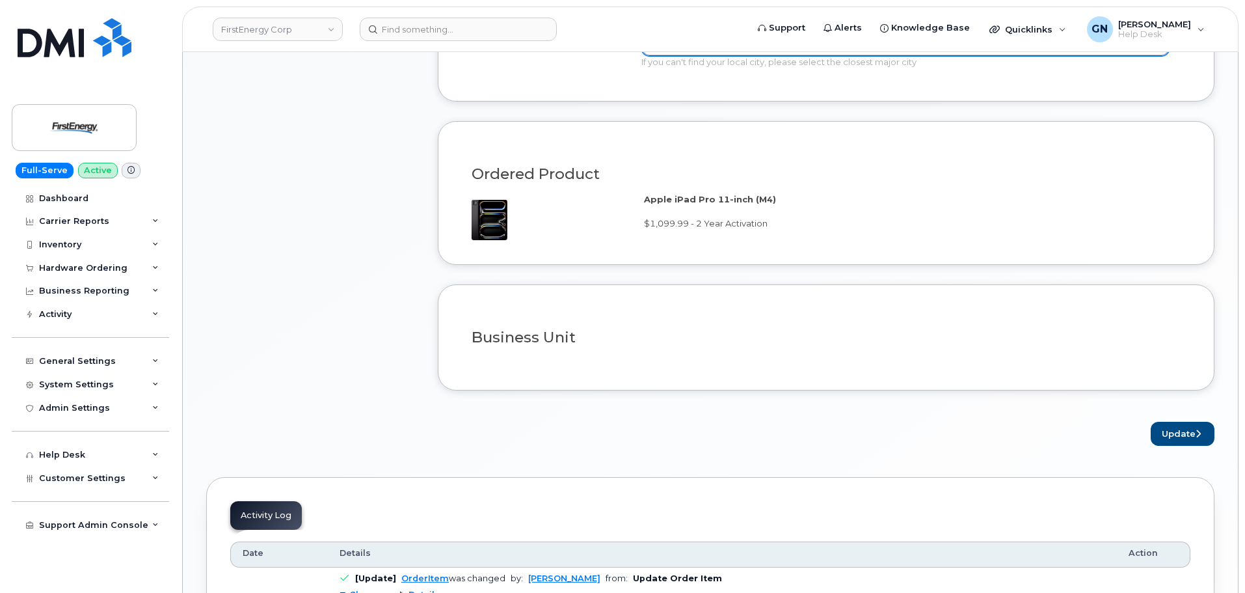
scroll to position [989, 0]
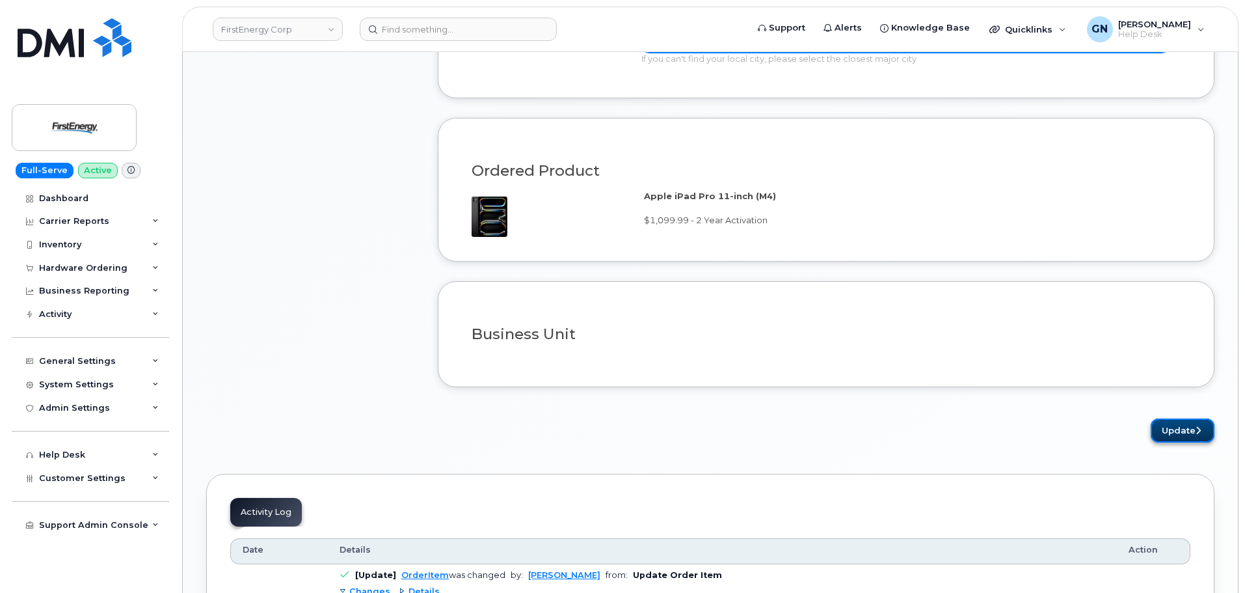
click at [1195, 437] on button "Update" at bounding box center [1183, 430] width 64 height 24
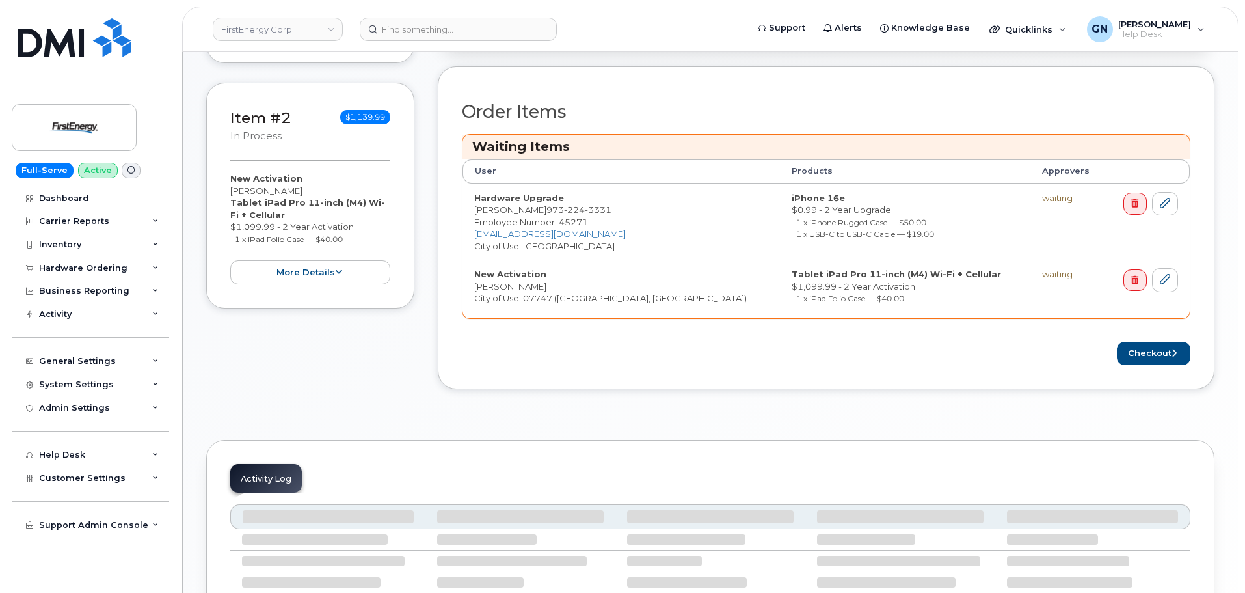
scroll to position [522, 0]
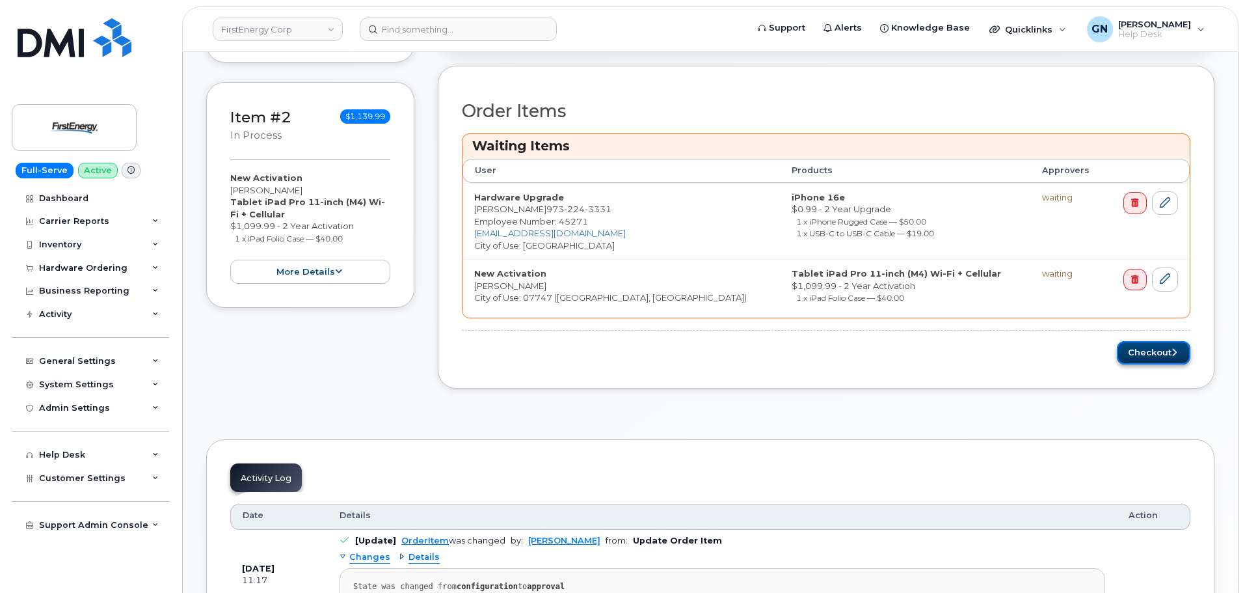
click at [1172, 360] on button "Checkout" at bounding box center [1154, 353] width 74 height 24
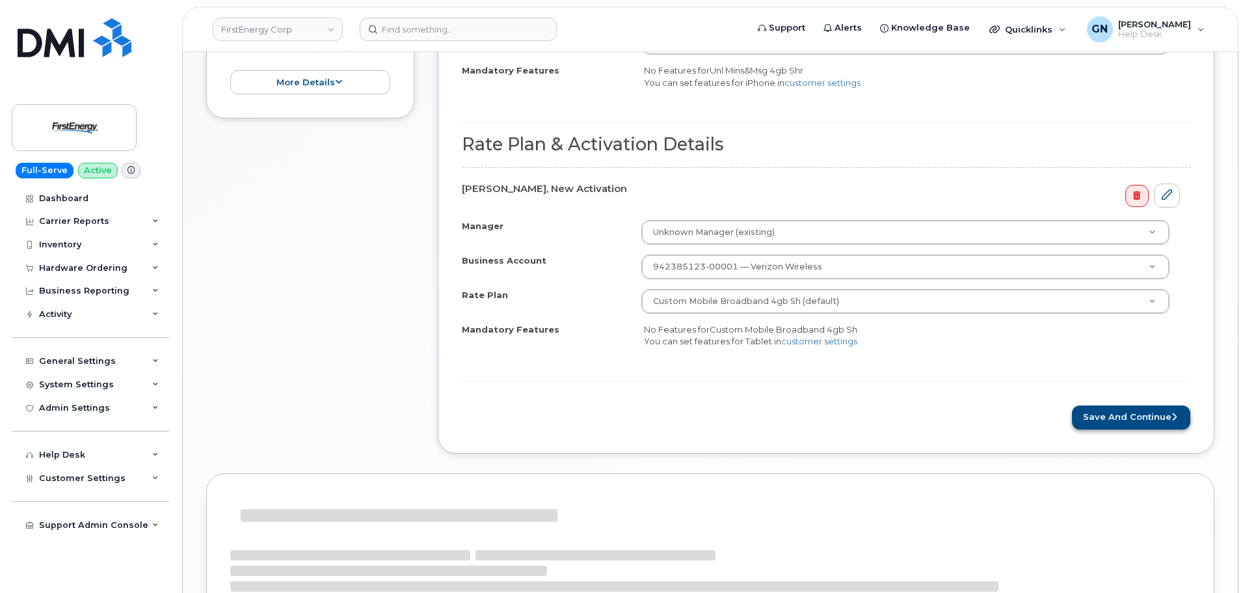
scroll to position [717, 0]
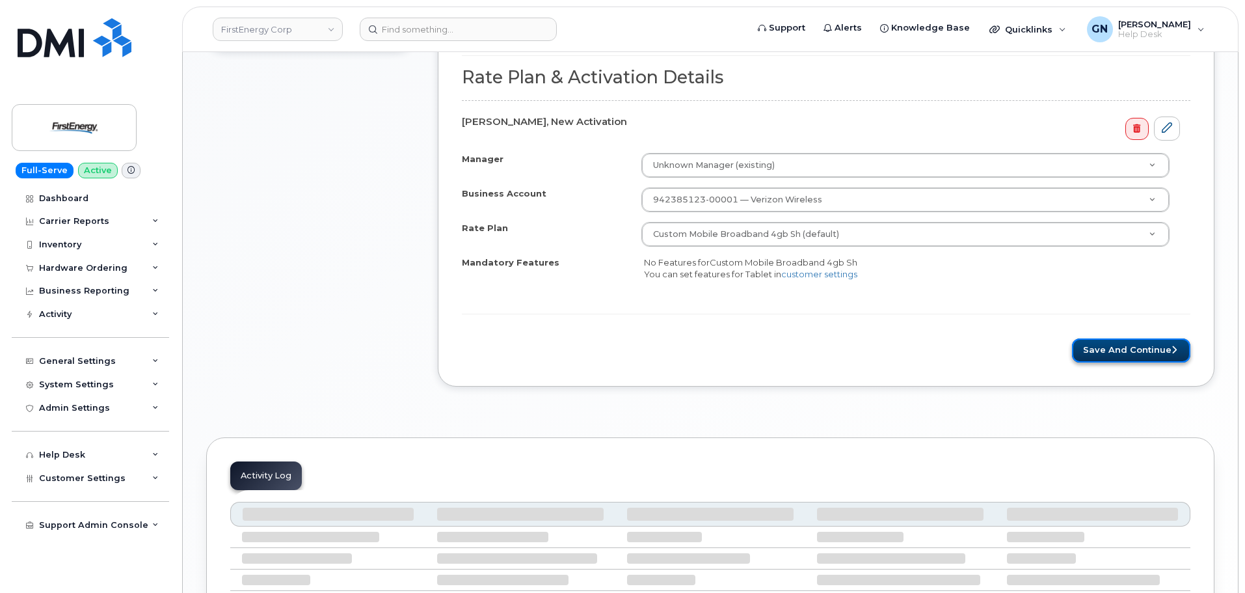
click at [1135, 357] on button "Save and Continue" at bounding box center [1131, 350] width 118 height 24
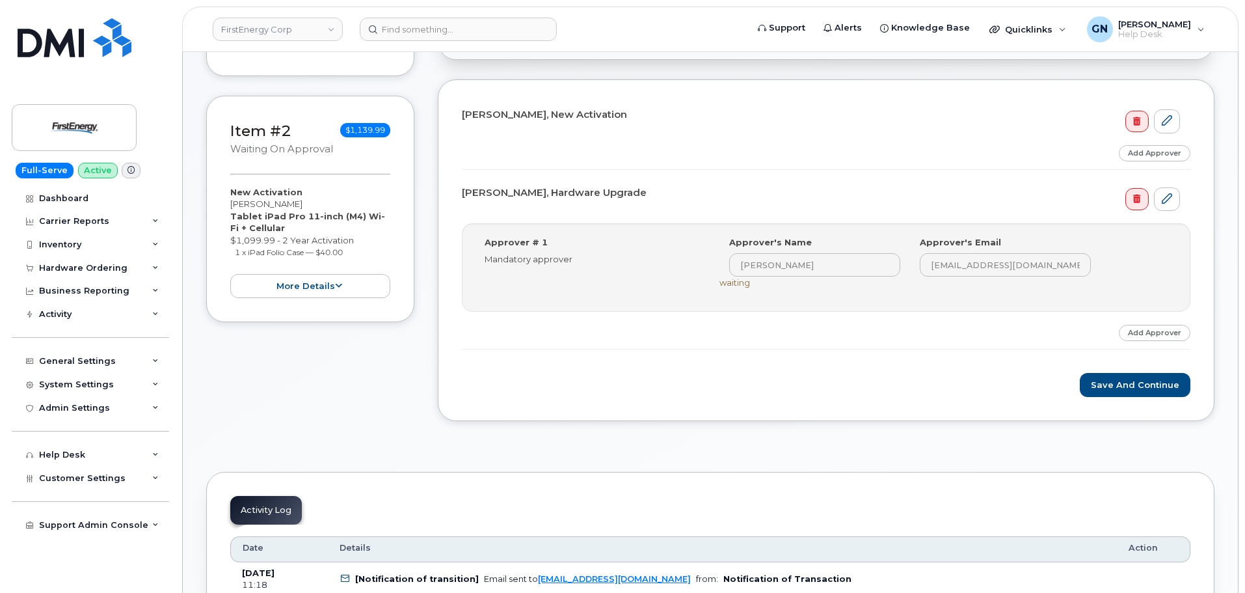
scroll to position [392, 0]
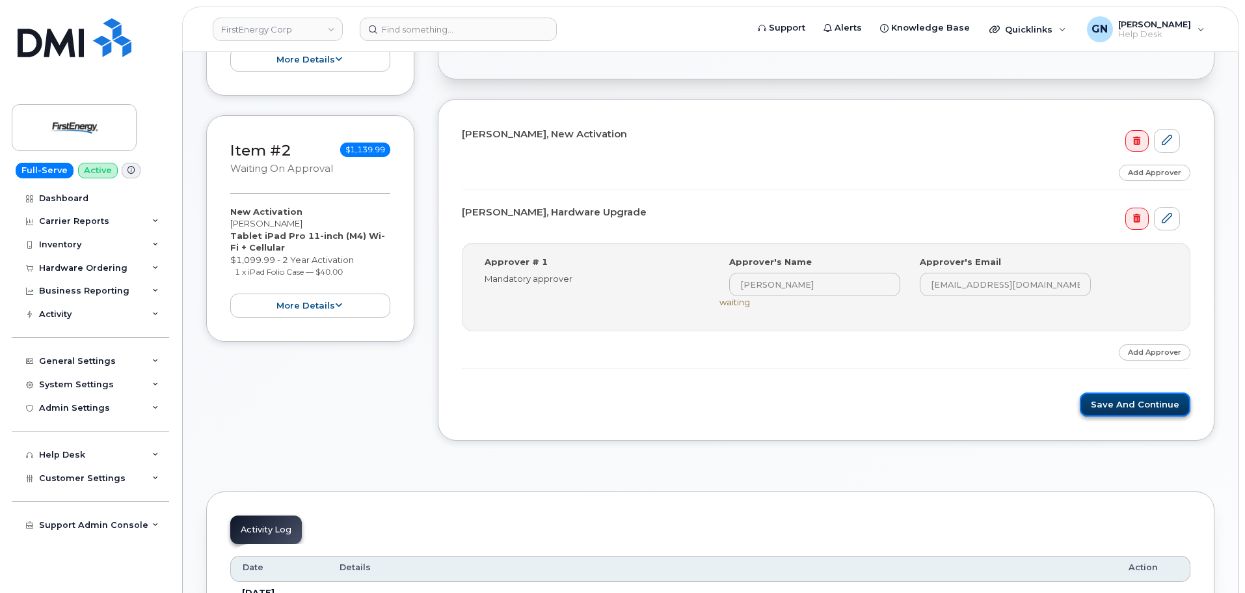
click at [1124, 408] on button "Save and Continue" at bounding box center [1135, 404] width 111 height 24
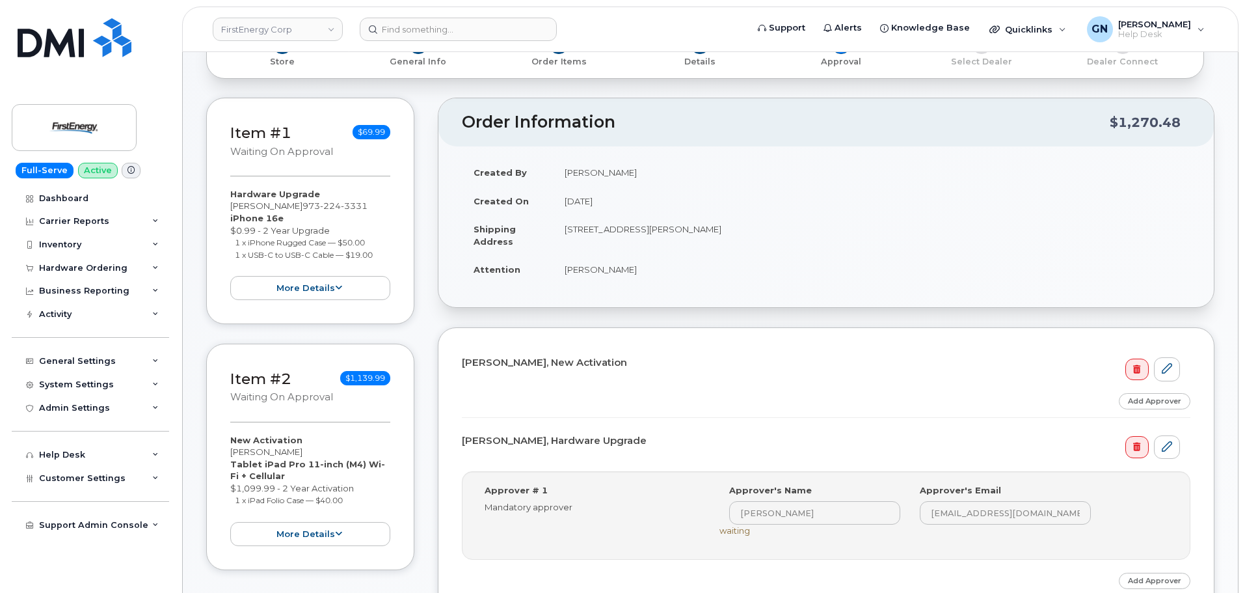
scroll to position [132, 0]
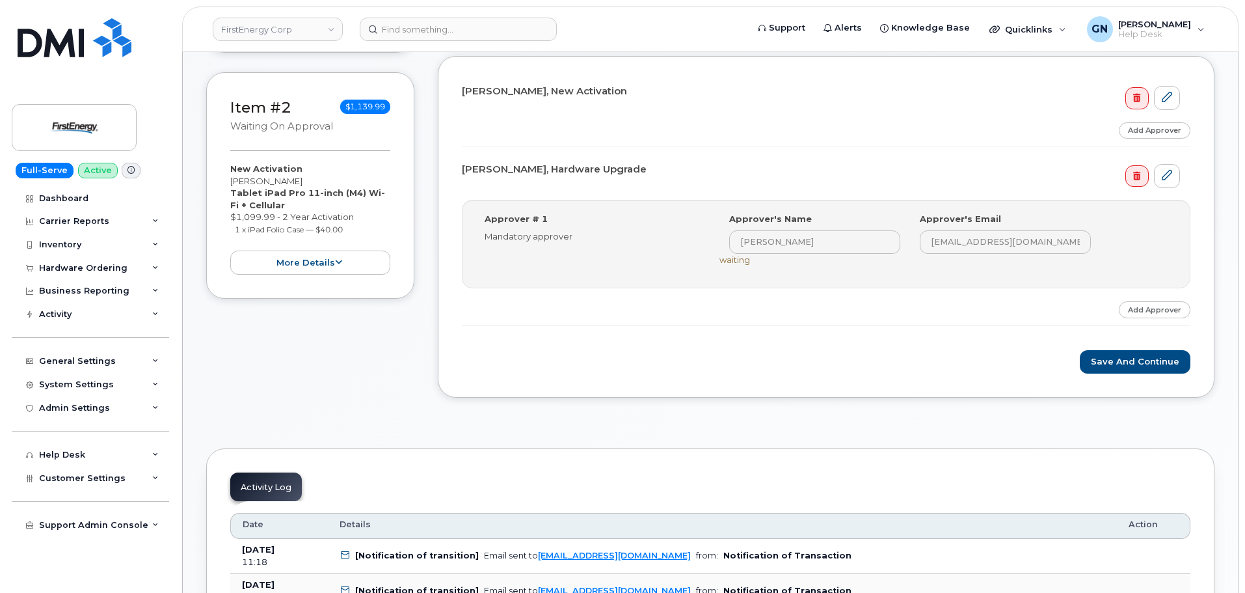
scroll to position [455, 0]
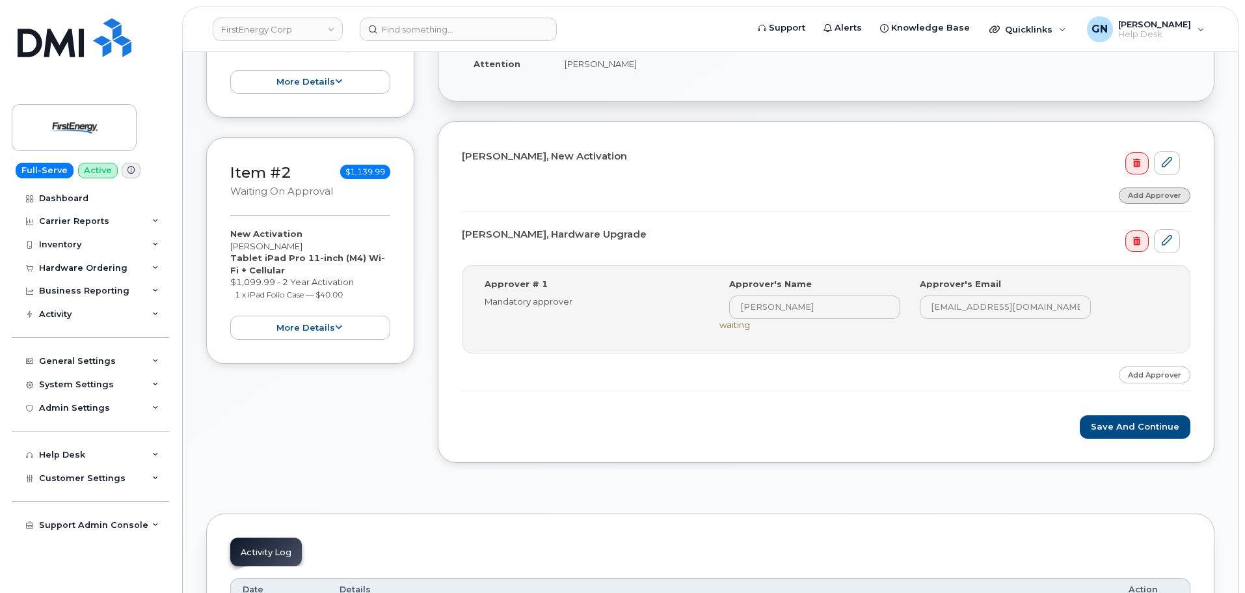
click at [1159, 197] on link "Add Approver" at bounding box center [1155, 195] width 72 height 16
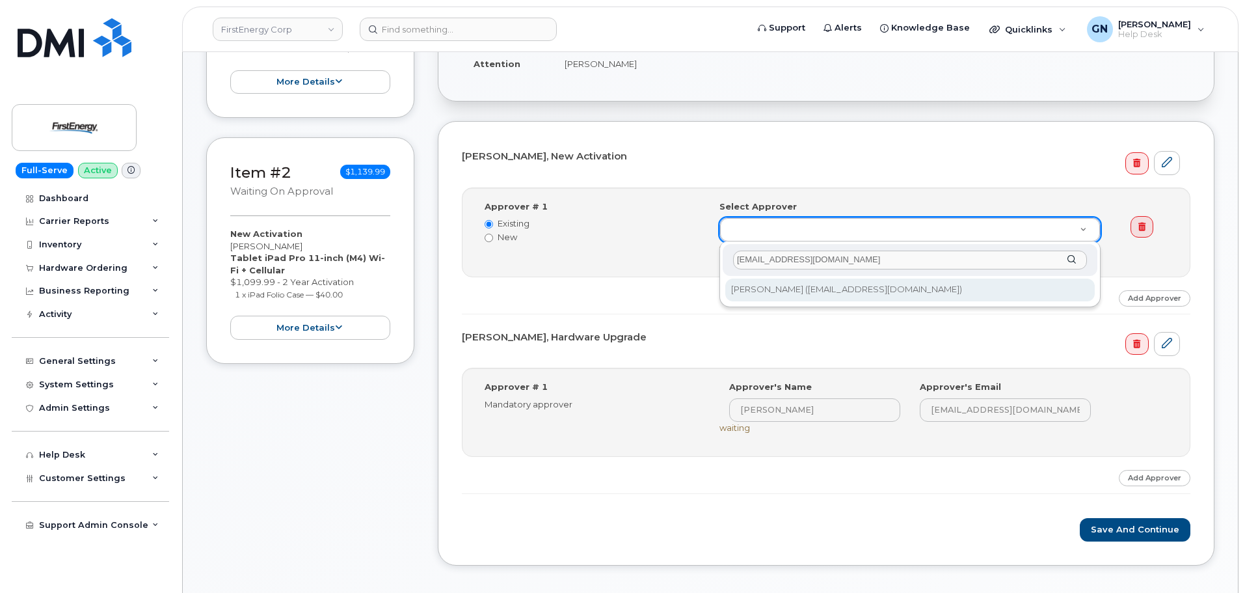
type input "[EMAIL_ADDRESS][DOMAIN_NAME]"
type input "2080426"
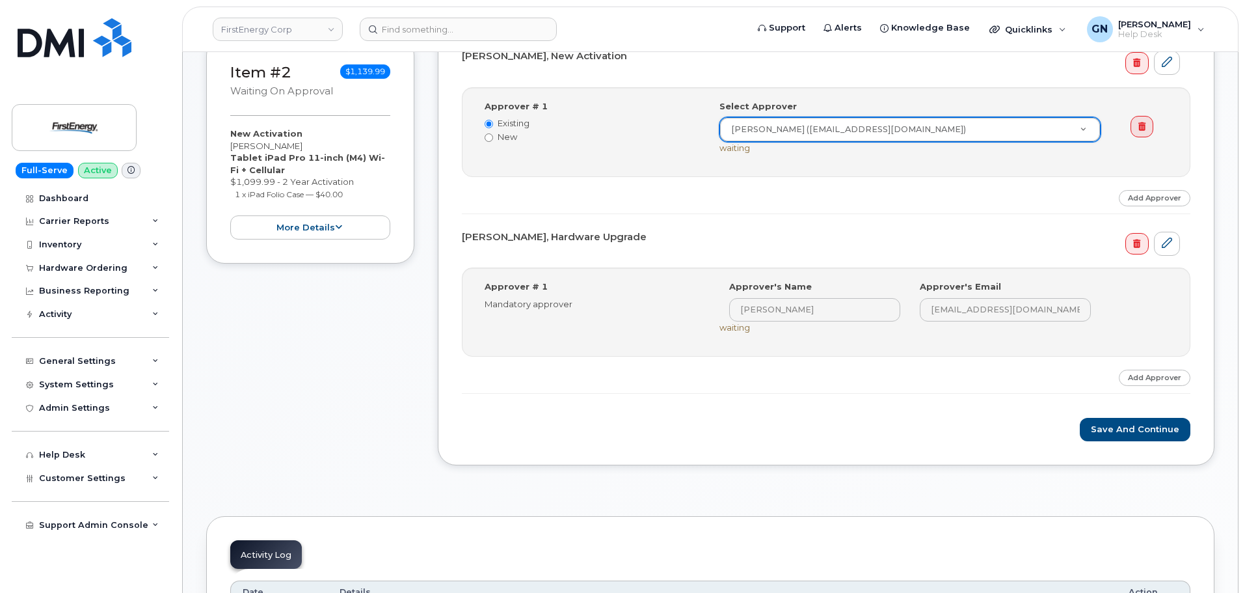
scroll to position [650, 0]
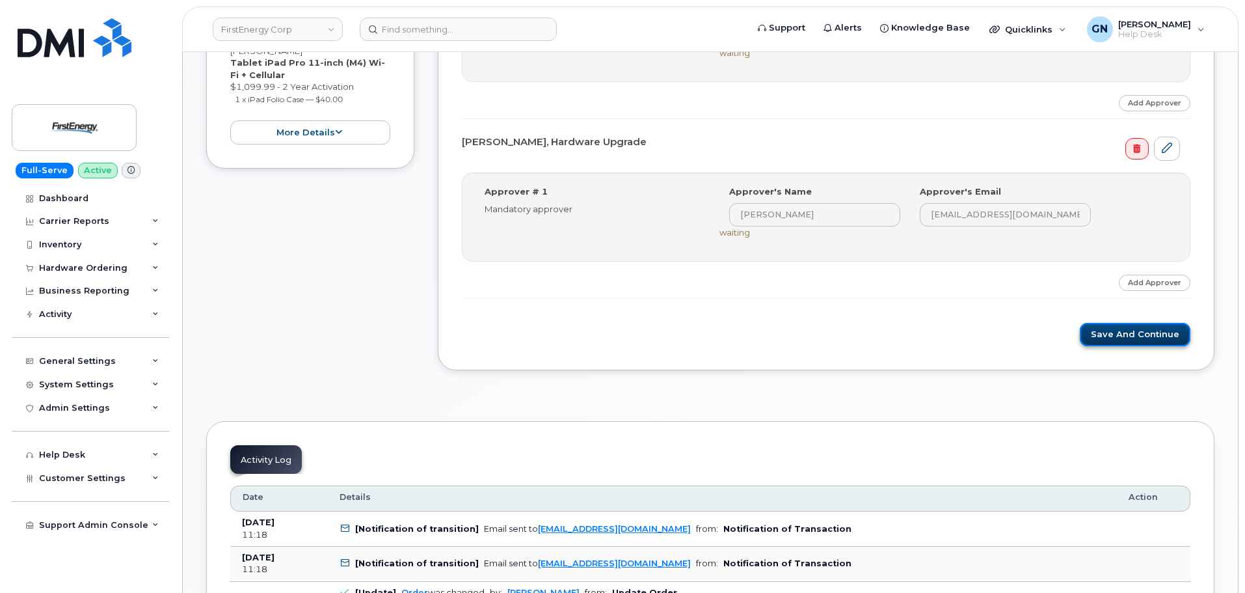
click at [1106, 334] on button "Save and Continue" at bounding box center [1135, 335] width 111 height 24
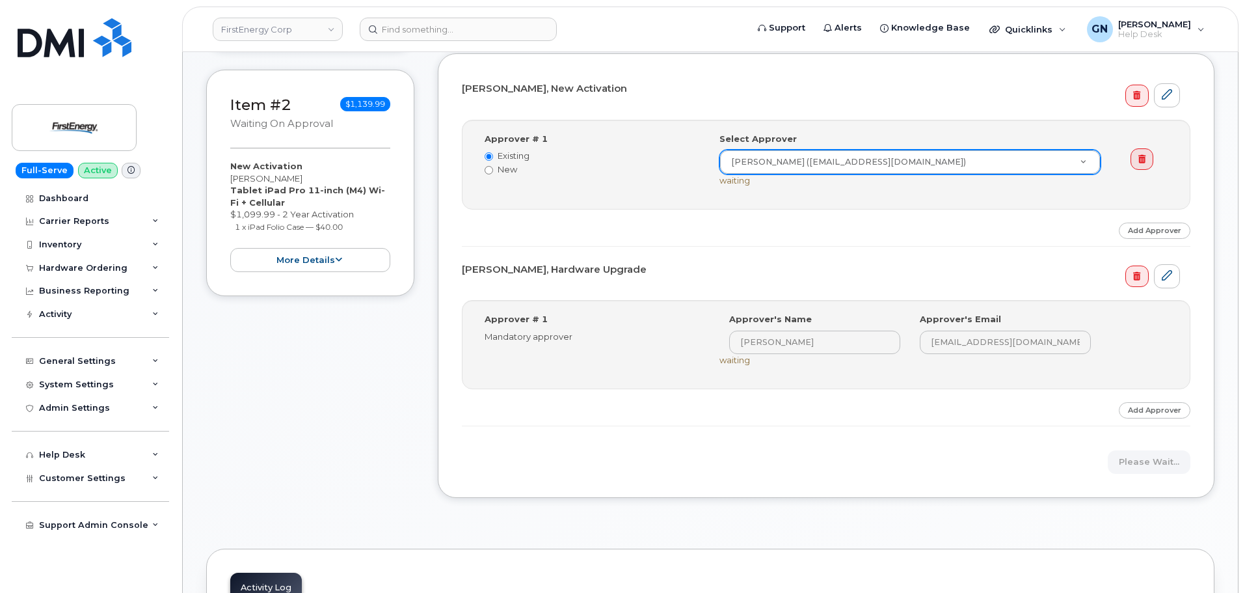
scroll to position [520, 0]
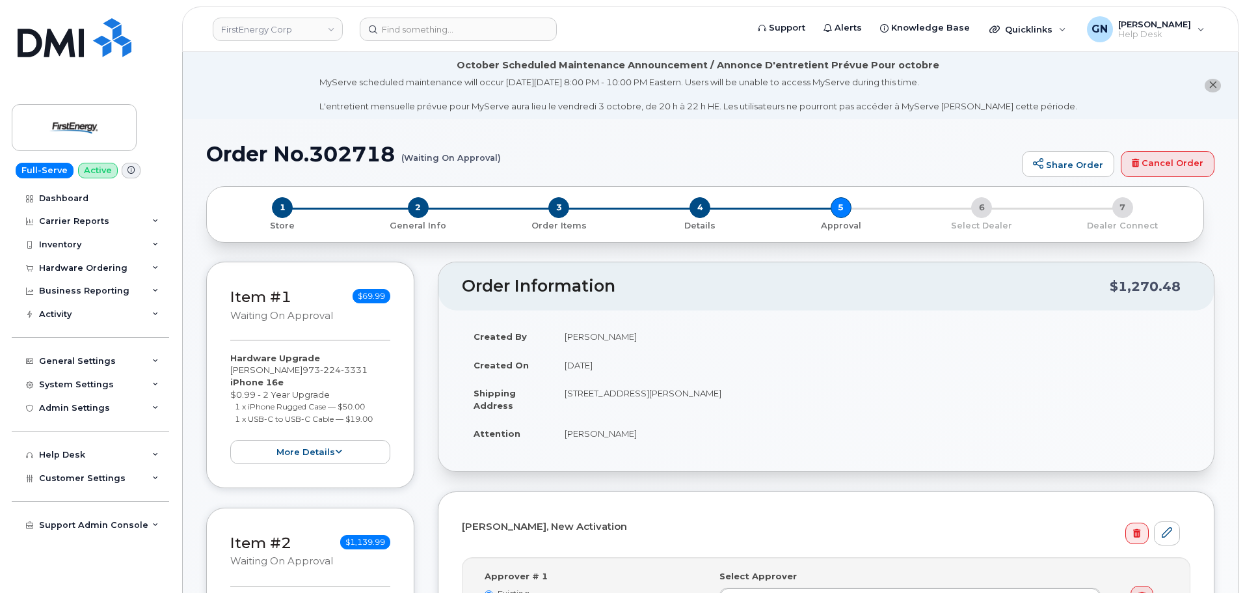
click at [251, 159] on h1 "Order No.302718 (Waiting On Approval)" at bounding box center [610, 153] width 809 height 23
drag, startPoint x: 251, startPoint y: 159, endPoint x: 327, endPoint y: 155, distance: 75.6
click at [327, 155] on h1 "Order No.302718 (Waiting On Approval)" at bounding box center [610, 153] width 809 height 23
copy h1 "Order No.302718"
